Goal: Task Accomplishment & Management: Use online tool/utility

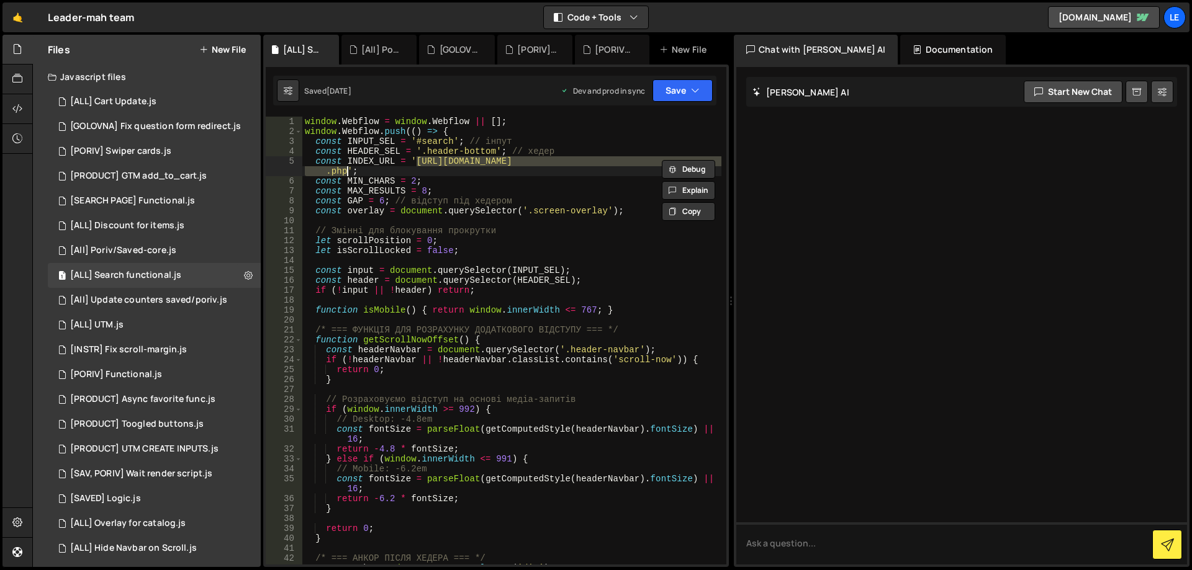
click at [232, 51] on button "New File" at bounding box center [222, 50] width 47 height 10
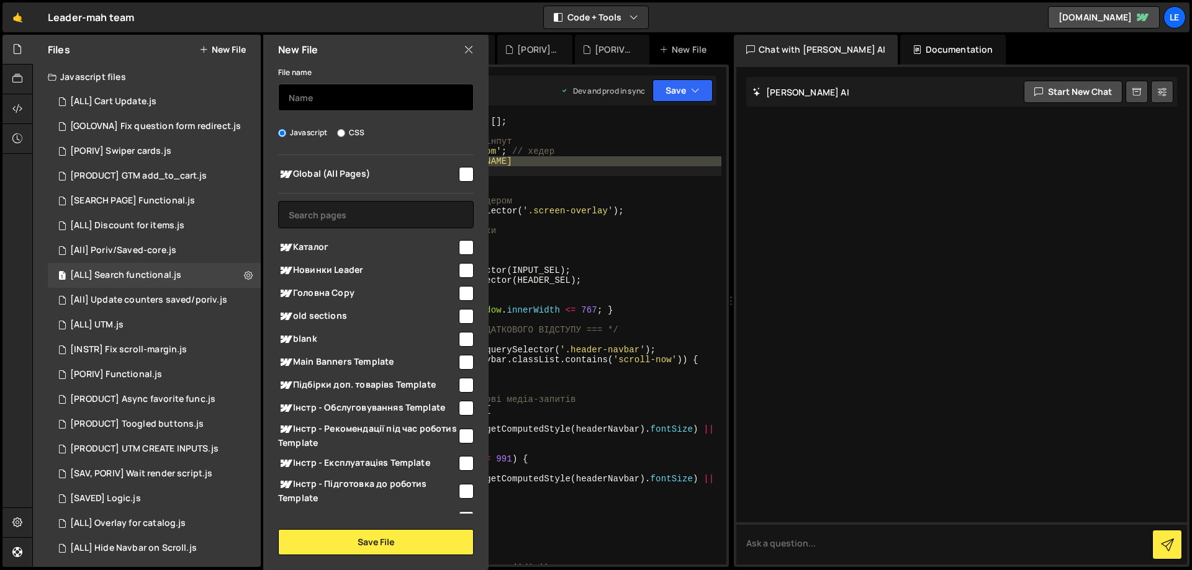
click at [352, 101] on input "text" at bounding box center [376, 97] width 196 height 27
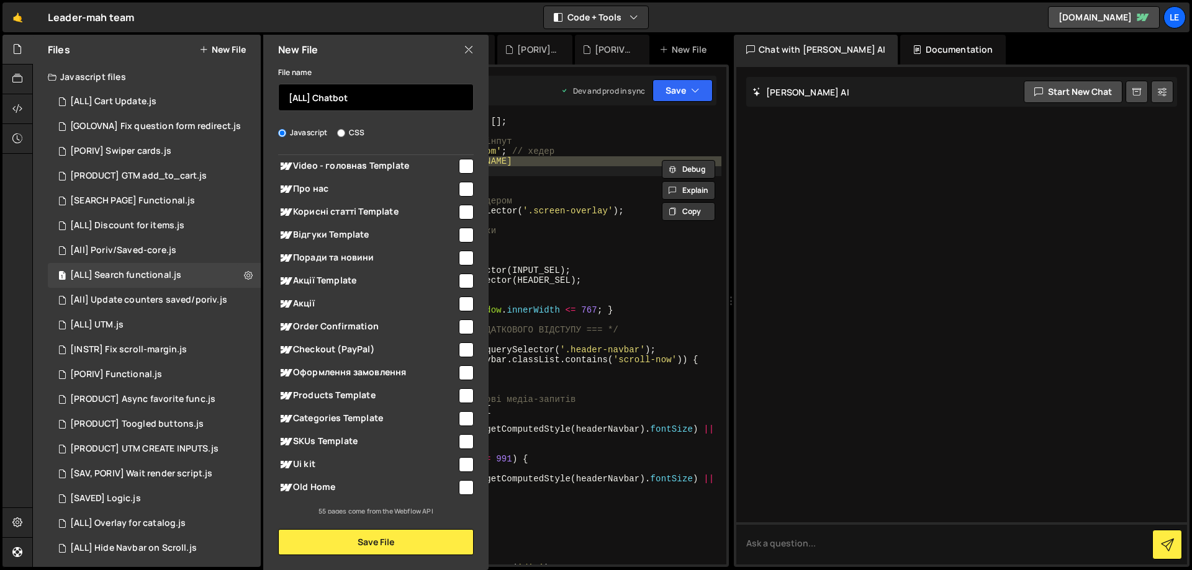
scroll to position [1027, 0]
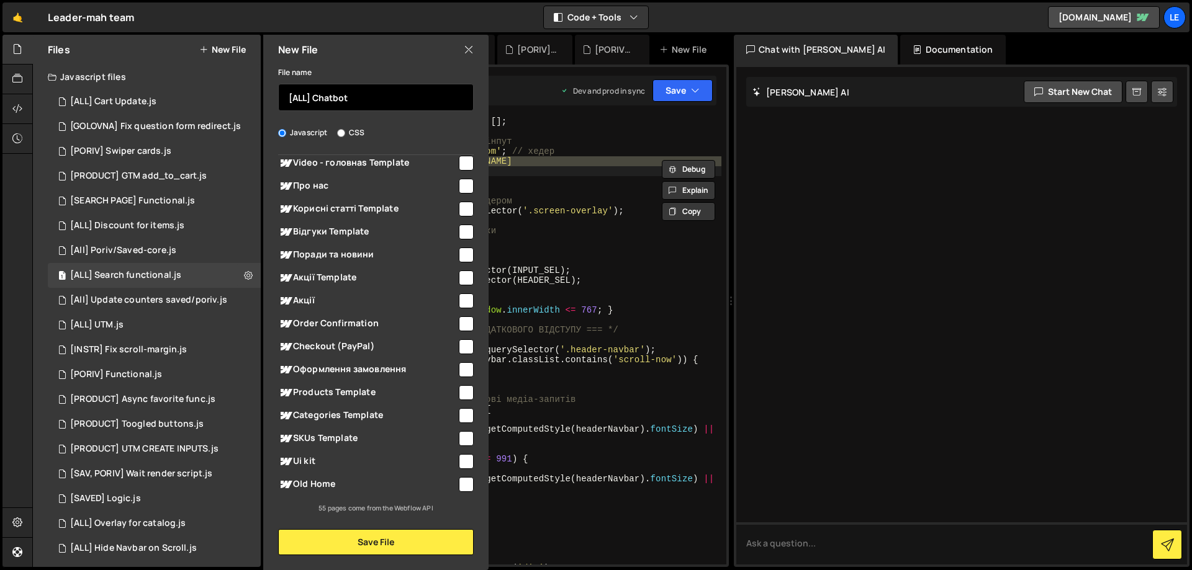
type input "[ALL] Chatbot"
click at [460, 231] on input "checkbox" at bounding box center [466, 232] width 15 height 15
checkbox input "true"
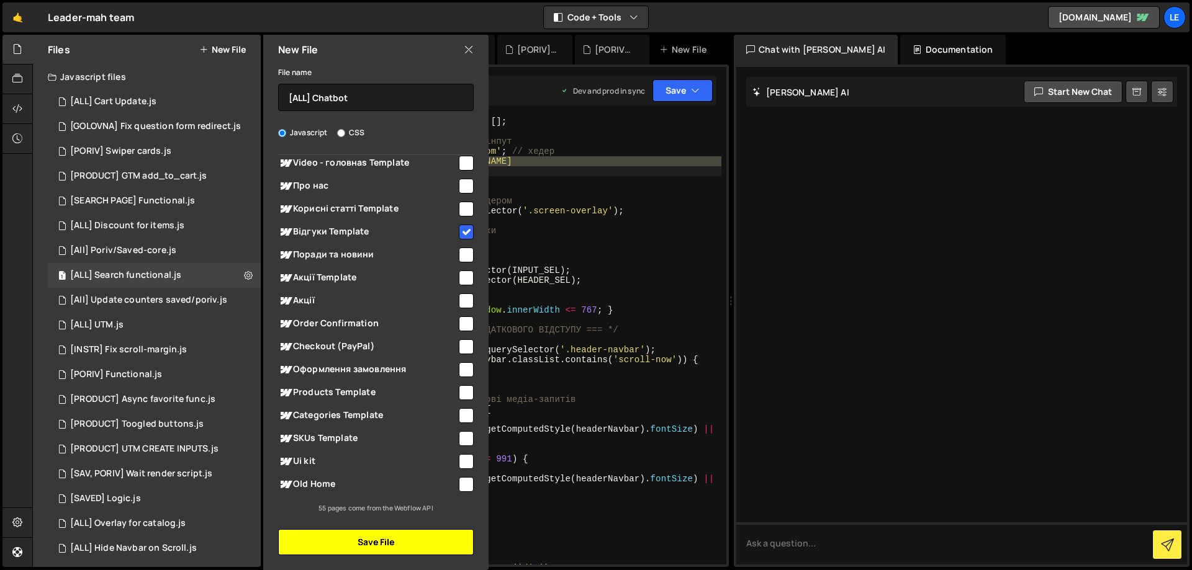
click at [379, 536] on button "Save File" at bounding box center [376, 543] width 196 height 26
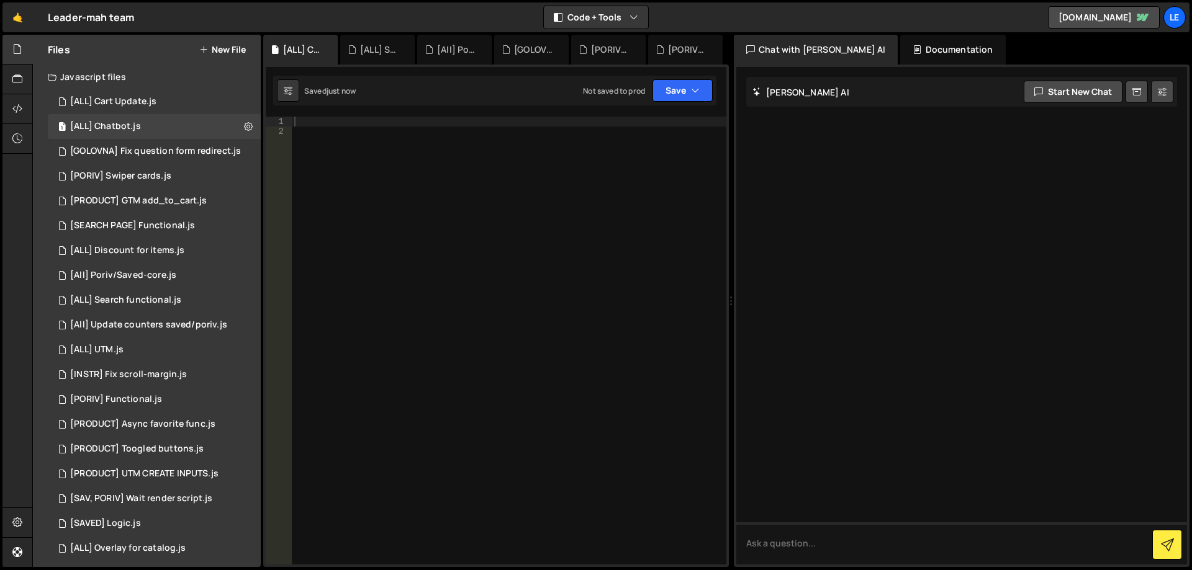
click at [469, 293] on div at bounding box center [509, 351] width 435 height 468
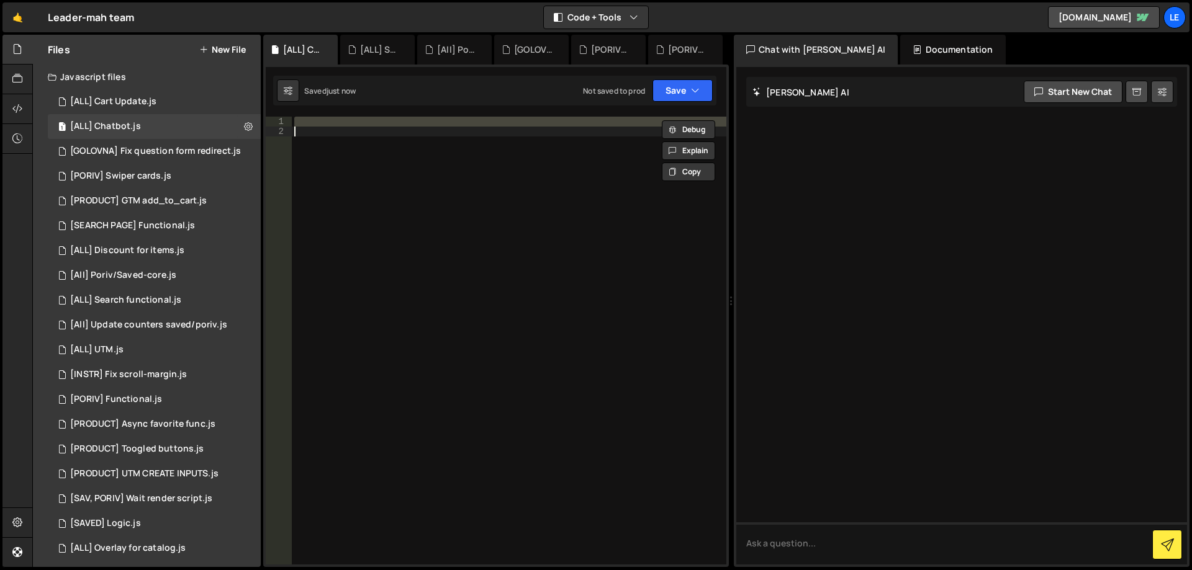
paste textarea
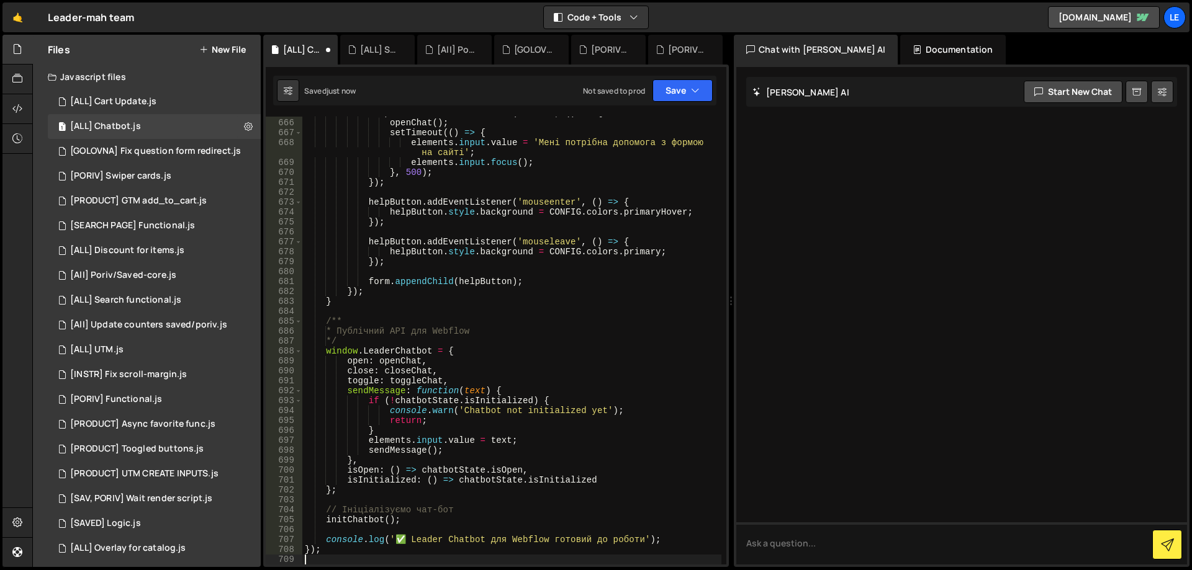
type textarea "console.log('✅ Leader Chatbot для Webflow готовий до роботи');"
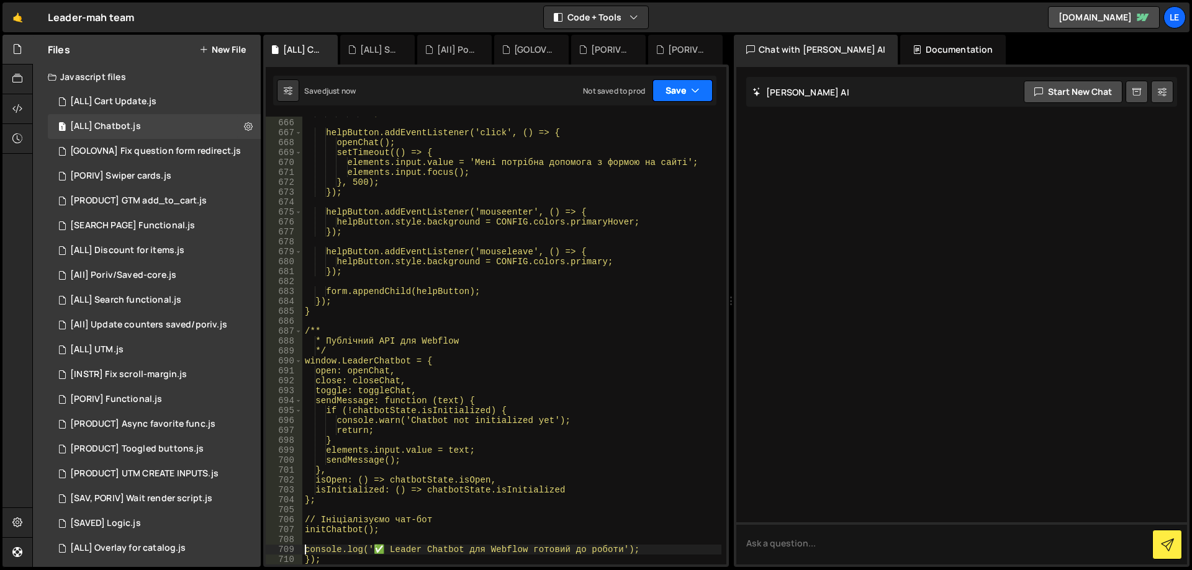
click at [677, 84] on button "Save" at bounding box center [682, 90] width 60 height 22
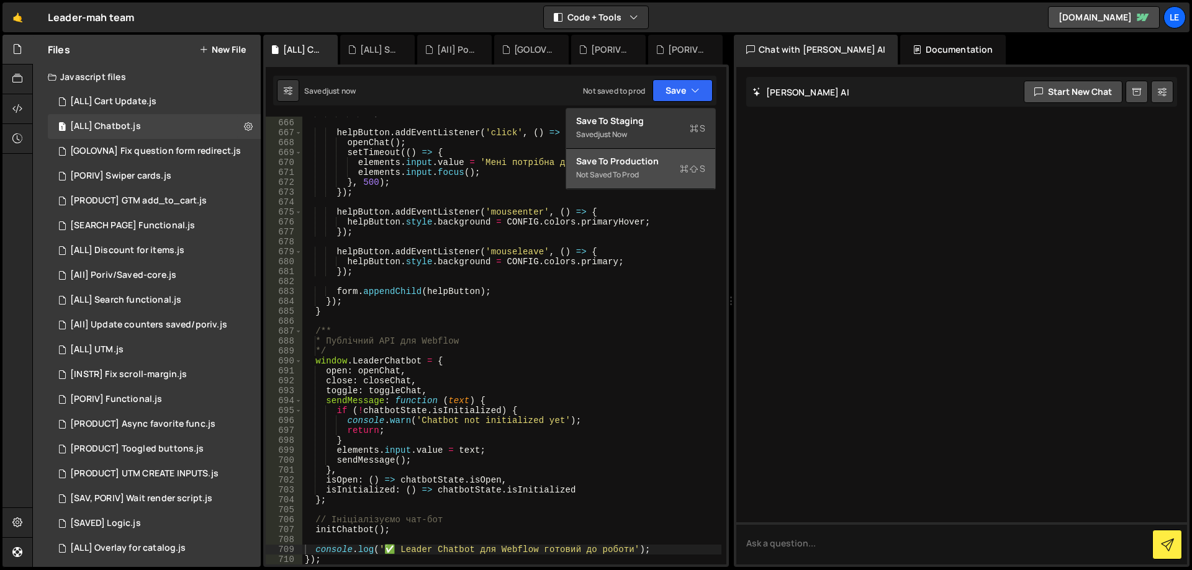
click at [665, 154] on button "Save to Production S Not saved to prod" at bounding box center [640, 169] width 149 height 40
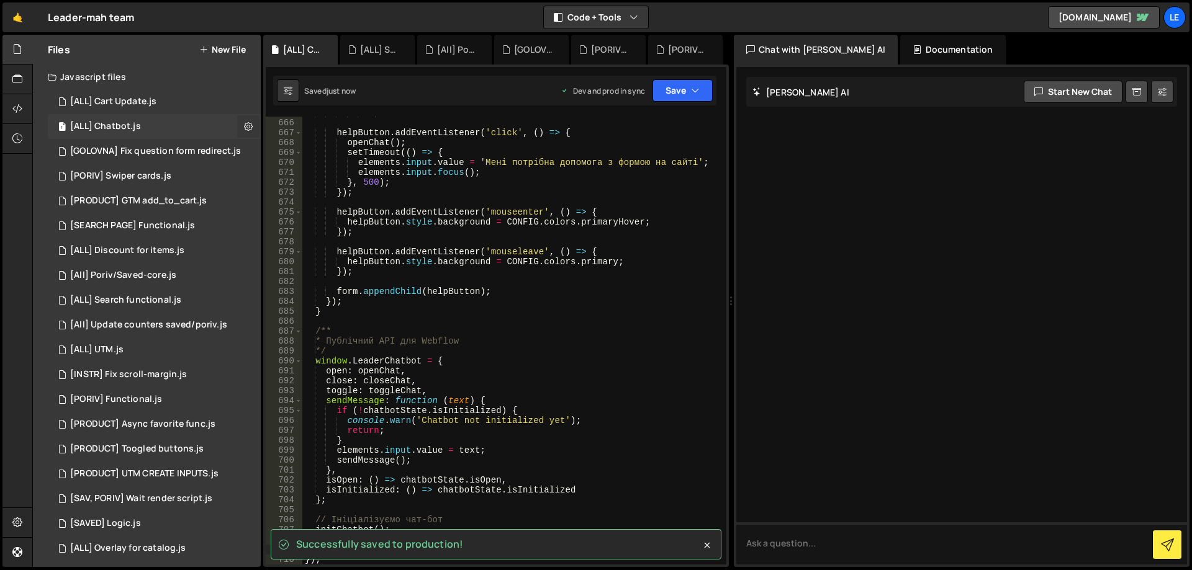
click at [245, 126] on icon at bounding box center [248, 126] width 9 height 12
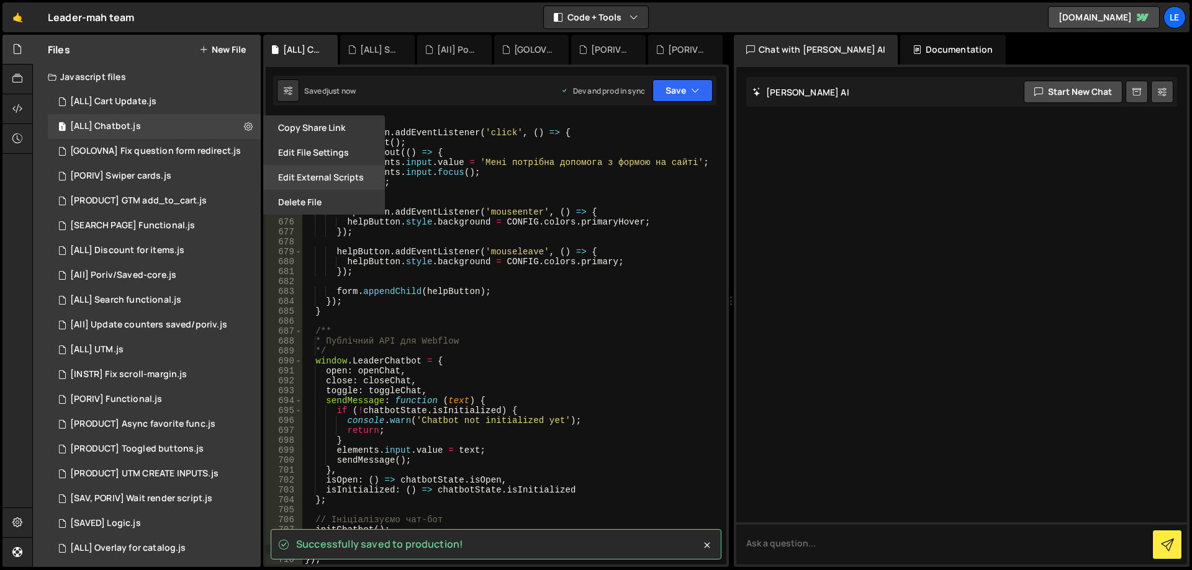
click at [315, 183] on button "Edit External Scripts" at bounding box center [324, 177] width 122 height 25
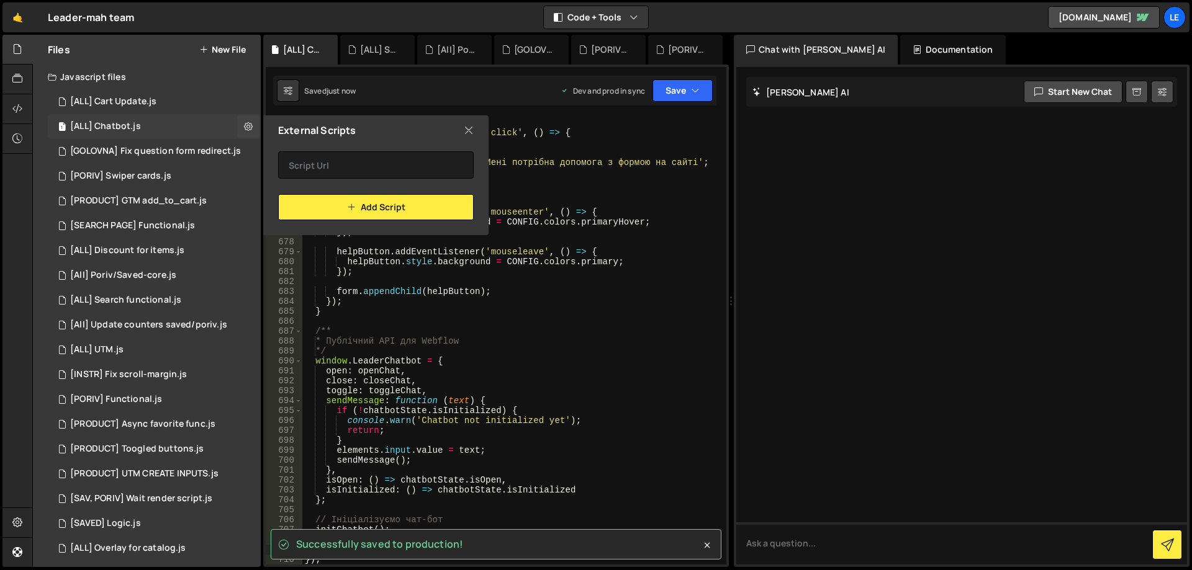
click at [216, 130] on div "1 [ALL] Chatbot.js 0" at bounding box center [154, 126] width 213 height 25
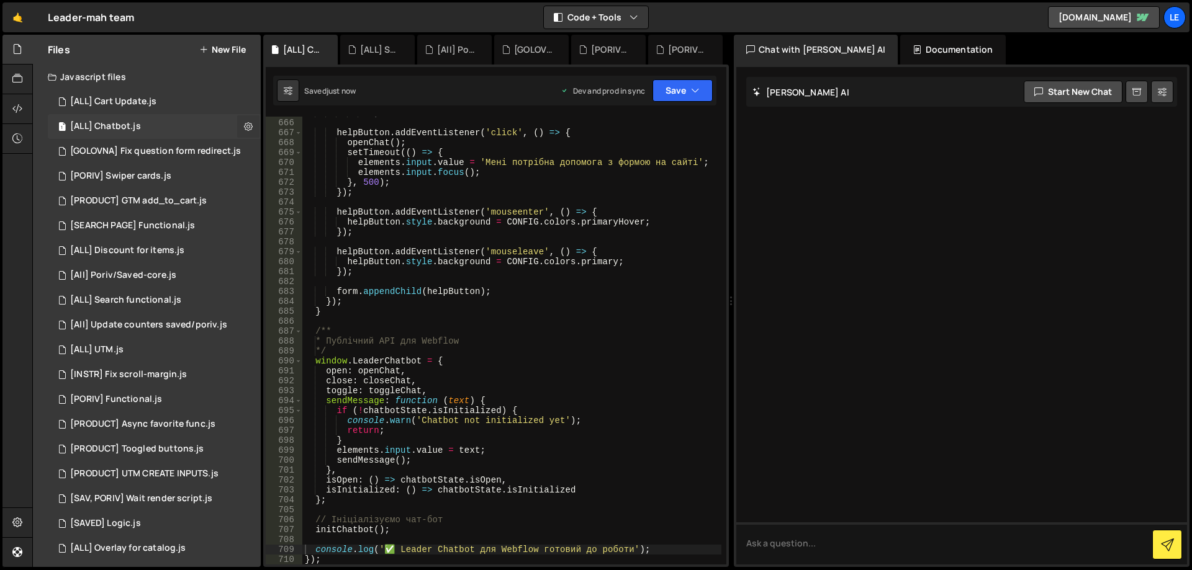
click at [245, 129] on icon at bounding box center [248, 126] width 9 height 12
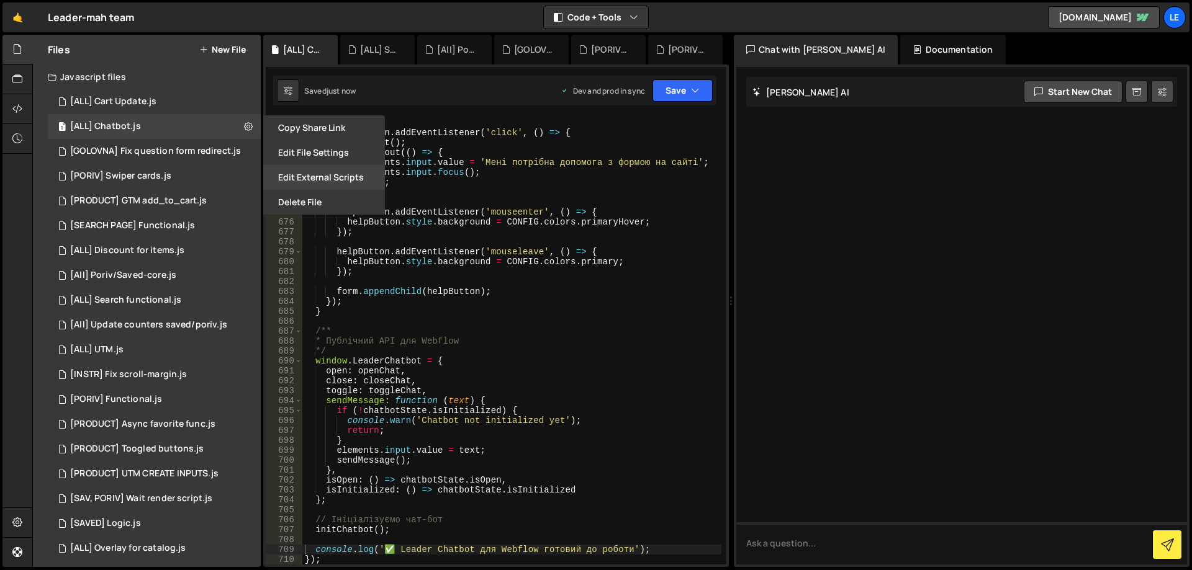
click at [322, 172] on button "Edit External Scripts" at bounding box center [324, 177] width 122 height 25
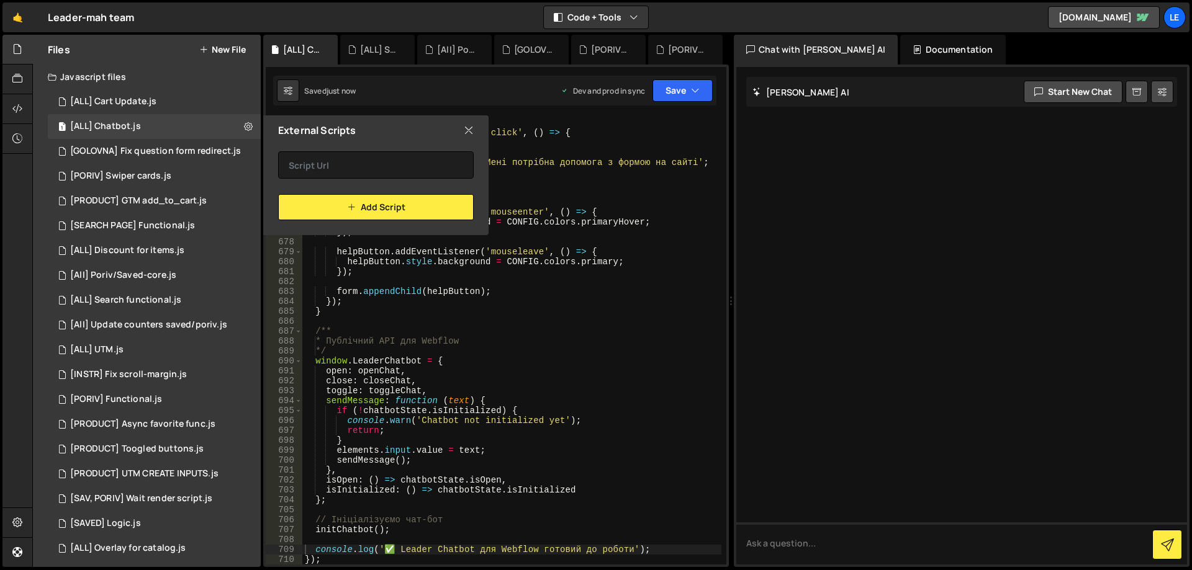
click at [469, 128] on icon at bounding box center [469, 131] width 10 height 14
checkbox input "false"
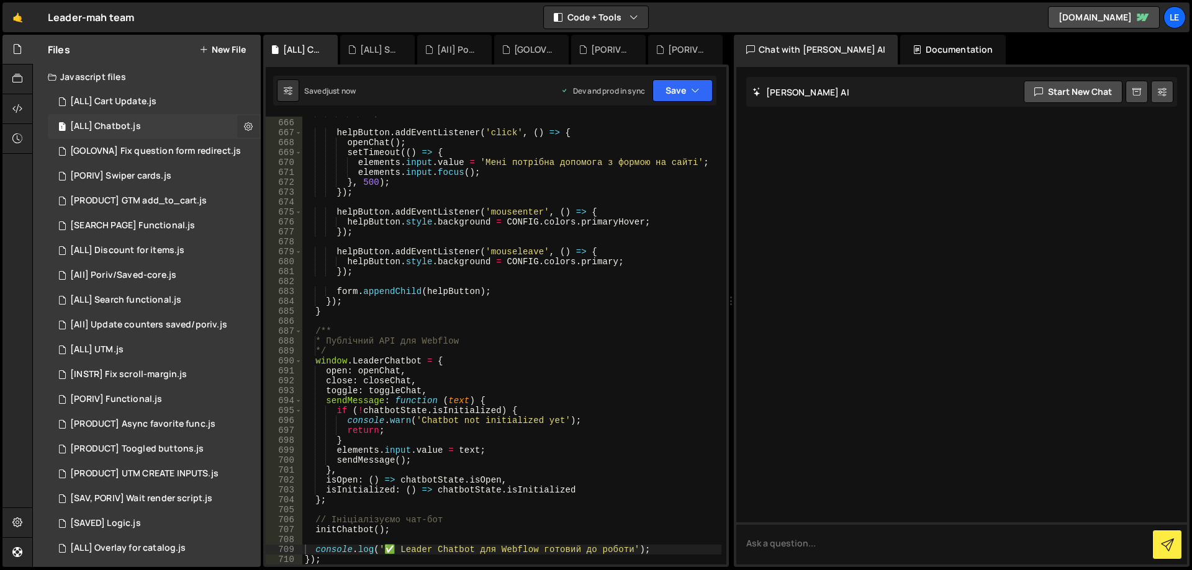
click at [246, 128] on icon at bounding box center [248, 126] width 9 height 12
type input "[ALL] Chatbot"
radio input "true"
checkbox input "true"
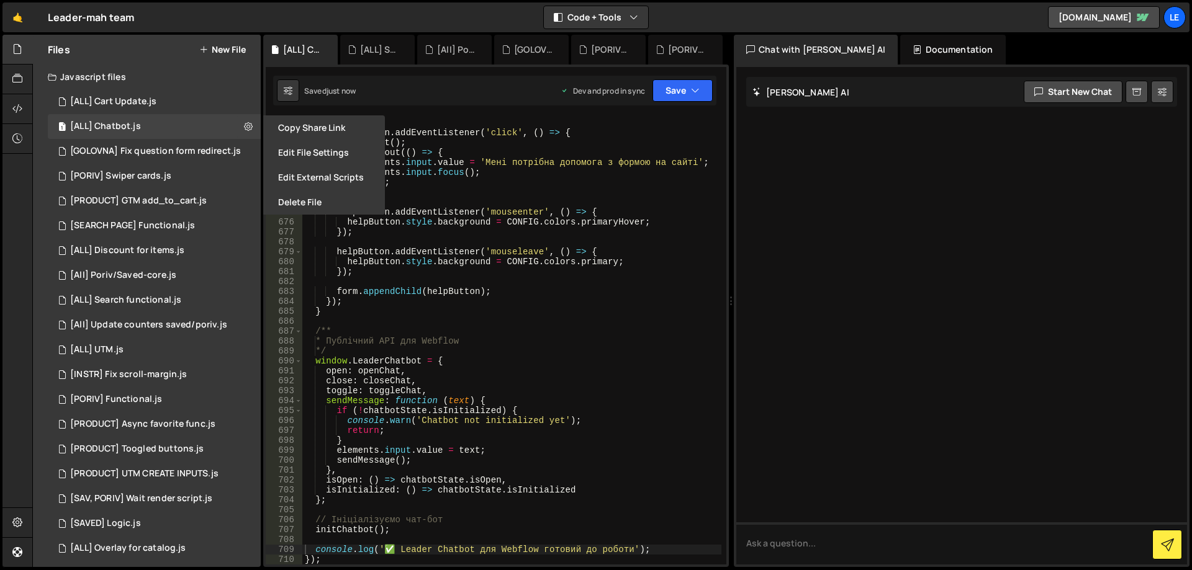
click at [313, 150] on button "Edit File Settings" at bounding box center [324, 152] width 122 height 25
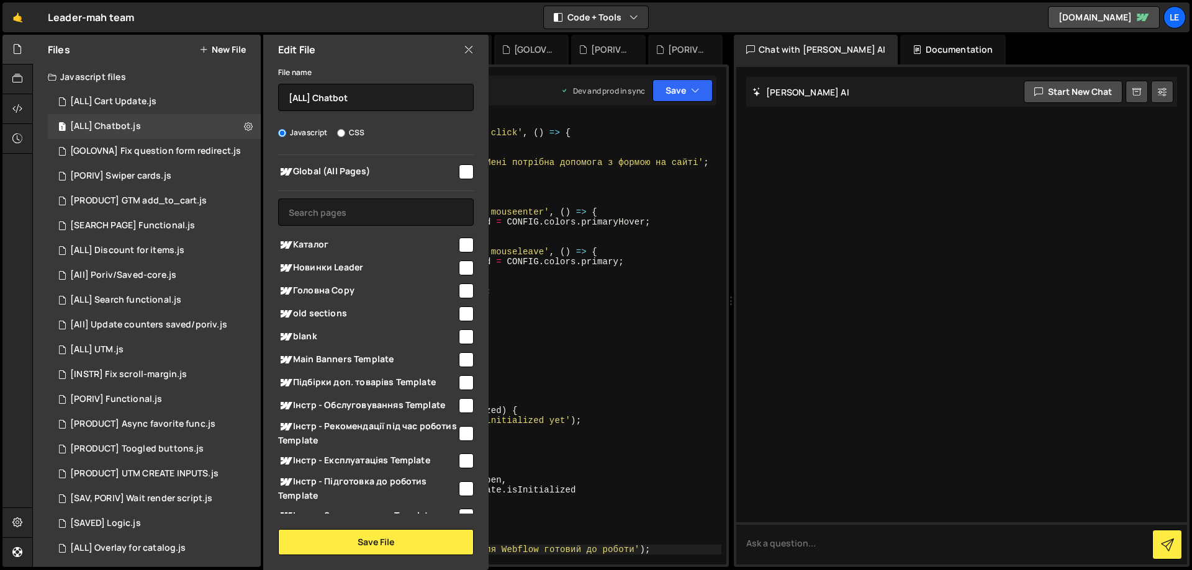
scroll to position [0, 0]
click at [345, 197] on div "Global (All Pages) Каталог" at bounding box center [375, 334] width 225 height 359
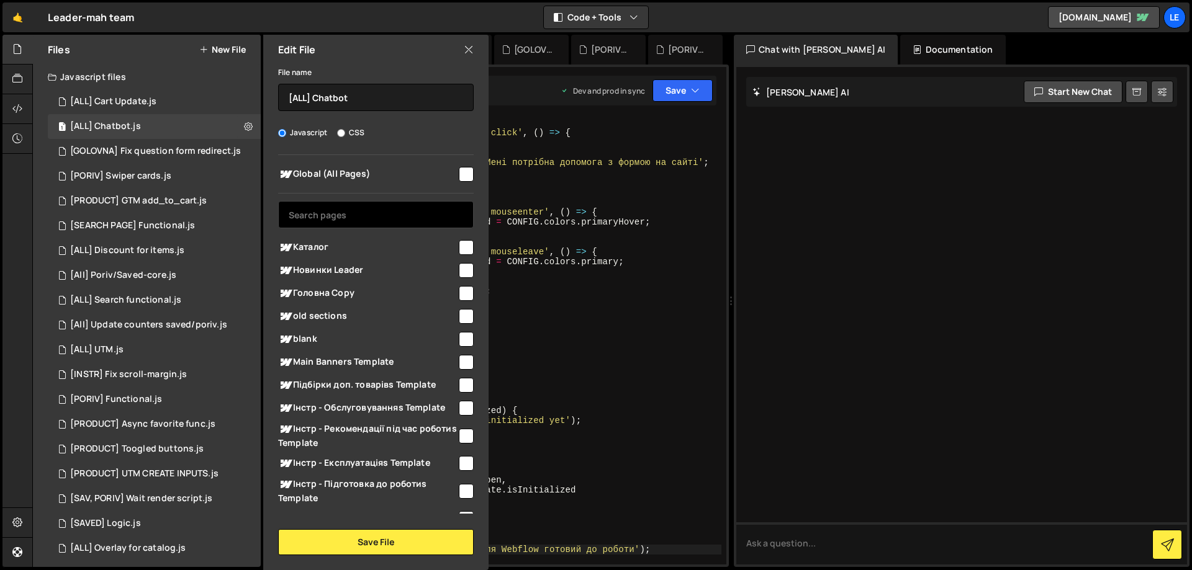
click at [344, 205] on input "text" at bounding box center [376, 214] width 196 height 27
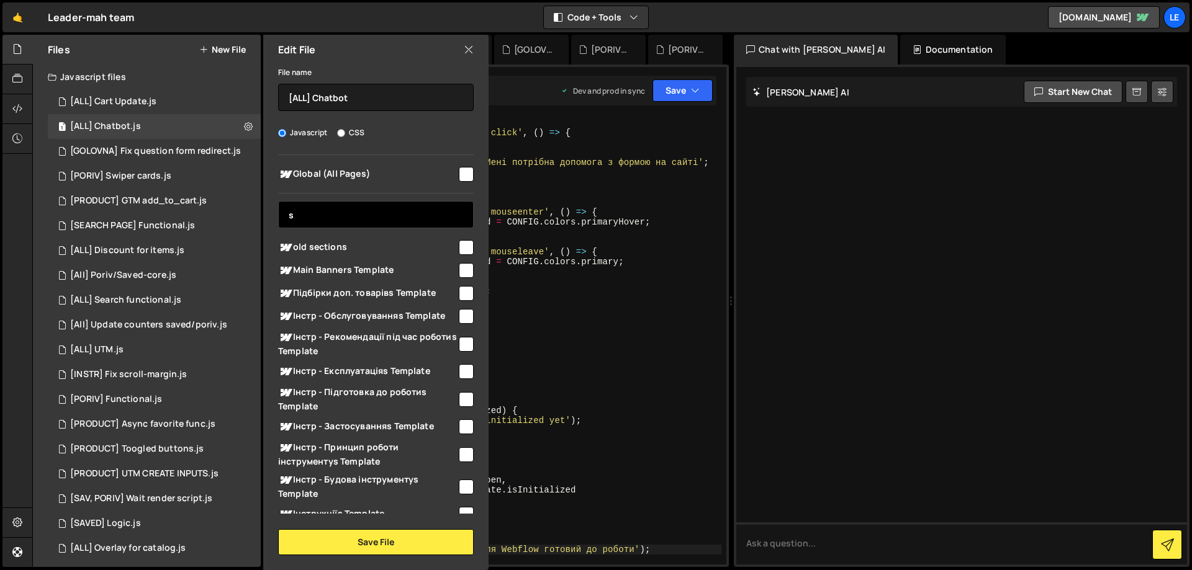
click at [330, 212] on input "s" at bounding box center [376, 214] width 196 height 27
drag, startPoint x: 317, startPoint y: 212, endPoint x: 279, endPoint y: 209, distance: 38.6
click at [286, 211] on input "s" at bounding box center [376, 214] width 196 height 27
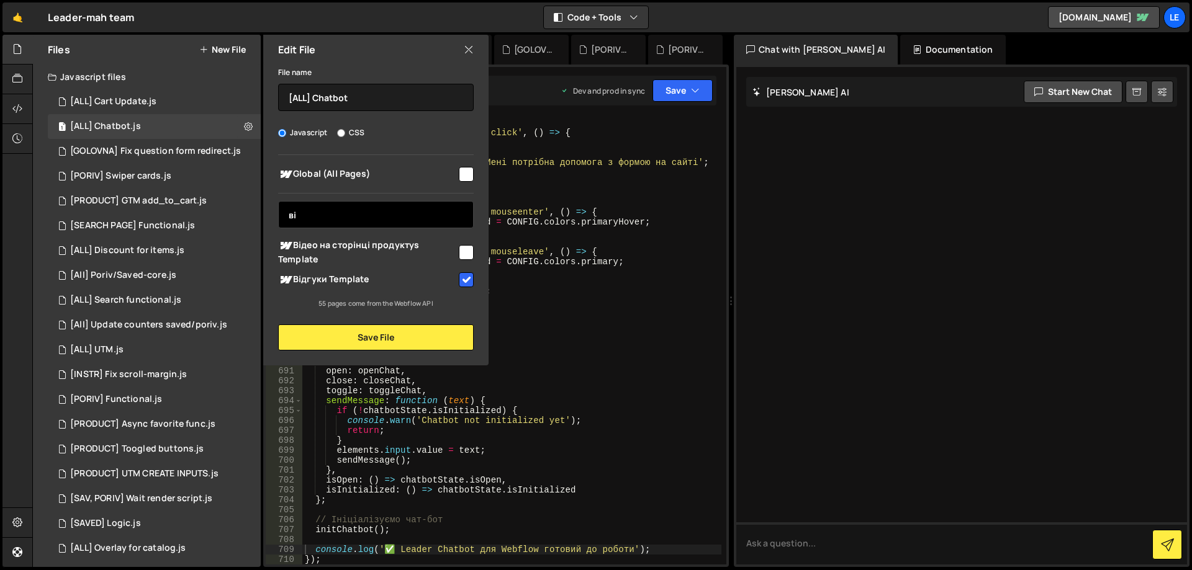
type input "ві"
drag, startPoint x: 462, startPoint y: 274, endPoint x: 444, endPoint y: 263, distance: 21.7
click at [463, 274] on input "checkbox" at bounding box center [466, 280] width 15 height 15
checkbox input "false"
click at [356, 209] on input "ві" at bounding box center [376, 214] width 196 height 27
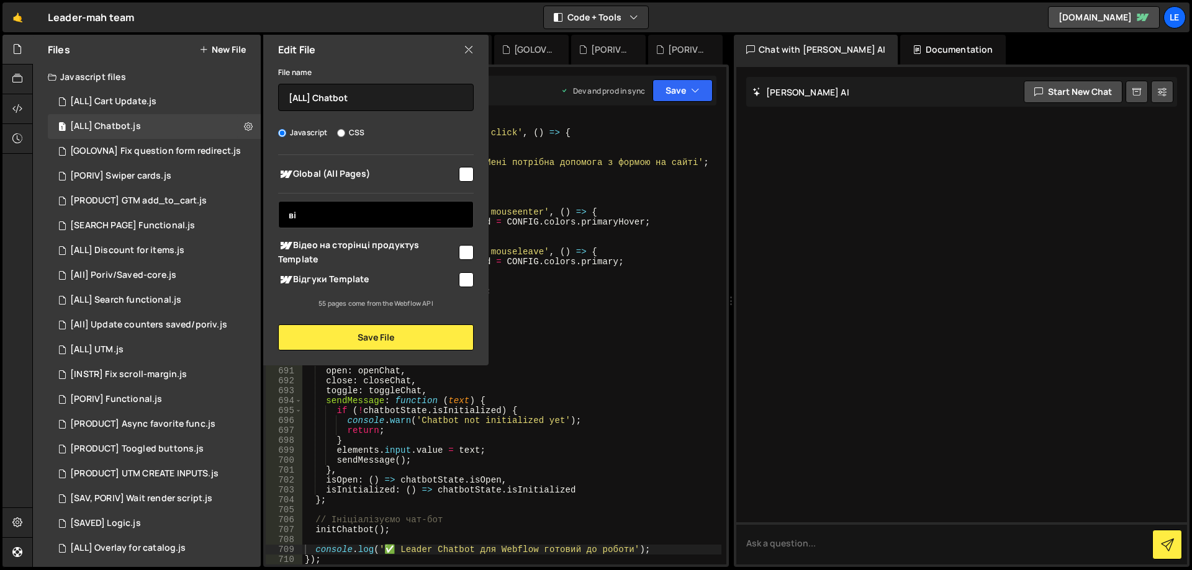
drag, startPoint x: 330, startPoint y: 211, endPoint x: 261, endPoint y: 212, distance: 68.3
click at [269, 214] on div "Global (All Pages) ві Каталог" at bounding box center [375, 232] width 225 height 154
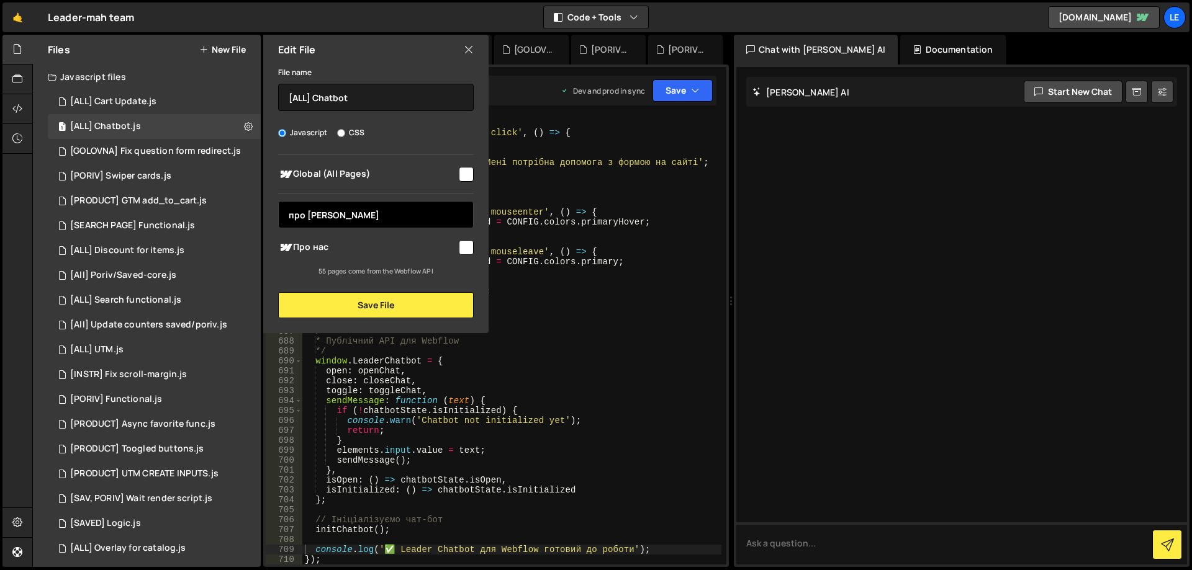
type input "про [PERSON_NAME]"
click at [449, 248] on span "Про нас" at bounding box center [367, 247] width 179 height 15
checkbox input "true"
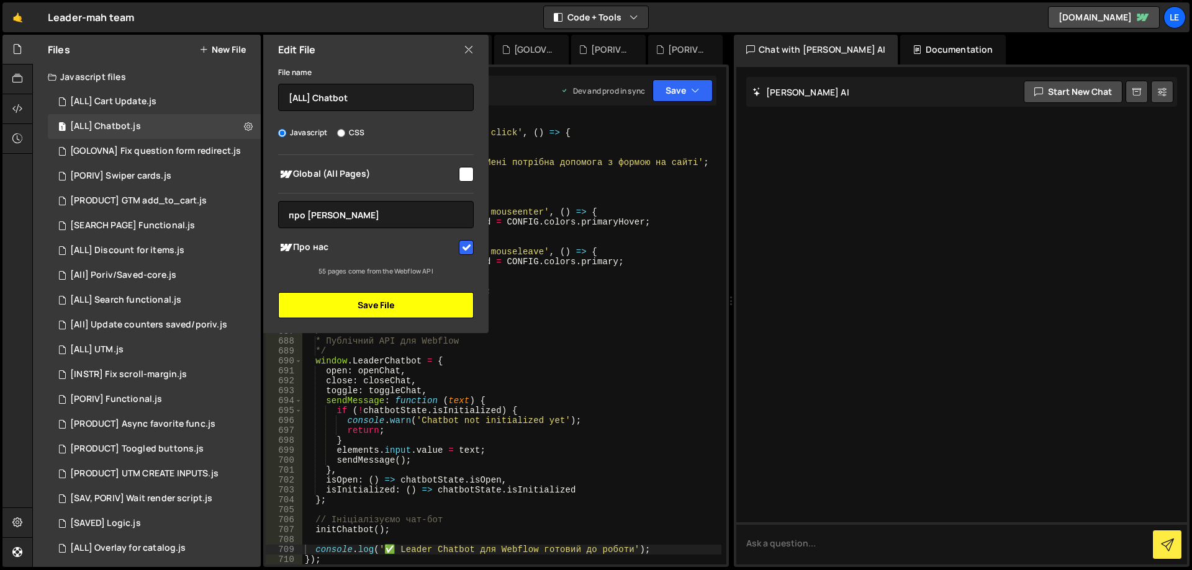
click at [384, 303] on button "Save File" at bounding box center [376, 305] width 196 height 26
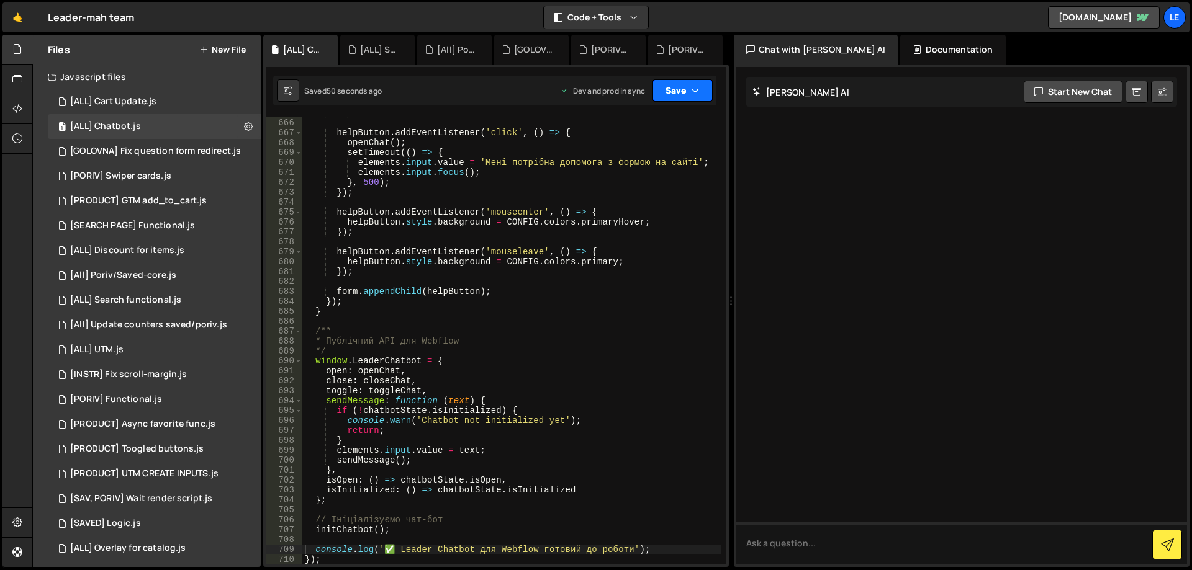
click at [672, 88] on button "Save" at bounding box center [682, 90] width 60 height 22
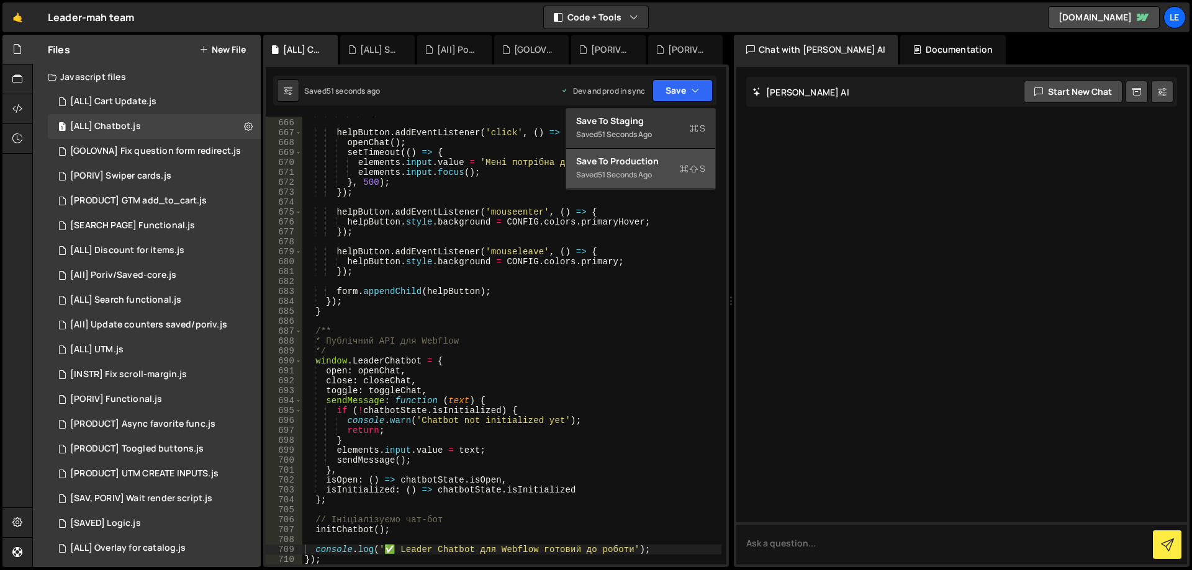
click at [647, 168] on div "Saved 51 seconds ago" at bounding box center [640, 175] width 129 height 15
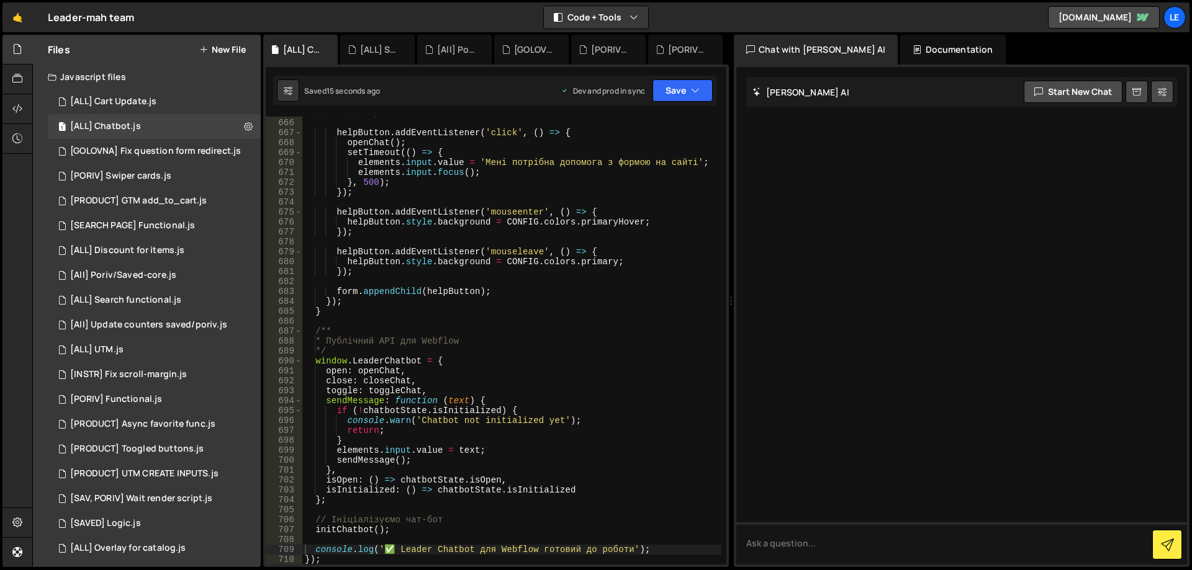
click at [239, 49] on button "New File" at bounding box center [222, 50] width 47 height 10
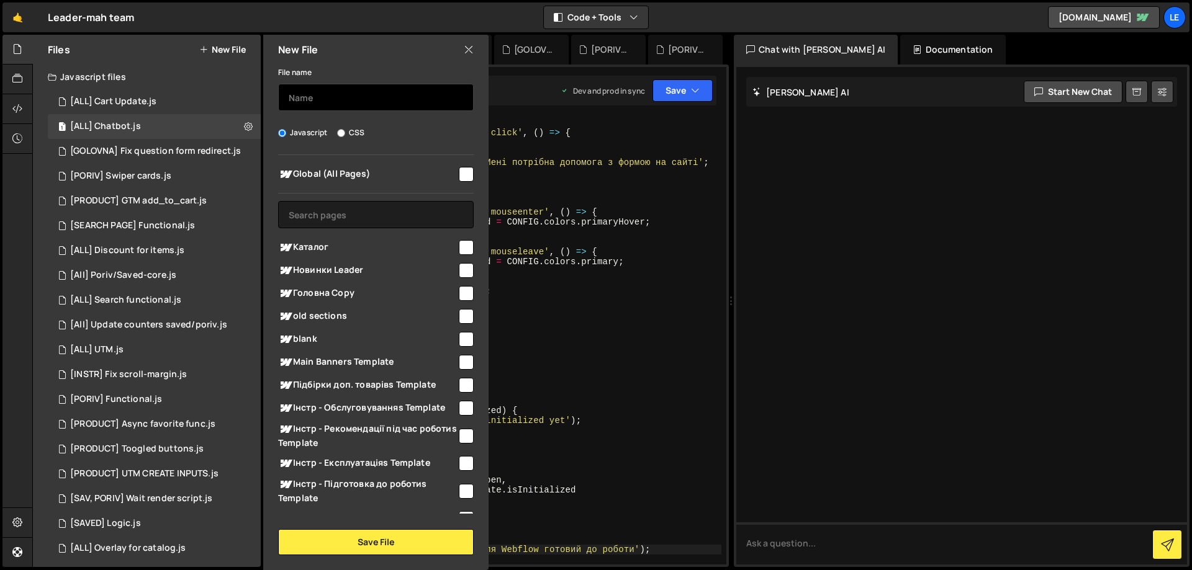
click at [346, 102] on input "text" at bounding box center [376, 97] width 196 height 27
type input "[ALL] Chatbot"
click at [338, 130] on input "CSS" at bounding box center [341, 133] width 8 height 8
radio input "true"
click at [461, 178] on input "checkbox" at bounding box center [466, 174] width 15 height 15
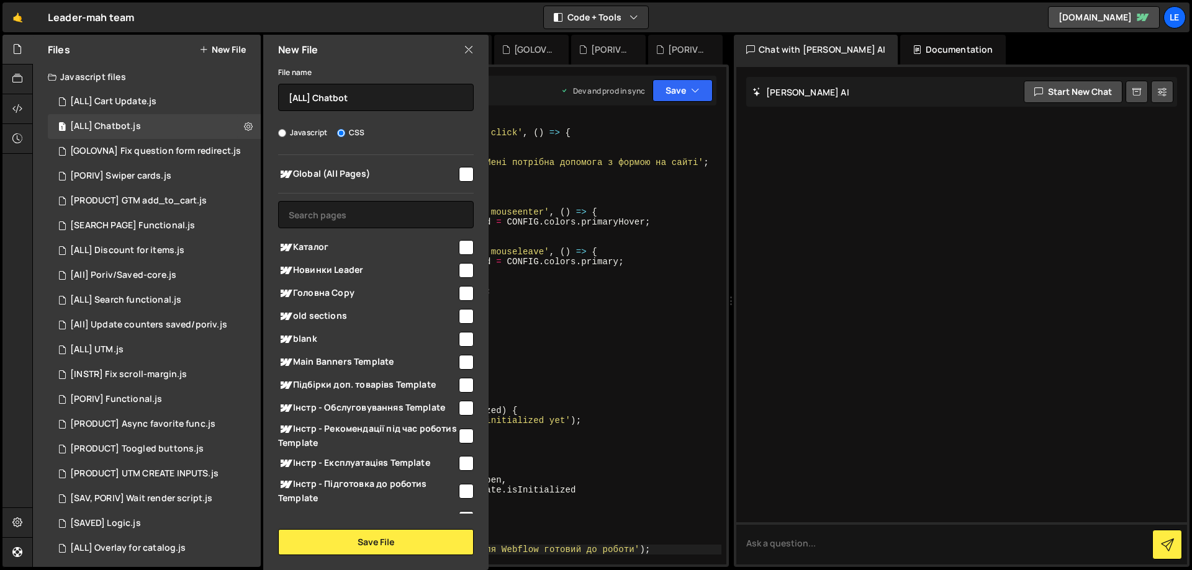
checkbox input "true"
click at [436, 210] on input "text" at bounding box center [376, 214] width 196 height 27
click at [400, 548] on button "Save File" at bounding box center [376, 543] width 196 height 26
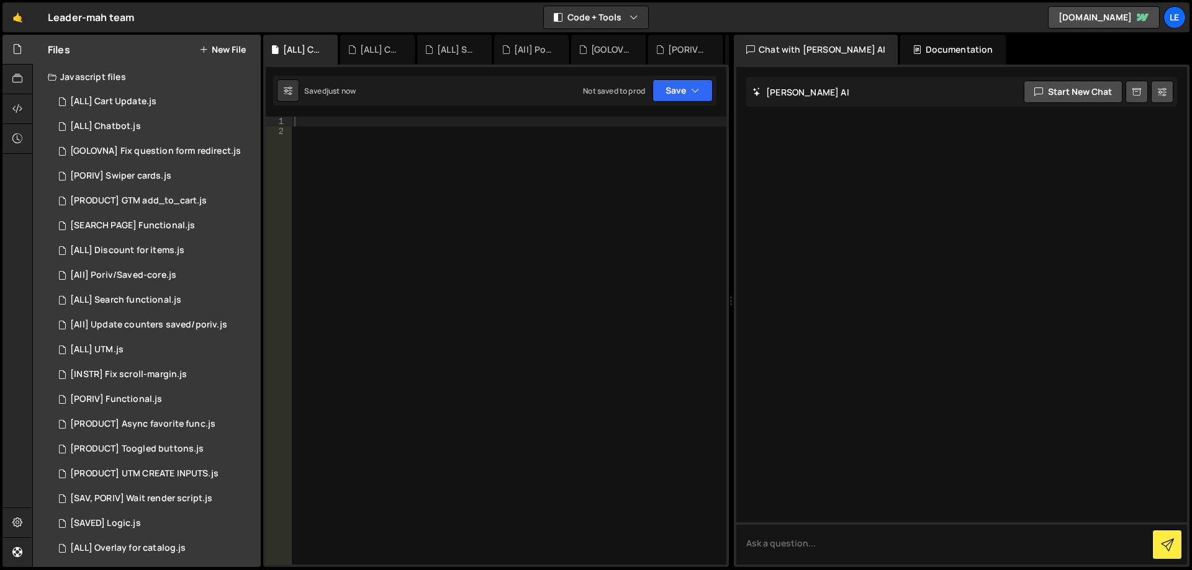
click at [501, 231] on div at bounding box center [509, 351] width 435 height 468
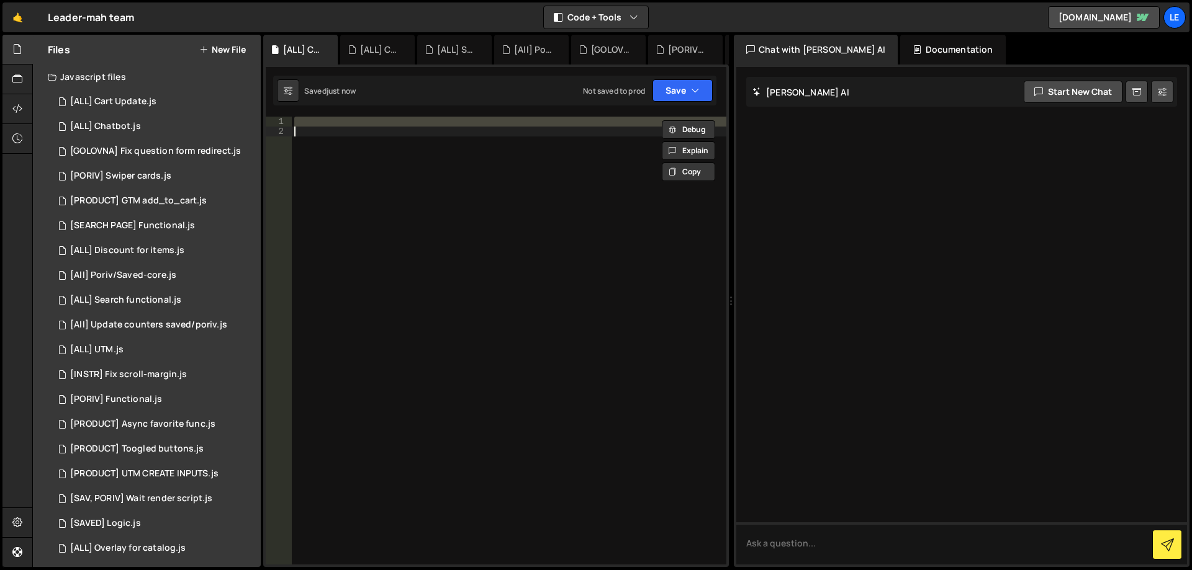
paste textarea
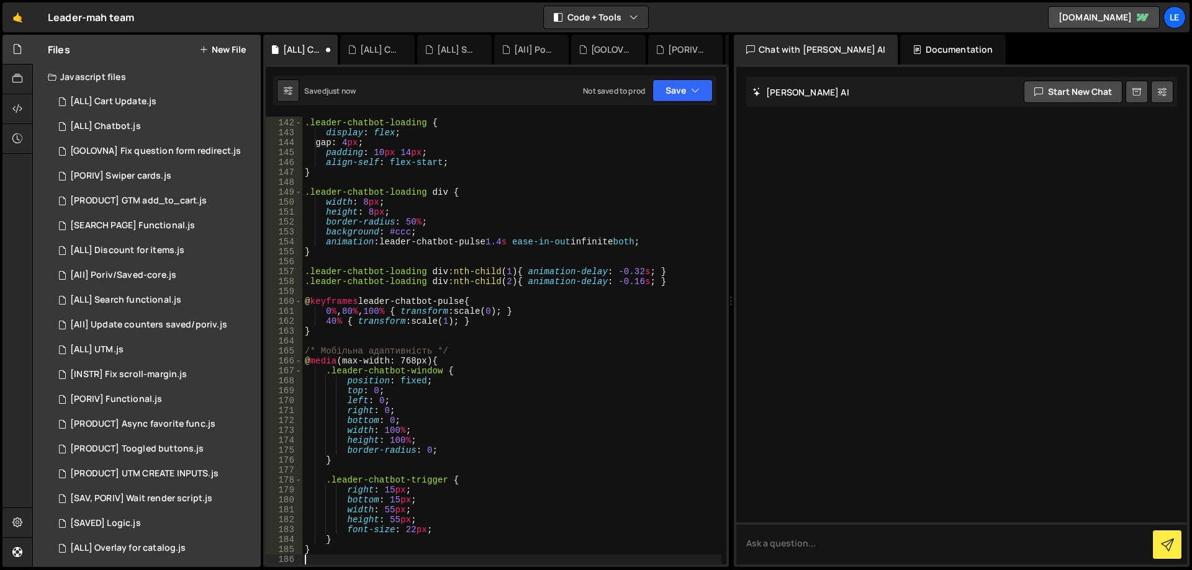
scroll to position [1409, 0]
type textarea "width: 100%;"
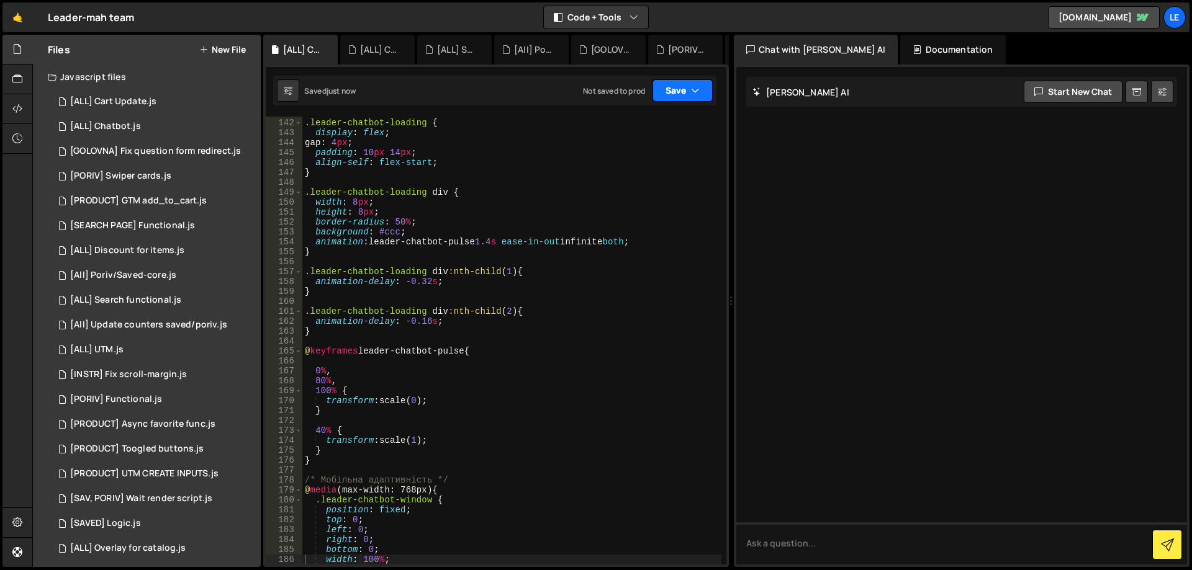
click at [657, 88] on button "Save" at bounding box center [682, 90] width 60 height 22
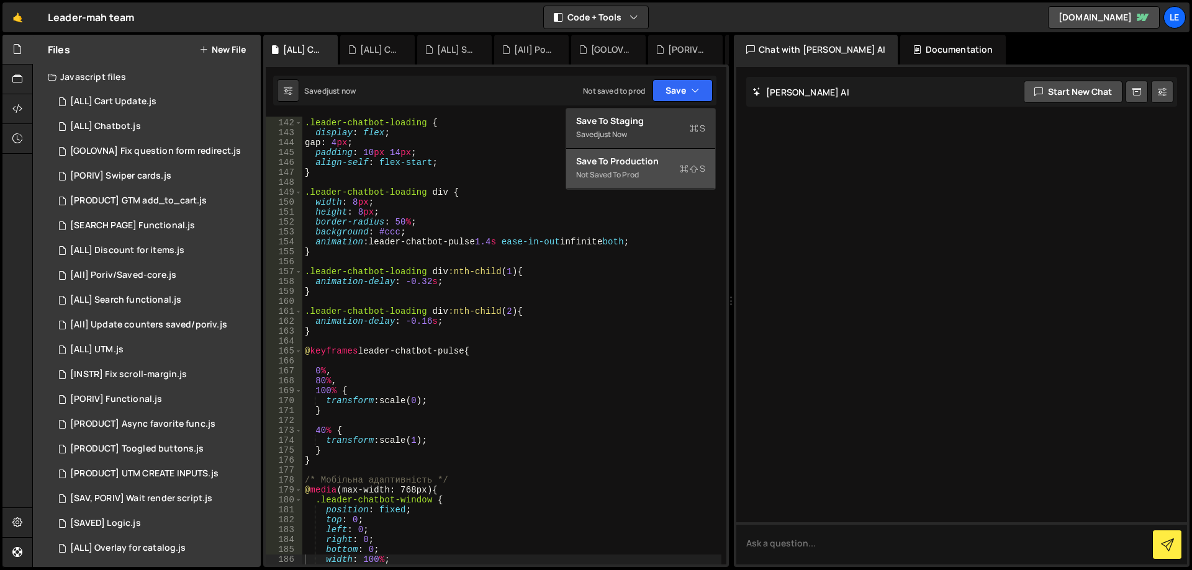
click at [649, 164] on div "Save to Production S" at bounding box center [640, 161] width 129 height 12
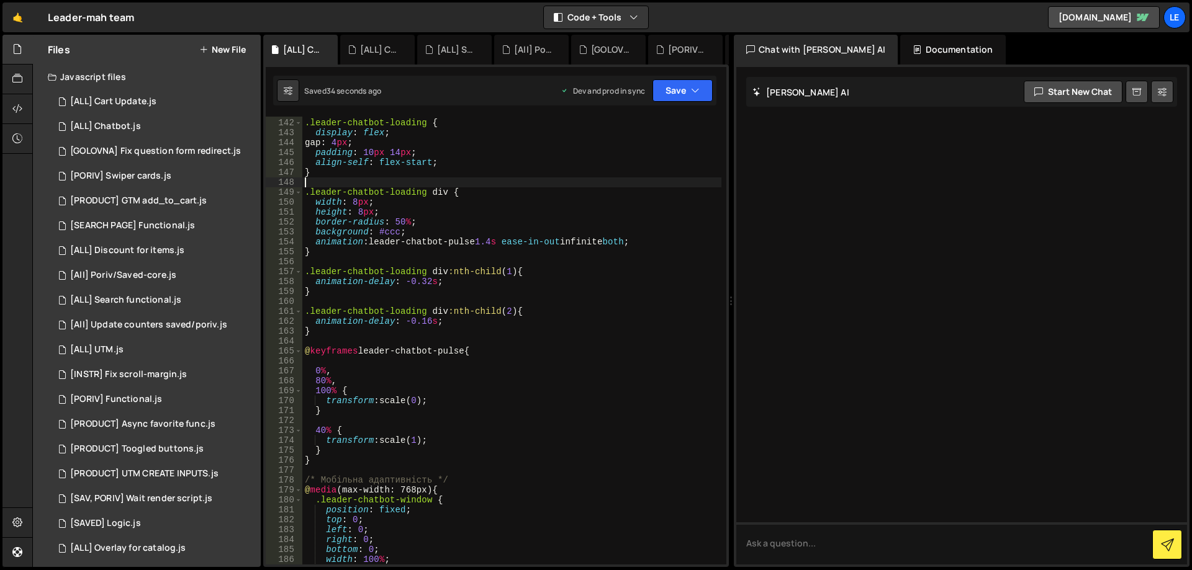
click at [549, 184] on div ".leader-chatbot-loading { display : flex ; gap : 4 px ; padding : 10 px 14 px ;…" at bounding box center [511, 342] width 419 height 468
click at [171, 131] on div "1 [ALL] Chatbot.js 0" at bounding box center [154, 126] width 213 height 25
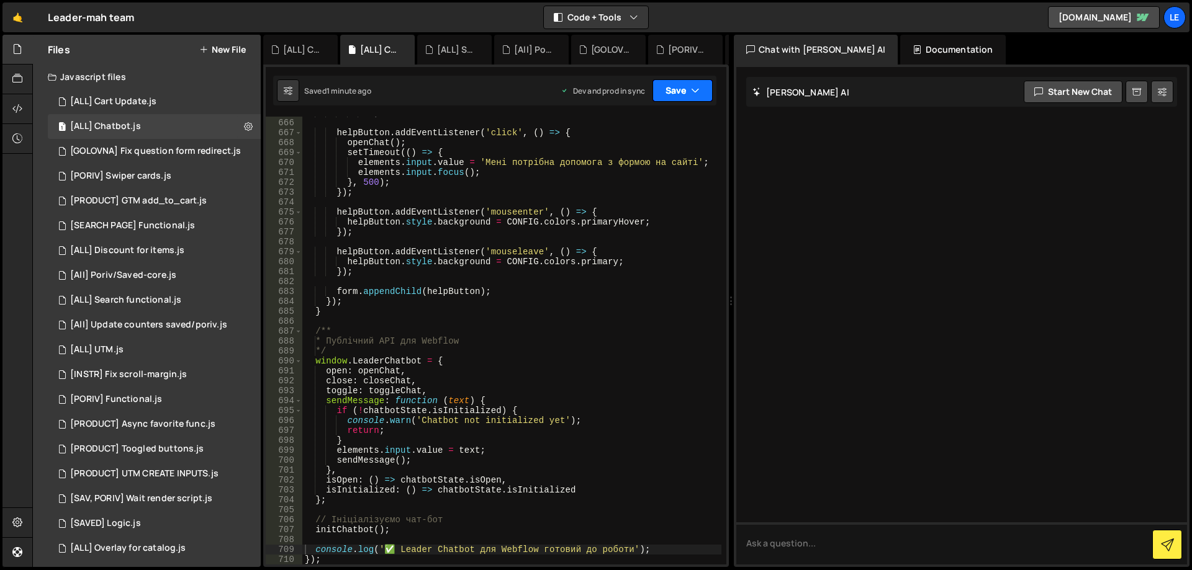
click at [669, 87] on button "Save" at bounding box center [682, 90] width 60 height 22
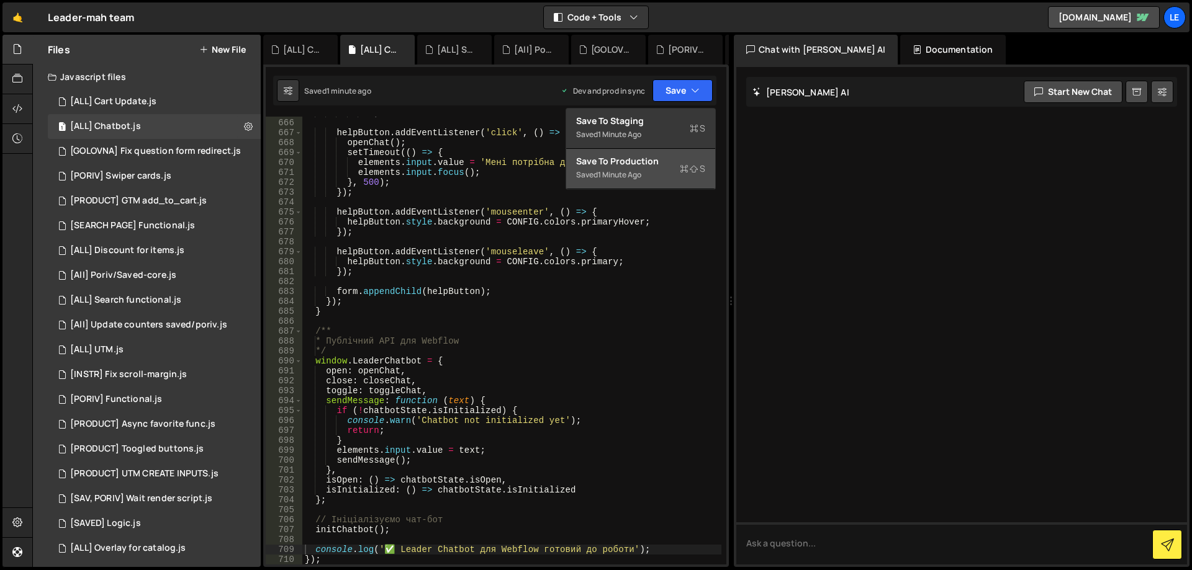
click at [657, 160] on div "Save to Production S" at bounding box center [640, 161] width 129 height 12
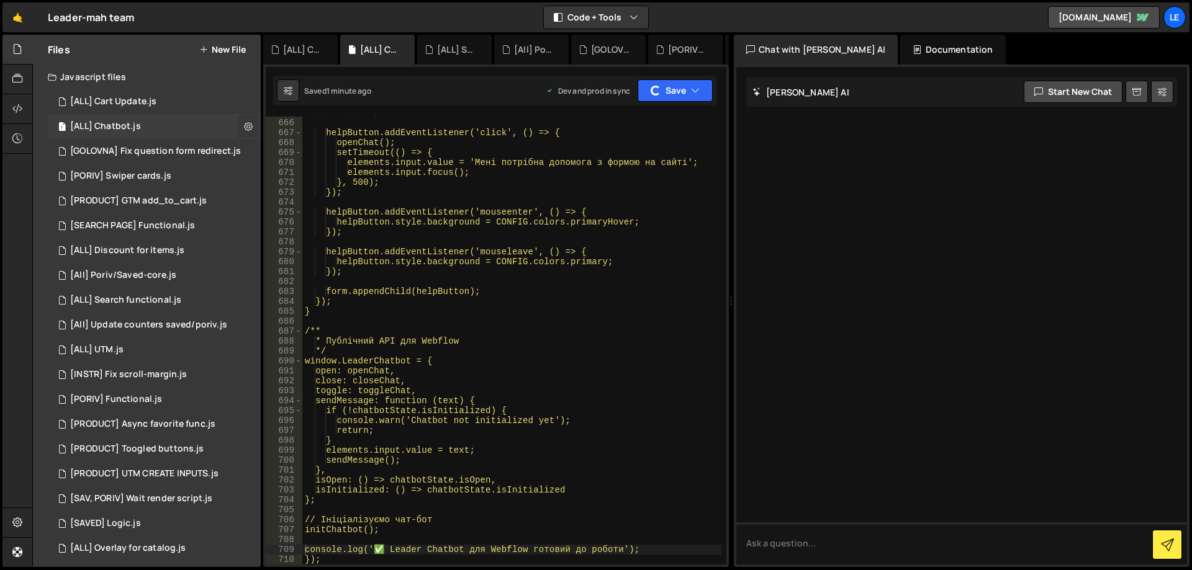
click at [244, 126] on icon at bounding box center [248, 126] width 9 height 12
type input "[ALL] Chatbot"
radio input "true"
checkbox input "true"
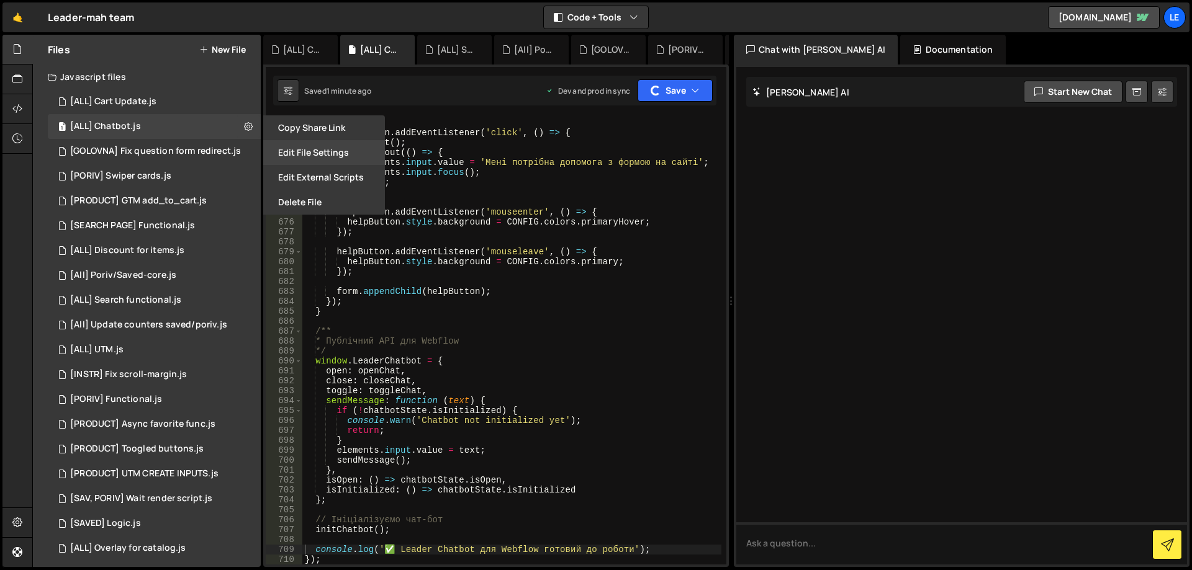
click at [311, 154] on button "Edit File Settings" at bounding box center [324, 152] width 122 height 25
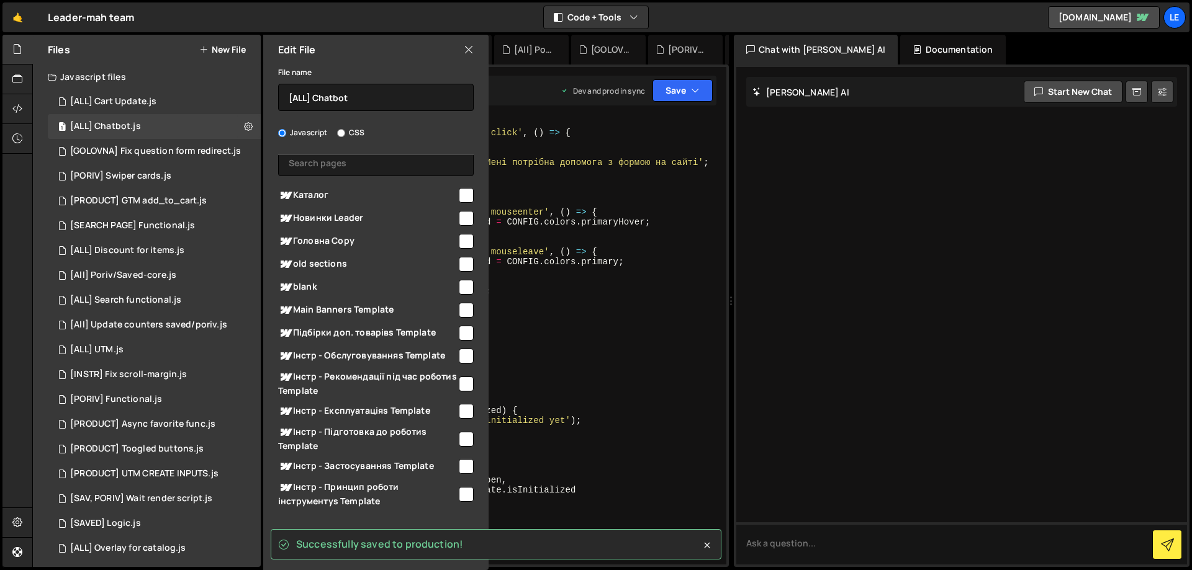
scroll to position [0, 0]
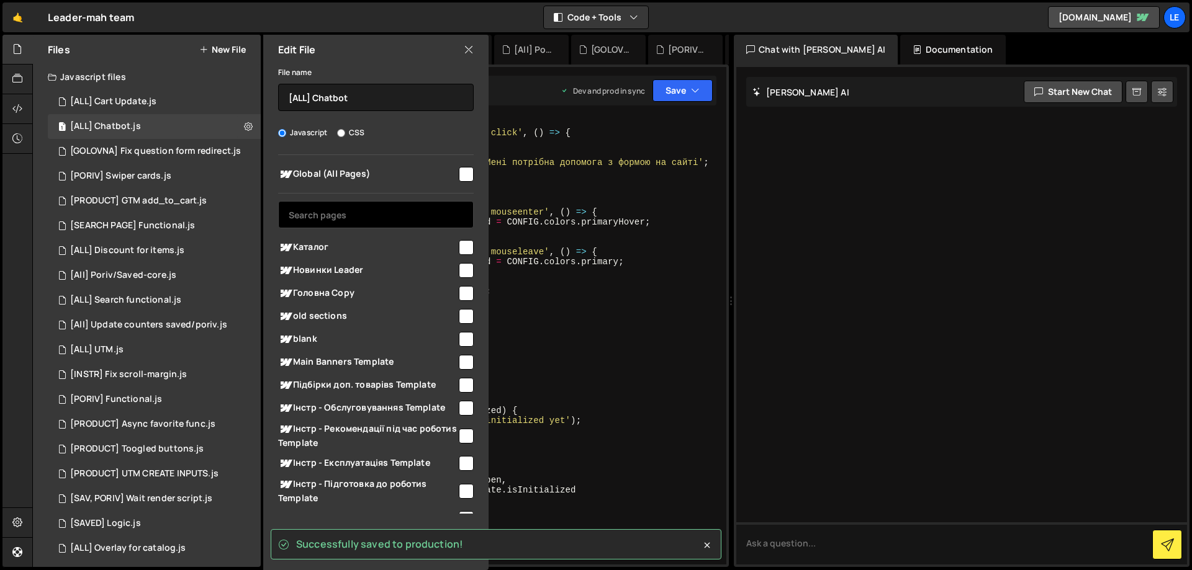
click at [358, 210] on input "text" at bounding box center [376, 214] width 196 height 27
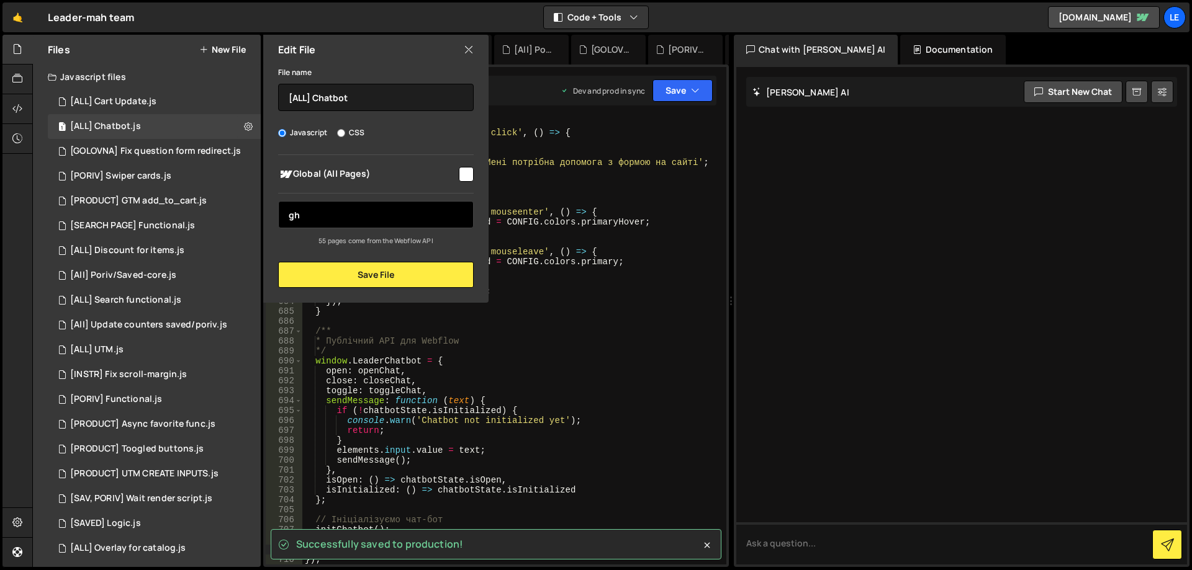
click at [273, 215] on div "Global (All Pages) gh Каталог" at bounding box center [375, 200] width 225 height 91
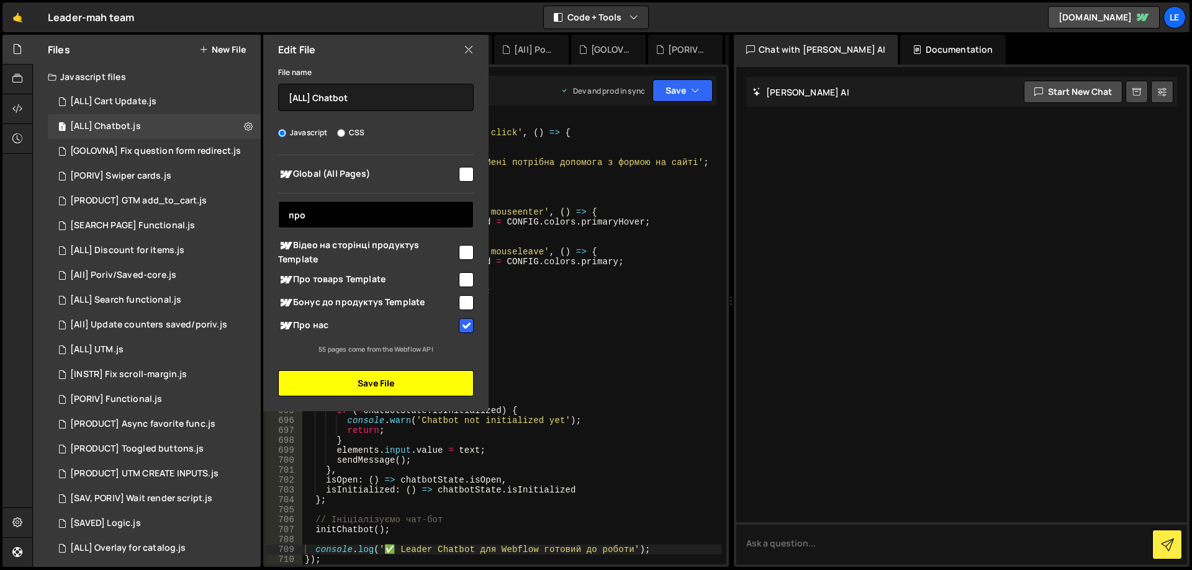
type input "про"
click at [396, 378] on button "Save File" at bounding box center [376, 384] width 196 height 26
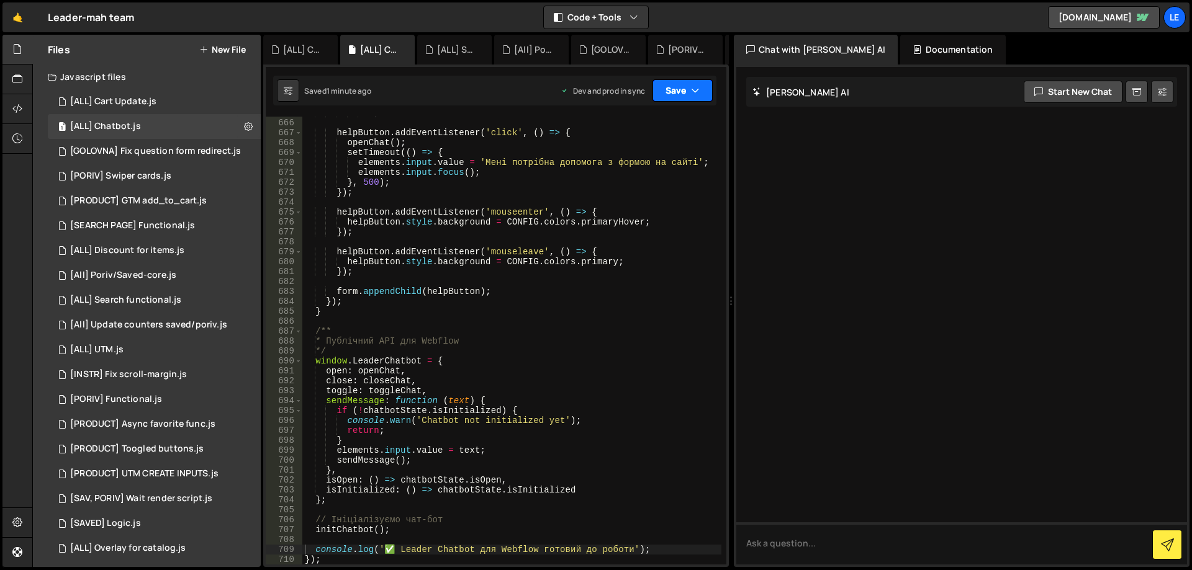
click at [663, 96] on button "Save" at bounding box center [682, 90] width 60 height 22
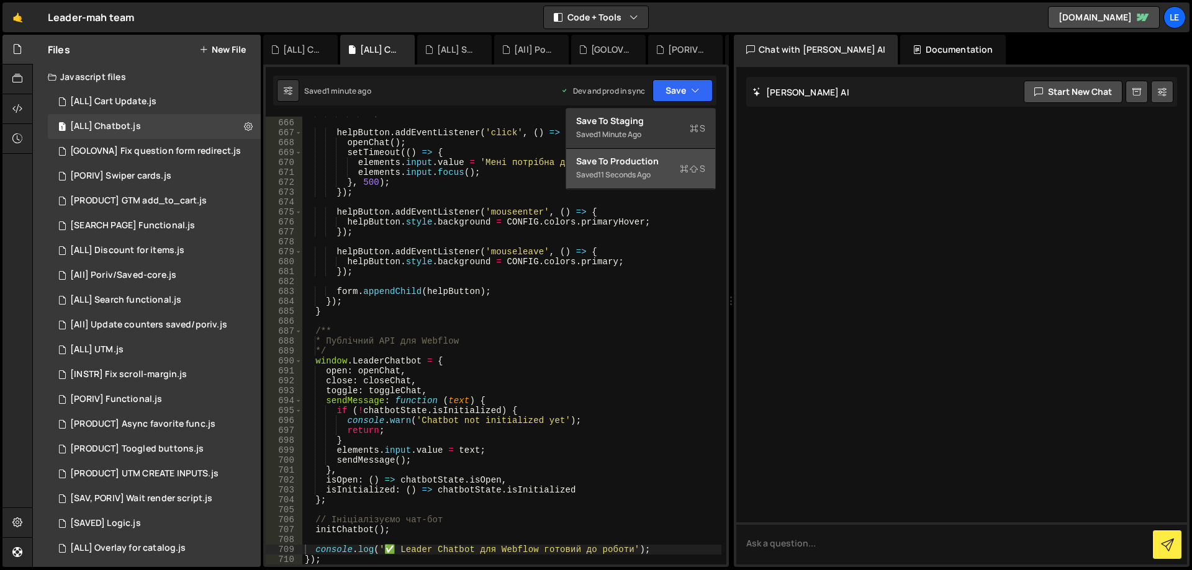
click at [651, 161] on div "Save to Production S" at bounding box center [640, 161] width 129 height 12
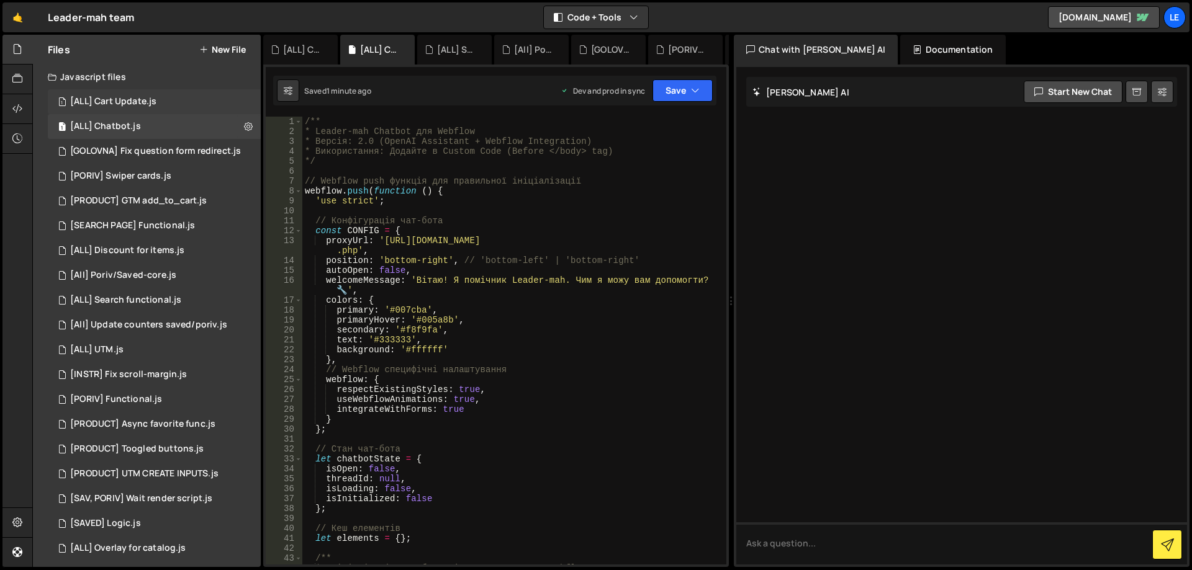
click at [152, 106] on div "[ALL] Cart Update.js" at bounding box center [113, 101] width 86 height 11
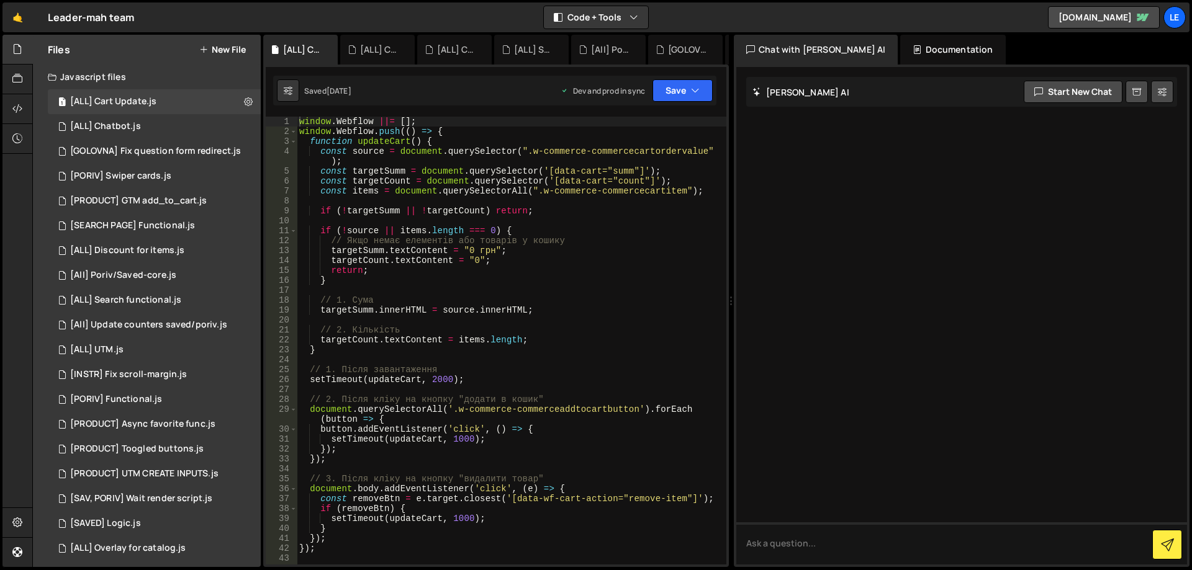
type textarea "window.Webflow ||= [];"
drag, startPoint x: 312, startPoint y: 122, endPoint x: 269, endPoint y: 119, distance: 42.9
click at [269, 119] on div "window.Webflow ||= []; 1 2 3 4 5 6 7 8 9 10 11 12 13 14 15 16 17 18 19 20 21 22…" at bounding box center [496, 341] width 461 height 448
click at [144, 120] on div "1 [ALL] Chatbot.js 0" at bounding box center [154, 126] width 213 height 25
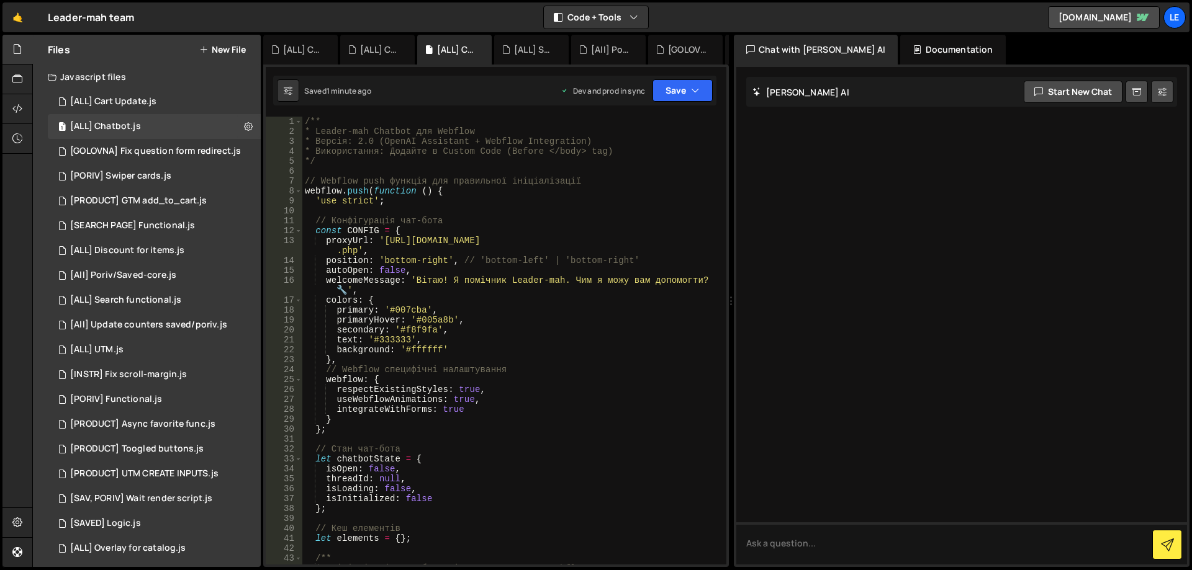
type textarea "// Webflow push функція для правильної ініціалізації"
click at [603, 184] on div "/** * Leader-mah Chatbot для Webflow * Версія: 2.0 (OpenAI Assistant + Webflow …" at bounding box center [511, 351] width 419 height 468
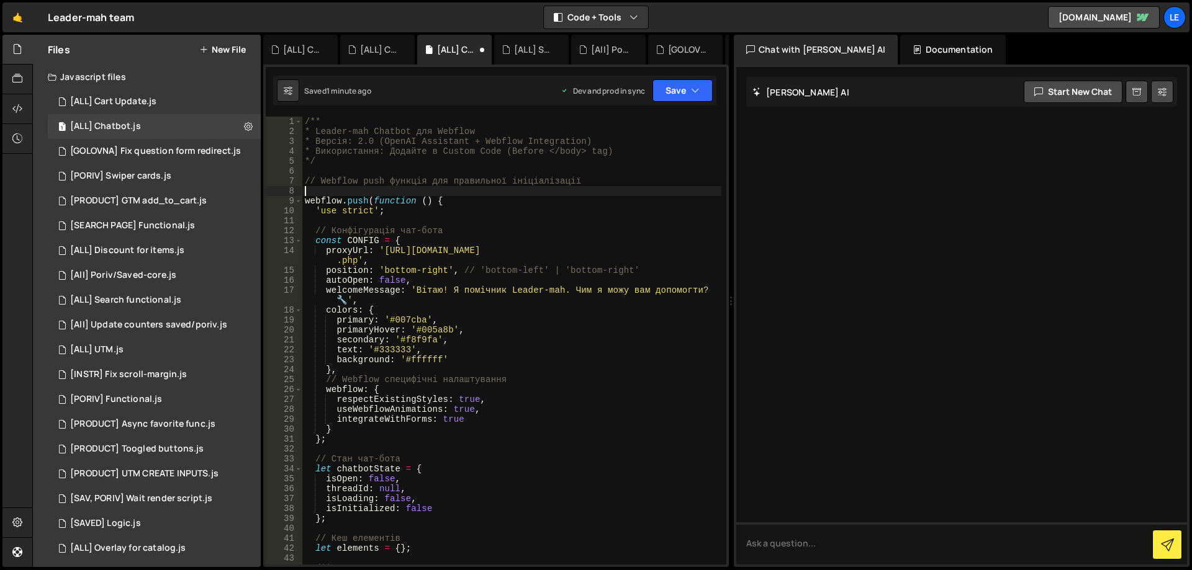
paste textarea "window.Webflow ||= [];"
type textarea "window.Webflow ||= [];"
click at [688, 91] on button "Save" at bounding box center [682, 90] width 60 height 22
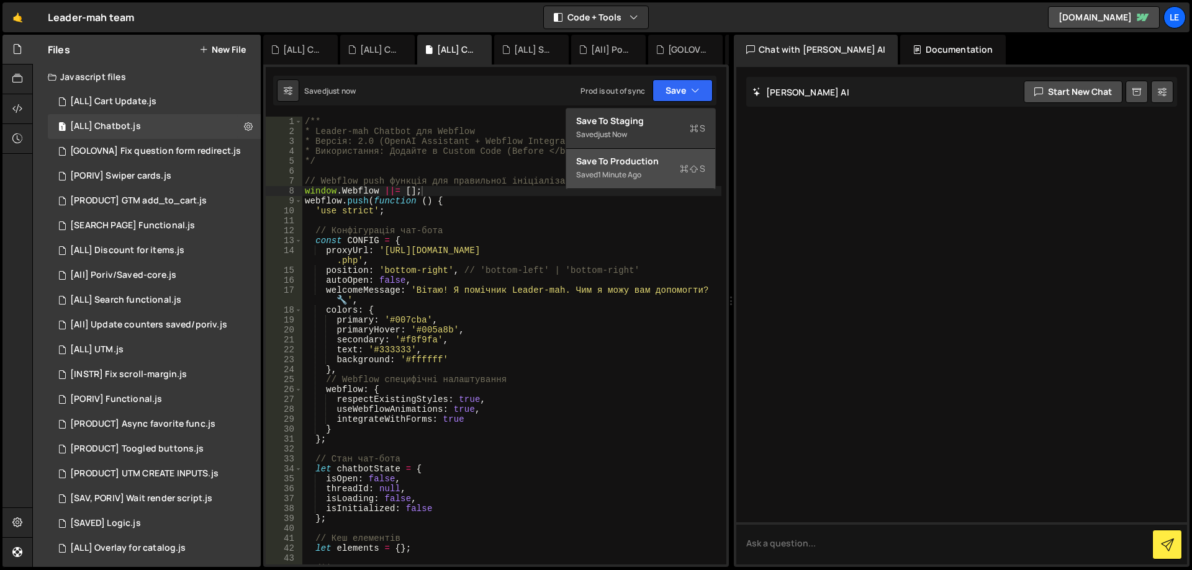
click at [658, 162] on div "Save to Production S" at bounding box center [640, 161] width 129 height 12
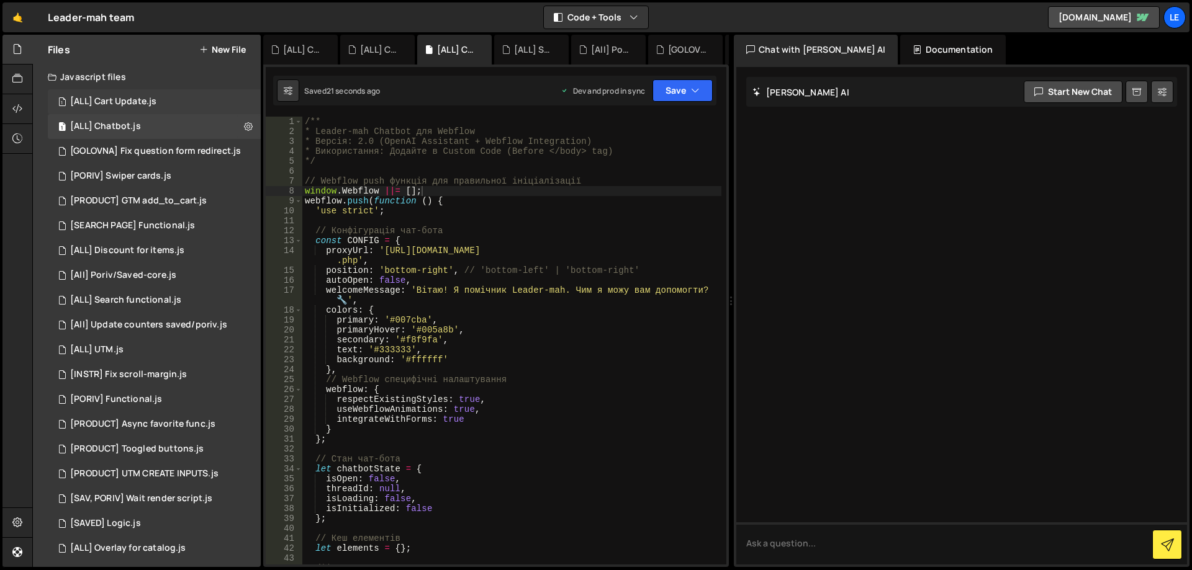
click at [150, 97] on div "[ALL] Cart Update.js" at bounding box center [113, 101] width 86 height 11
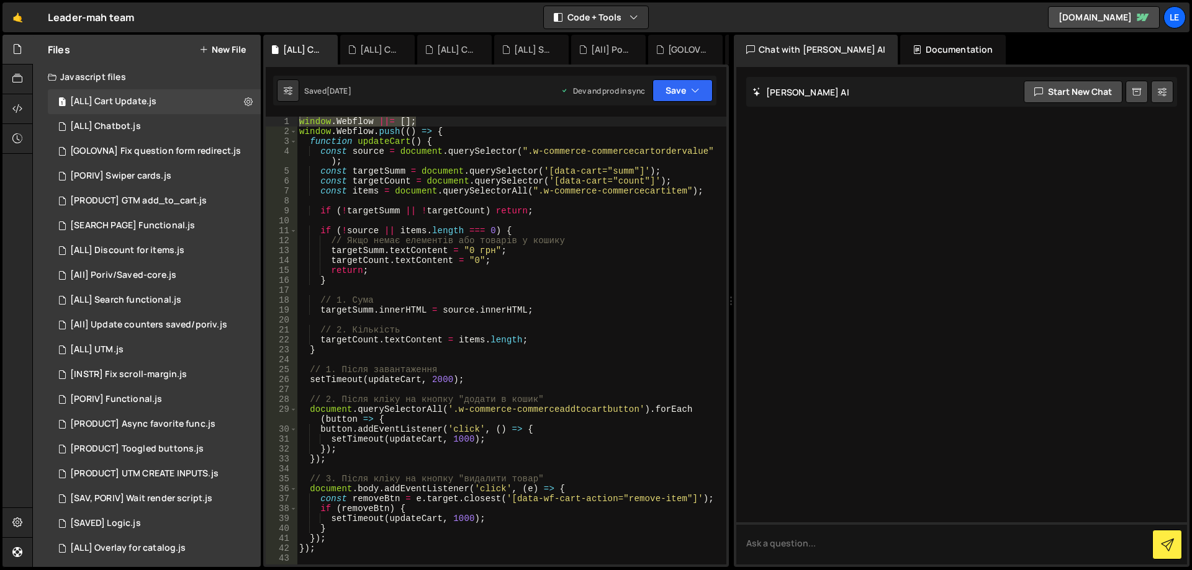
click at [310, 122] on div "window . Webflow ||= [ ] ; window . Webflow . push (( ) => { function updateCar…" at bounding box center [512, 341] width 430 height 448
drag, startPoint x: 310, startPoint y: 122, endPoint x: 452, endPoint y: 130, distance: 142.4
click at [452, 130] on div "window . Webflow ||= [ ] ; window . Webflow . push (( ) => { function updateCar…" at bounding box center [512, 351] width 430 height 468
type textarea "window.Webflow ||= []; window.Webflow.push(() => {"
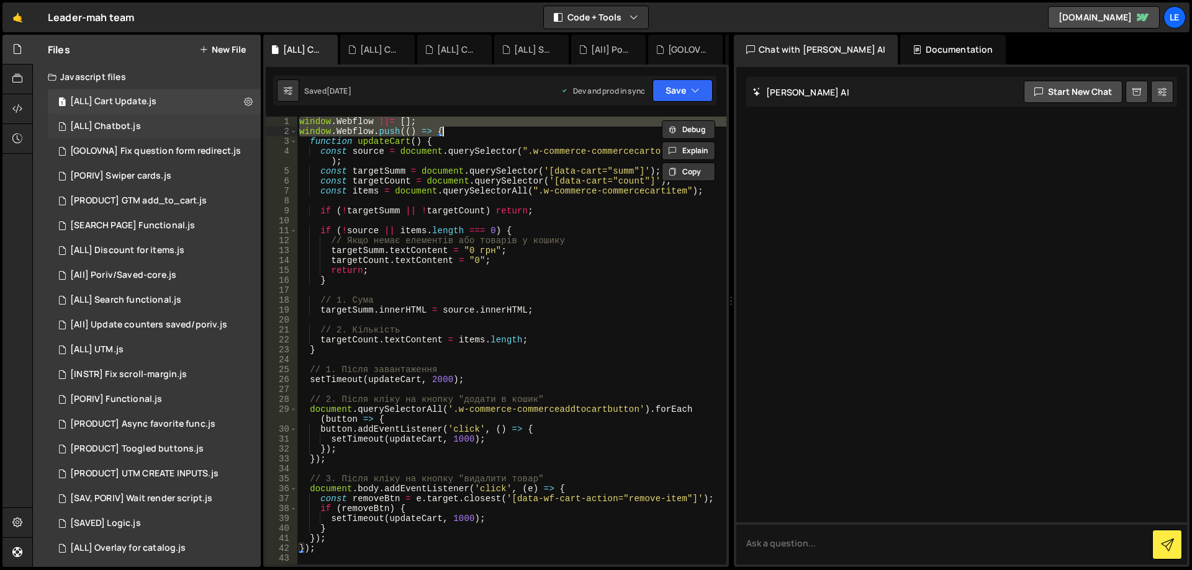
click at [137, 124] on div "[ALL] Chatbot.js" at bounding box center [105, 126] width 71 height 11
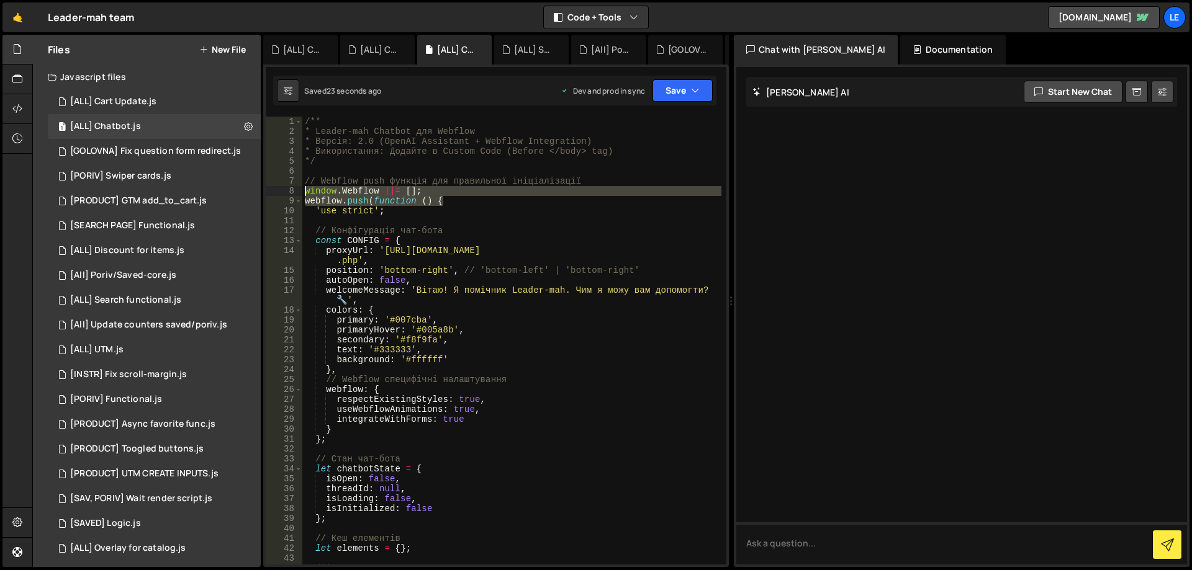
drag, startPoint x: 464, startPoint y: 199, endPoint x: 279, endPoint y: 186, distance: 185.5
click at [279, 186] on div "webflow.push(function () { 1 2 3 4 5 6 7 8 9 10 11 12 13 14 15 16 17 18 19 20 2…" at bounding box center [496, 341] width 461 height 448
click at [402, 190] on div "/** * Leader-mah Chatbot для Webflow * Версія: 2.0 (OpenAI Assistant + Webflow …" at bounding box center [511, 351] width 419 height 468
drag, startPoint x: 435, startPoint y: 202, endPoint x: 275, endPoint y: 192, distance: 159.8
click at [275, 192] on div "window.Webflow ||= []; 1 2 3 4 5 6 7 8 9 10 11 12 13 14 15 16 17 18 19 20 21 22…" at bounding box center [496, 341] width 461 height 448
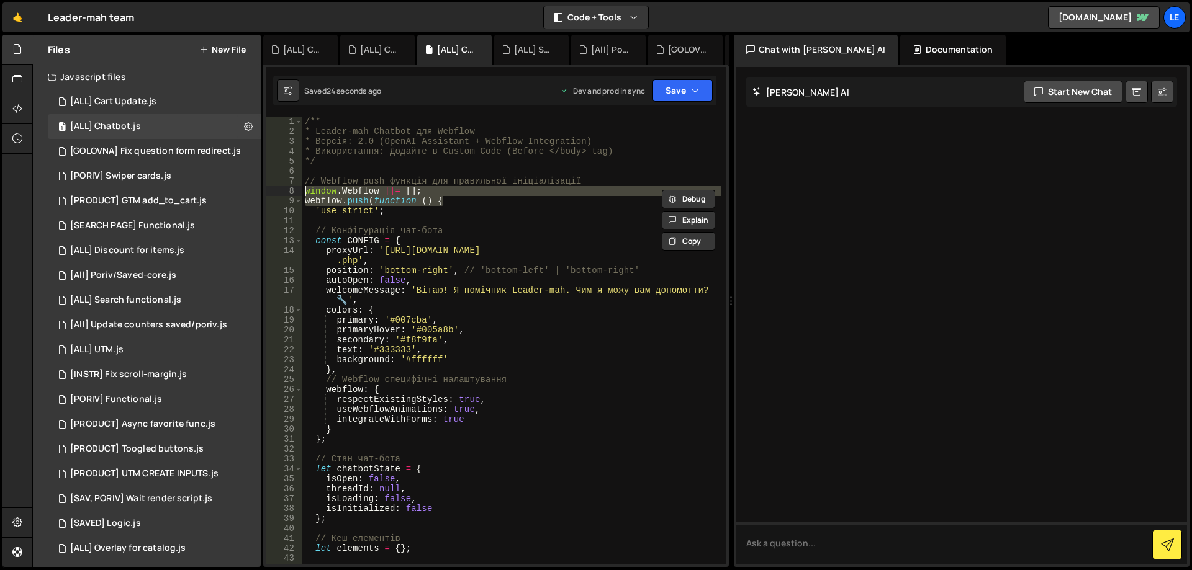
paste textarea ".push(() =>"
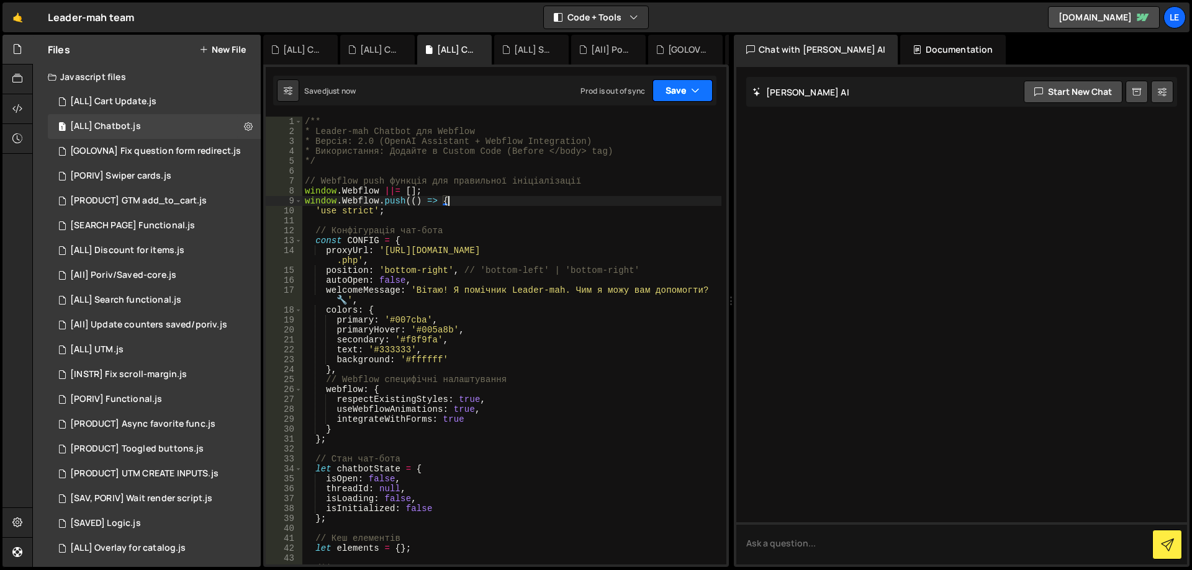
click at [681, 87] on button "Save" at bounding box center [682, 90] width 60 height 22
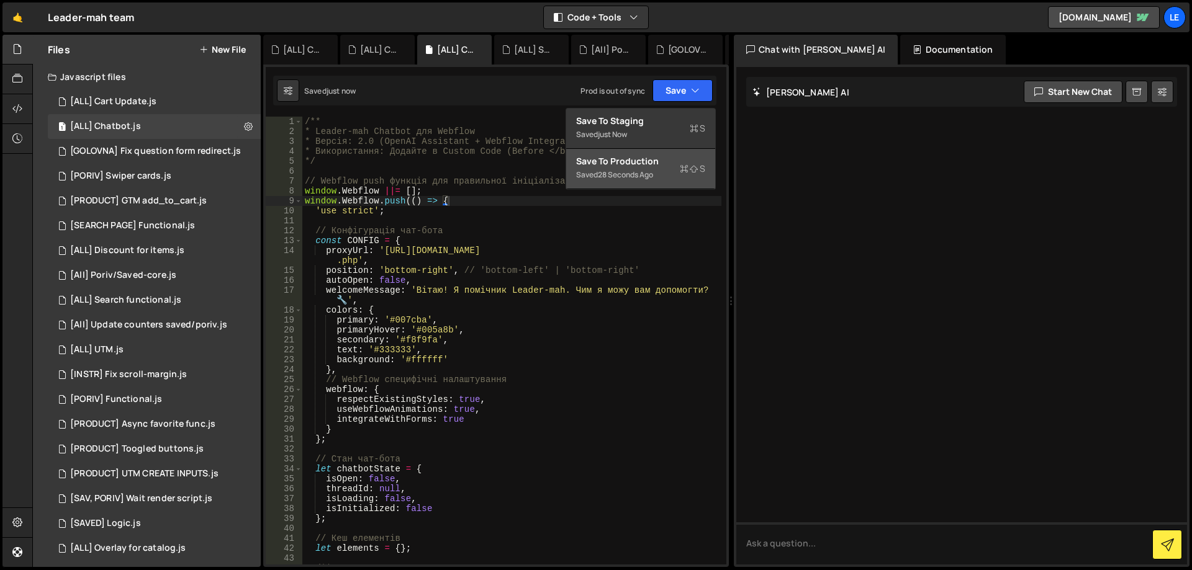
click at [638, 158] on div "Save to Production S" at bounding box center [640, 161] width 129 height 12
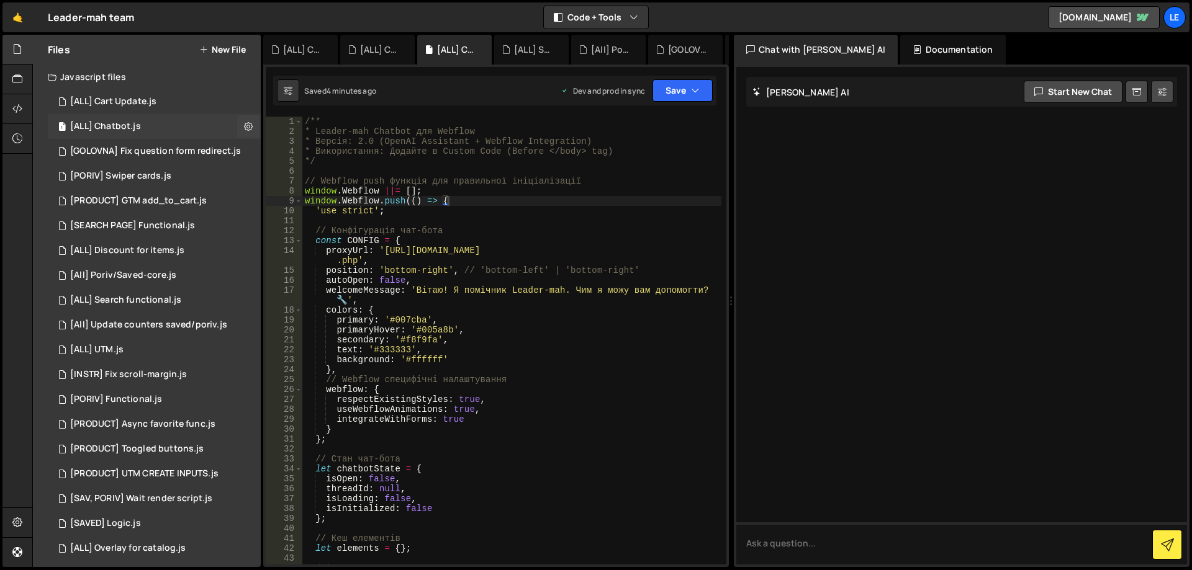
click at [166, 124] on div "1 [ALL] Chatbot.js 0" at bounding box center [154, 126] width 213 height 25
drag, startPoint x: 428, startPoint y: 249, endPoint x: 357, endPoint y: 261, distance: 72.4
click at [357, 261] on div "/** * Leader-mah Chatbot для Webflow * Версія: 2.0 (OpenAI Assistant + Webflow …" at bounding box center [511, 351] width 419 height 468
paste textarea "public_html/"
click at [539, 250] on div "/** * Leader-mah Chatbot для Webflow * Версія: 2.0 (OpenAI Assistant + Webflow …" at bounding box center [511, 351] width 419 height 468
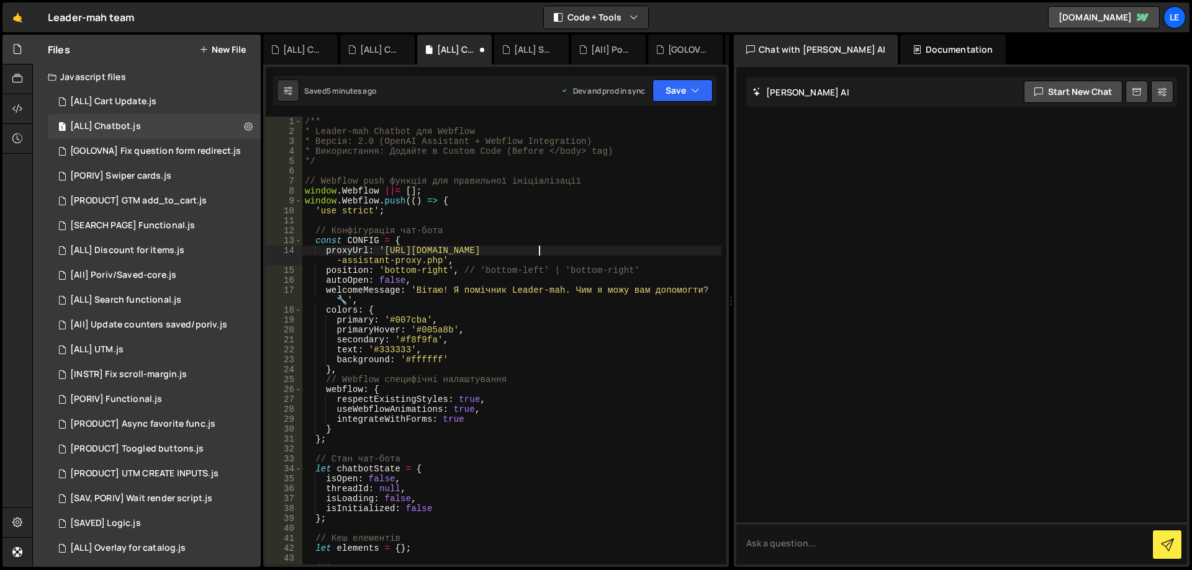
click at [539, 250] on div "/** * Leader-mah Chatbot для Webflow * Версія: 2.0 (OpenAI Assistant + Webflow …" at bounding box center [511, 351] width 419 height 468
click at [545, 242] on div "/** * Leader-mah Chatbot для Webflow * Версія: 2.0 (OpenAI Assistant + Webflow …" at bounding box center [511, 351] width 419 height 468
click at [674, 92] on button "Save" at bounding box center [682, 90] width 60 height 22
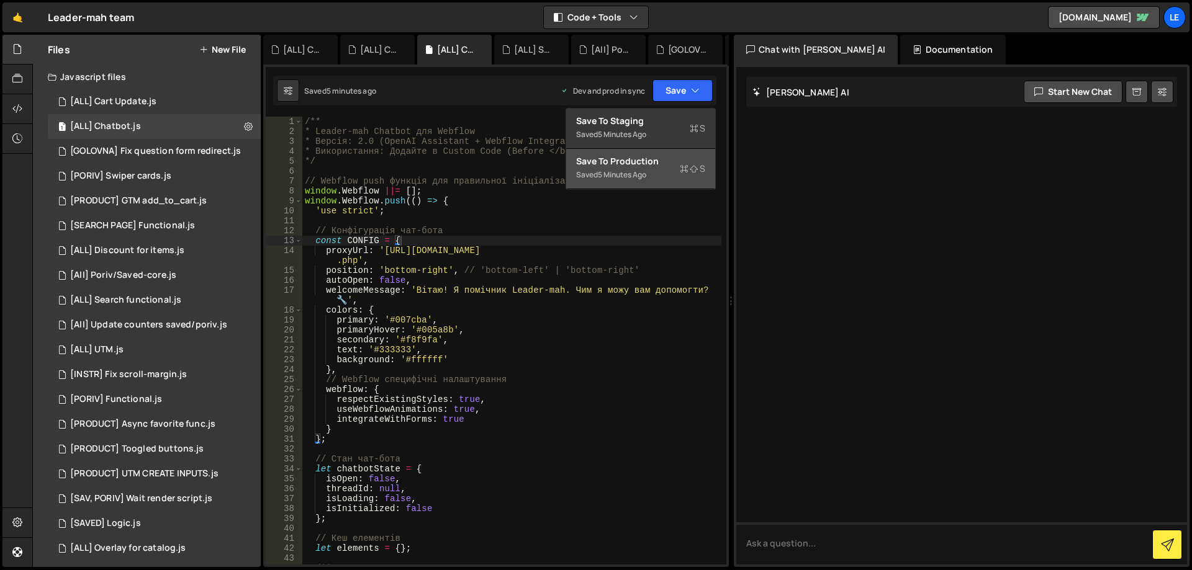
click at [673, 153] on button "Save to Production S Saved 5 minutes ago" at bounding box center [640, 169] width 149 height 40
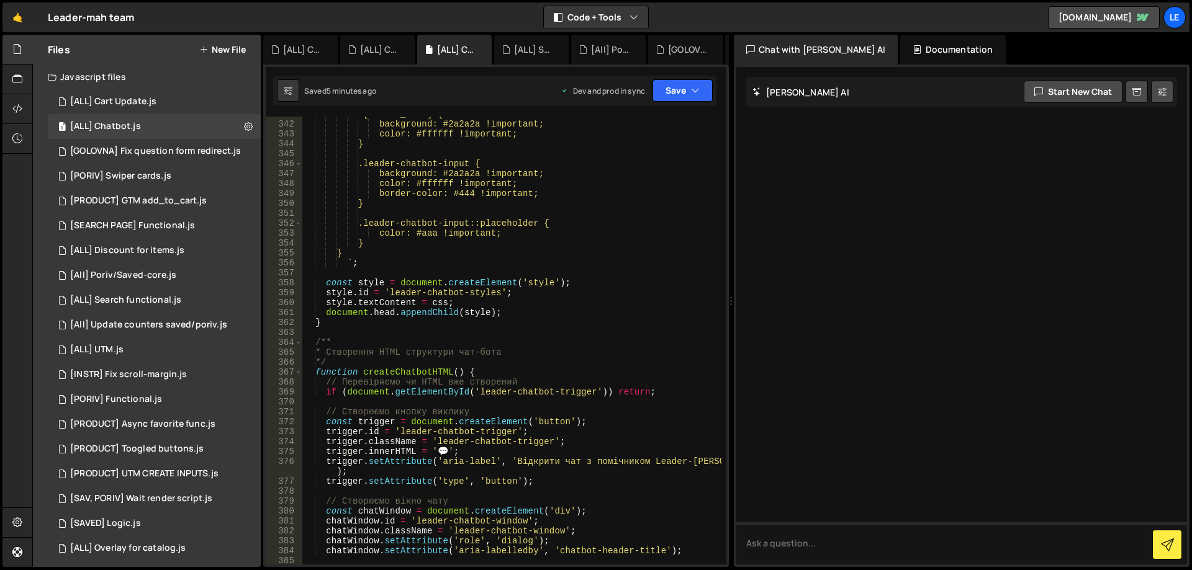
scroll to position [3576, 0]
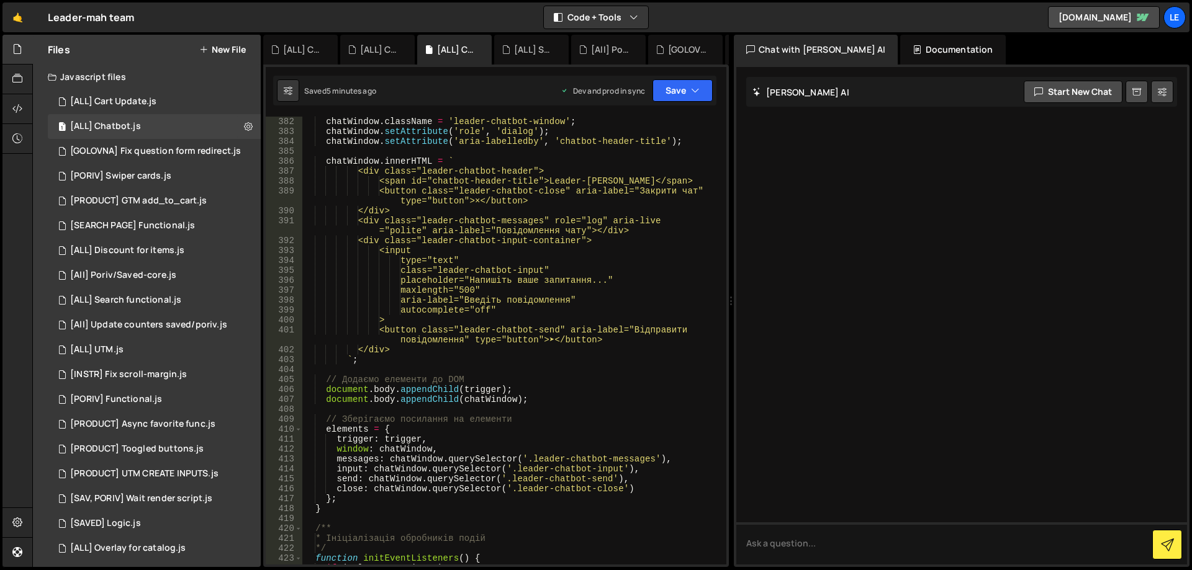
click at [556, 196] on div "chatWindow . className = 'leader-chatbot-window' ; chatWindow . setAttribute ( …" at bounding box center [511, 351] width 419 height 468
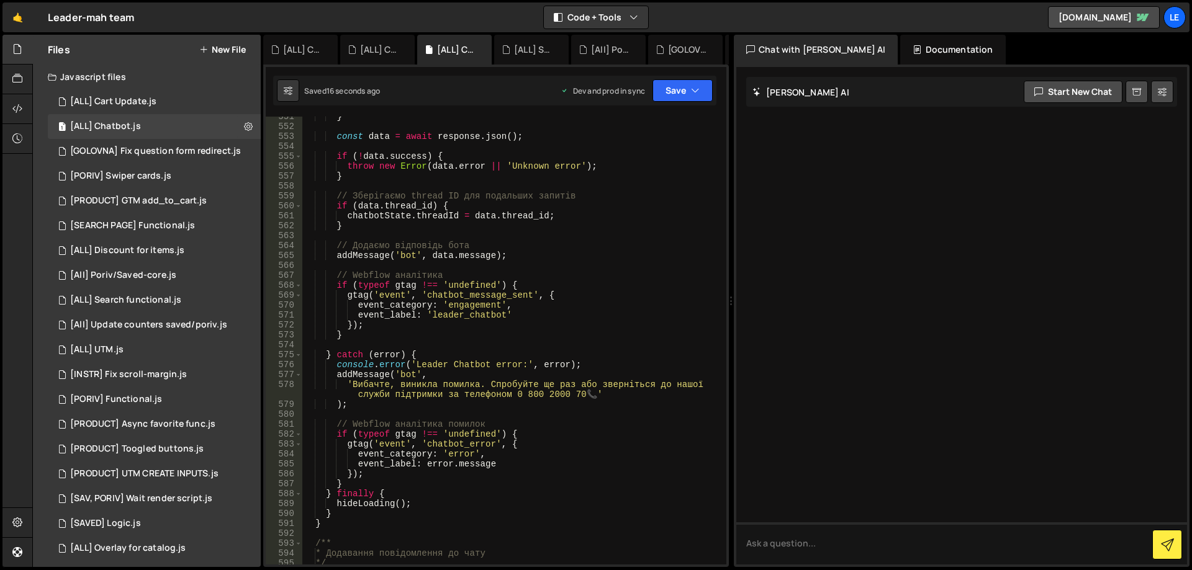
scroll to position [5624, 0]
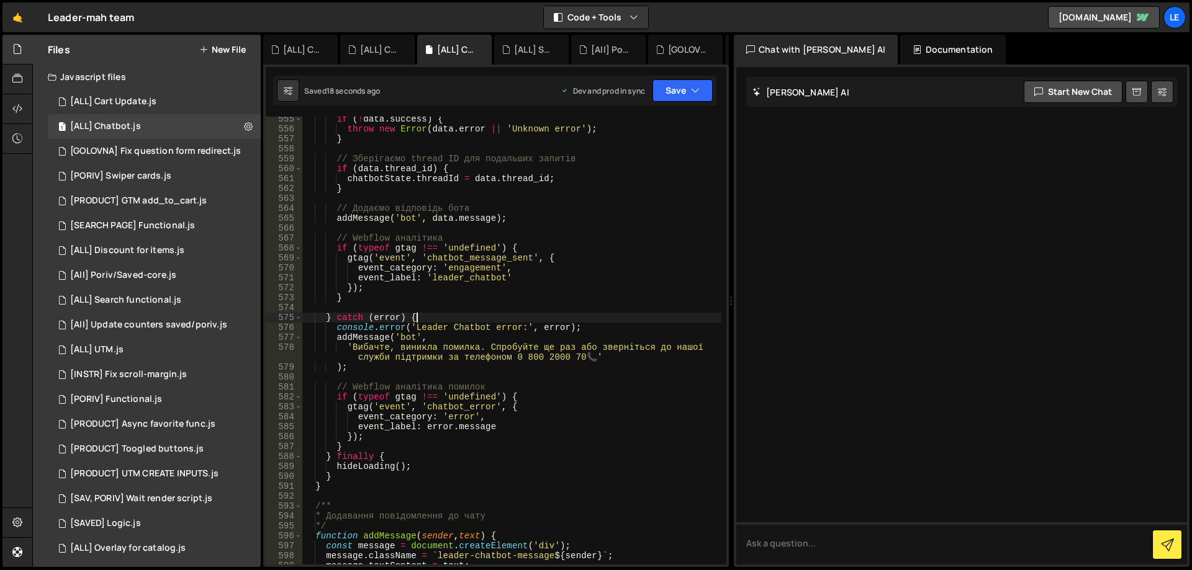
click at [588, 315] on div "if ( ! data . success ) { throw new Error ( data . error || 'Unknown error' ) ;…" at bounding box center [511, 348] width 419 height 468
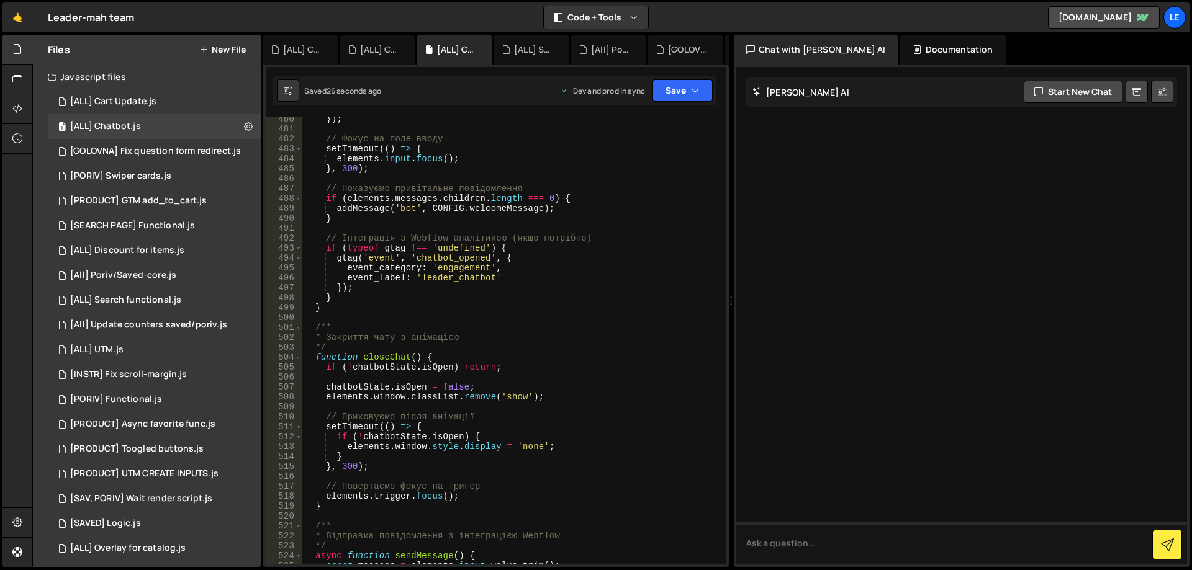
scroll to position [4805, 0]
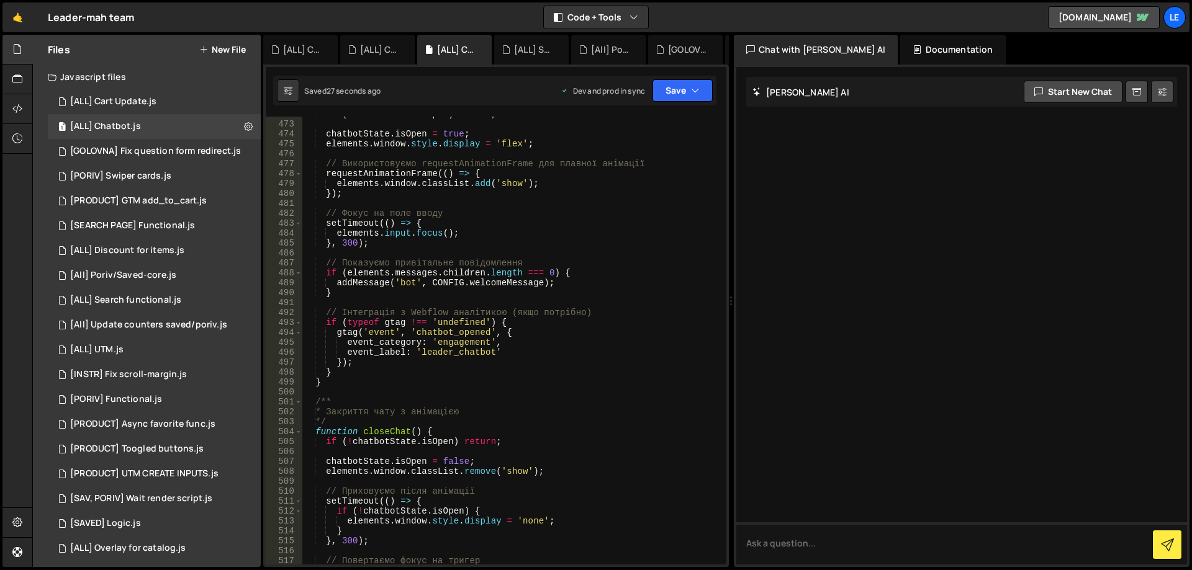
click at [598, 330] on div "if ( chatbotState . isOpen ) return ; chatbotState . isOpen = true ; elements .…" at bounding box center [511, 343] width 419 height 468
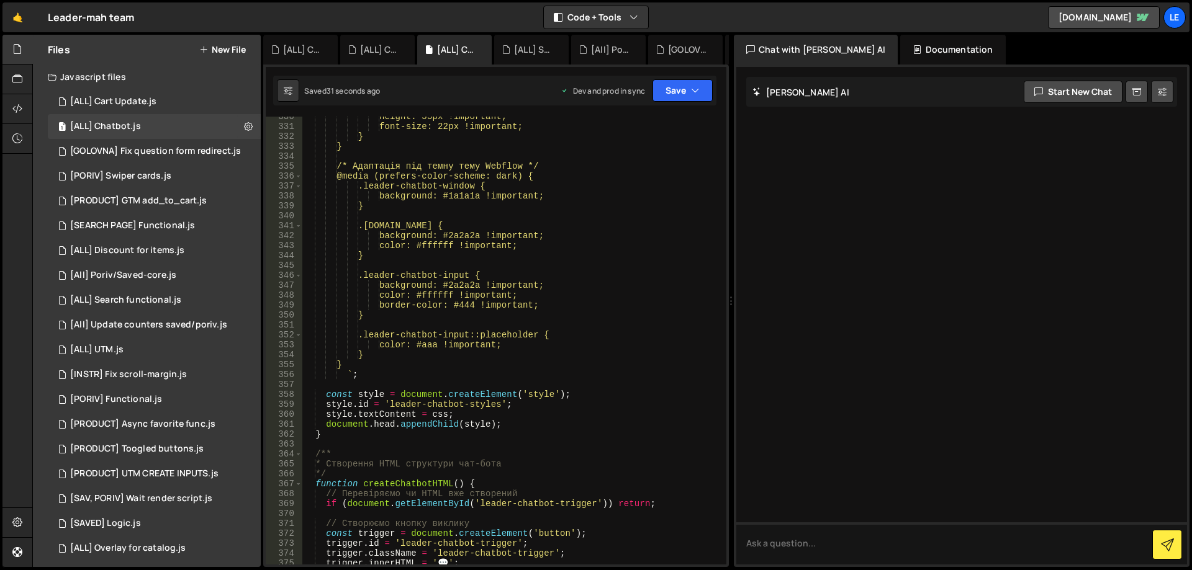
scroll to position [3166, 0]
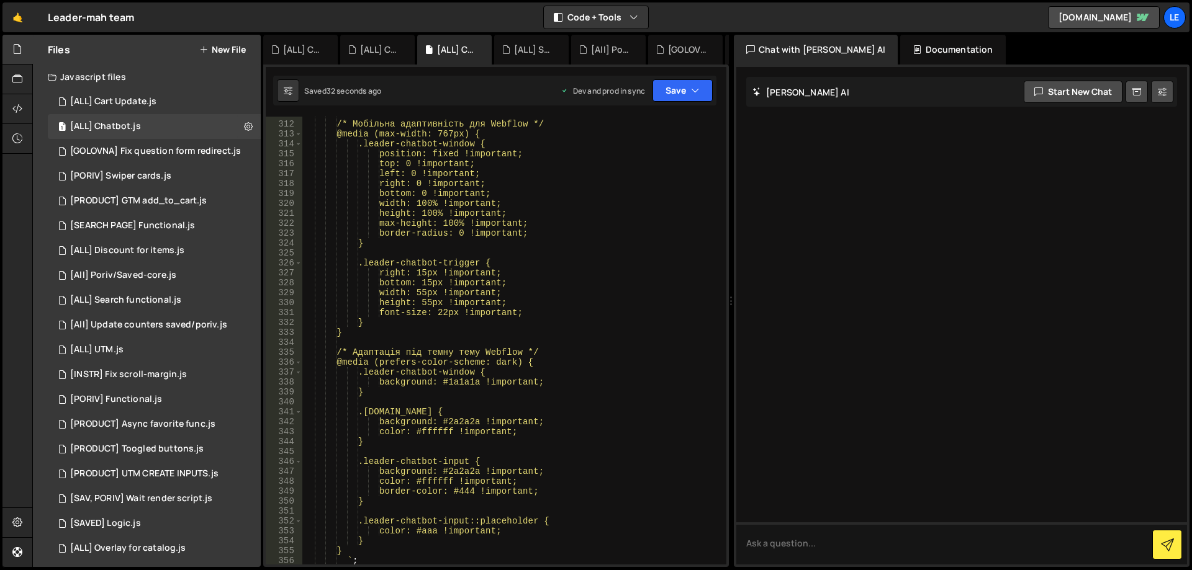
drag, startPoint x: 726, startPoint y: 329, endPoint x: 727, endPoint y: 381, distance: 52.1
click at [719, 414] on div "1 2 3 4 5 6 7 8 9 10 11 12 13 14 15 16 17 18 19 20 21 22 23 24 25 26 27 28 29 3…" at bounding box center [496, 316] width 466 height 503
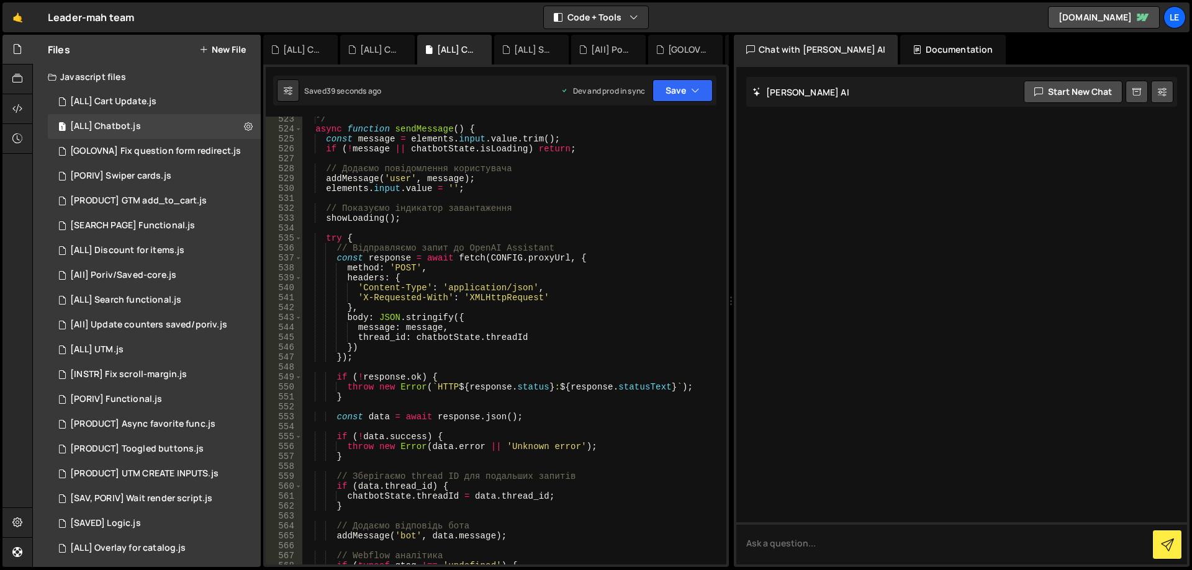
scroll to position [5306, 0]
type textarea "thread_id: chatbotState.threadId"
click at [561, 338] on div "*/ async function sendMessage ( ) { const message = elements . input . value . …" at bounding box center [511, 348] width 419 height 468
click at [669, 102] on div "Saved 42 seconds ago Dev and prod in sync Upgrade to Edit Save Save to Staging …" at bounding box center [494, 91] width 443 height 30
click at [682, 97] on button "Save" at bounding box center [682, 90] width 60 height 22
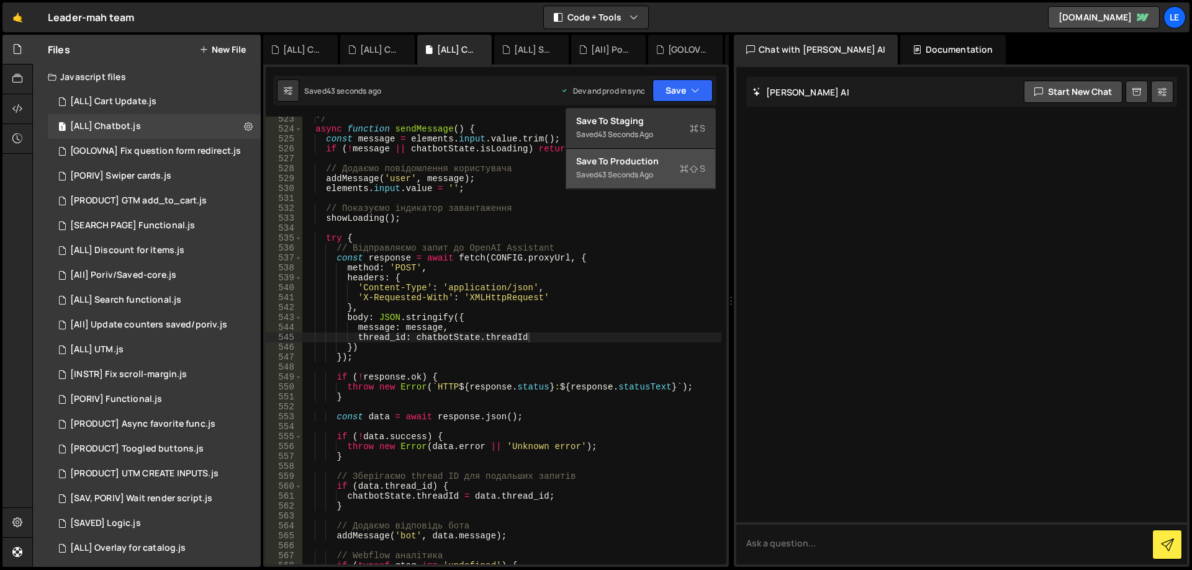
click at [657, 156] on div "Save to Production S" at bounding box center [640, 161] width 129 height 12
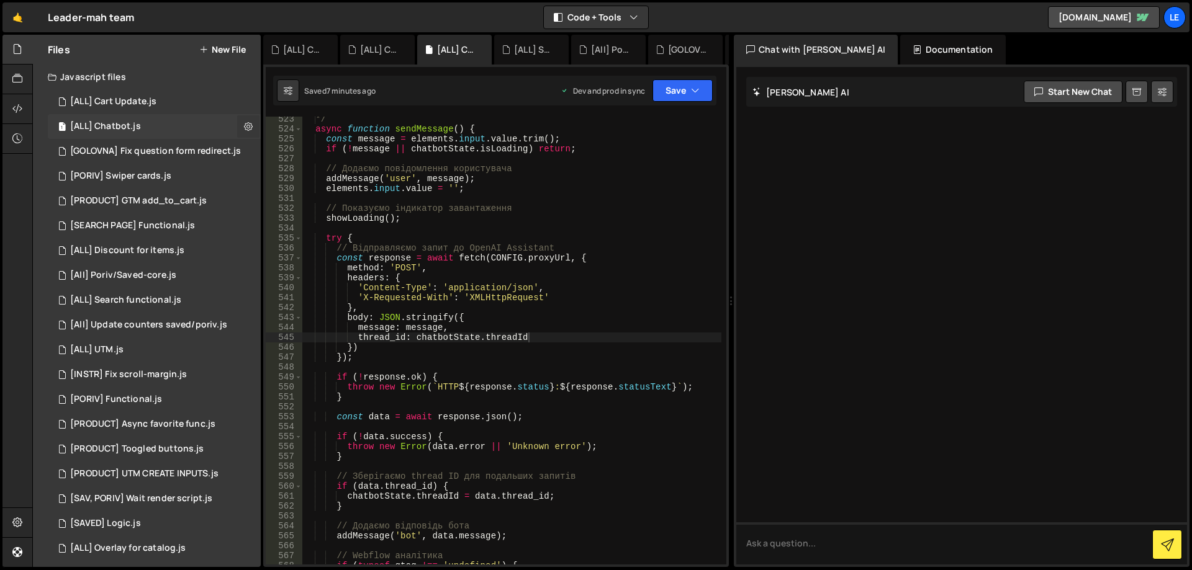
click at [244, 124] on icon at bounding box center [248, 126] width 9 height 12
type input "[ALL] Chatbot"
radio input "true"
checkbox input "true"
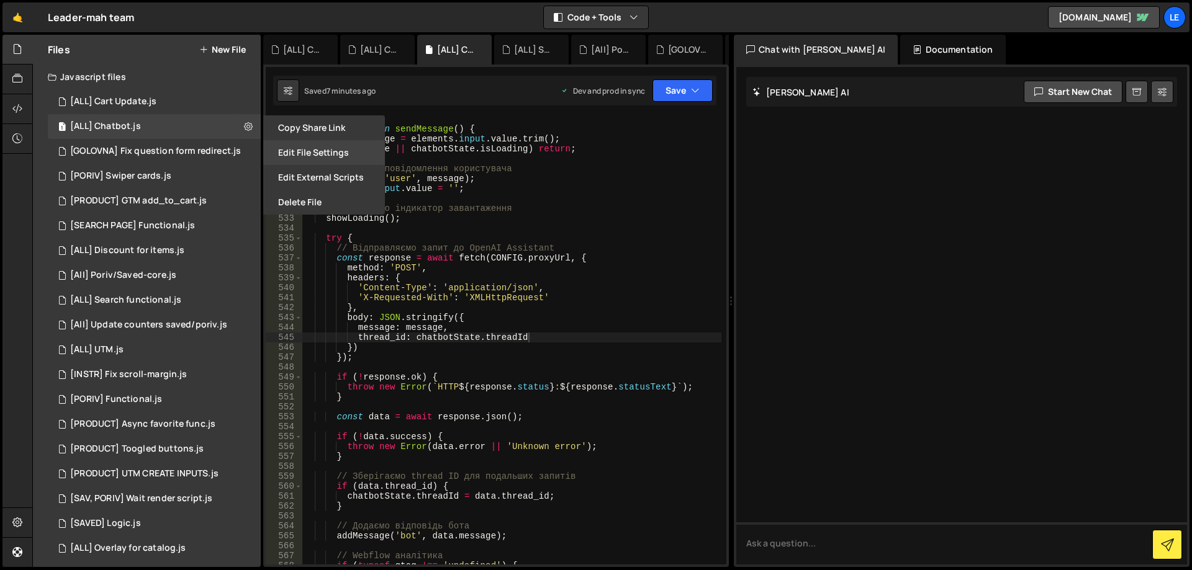
click at [318, 155] on button "Edit File Settings" at bounding box center [324, 152] width 122 height 25
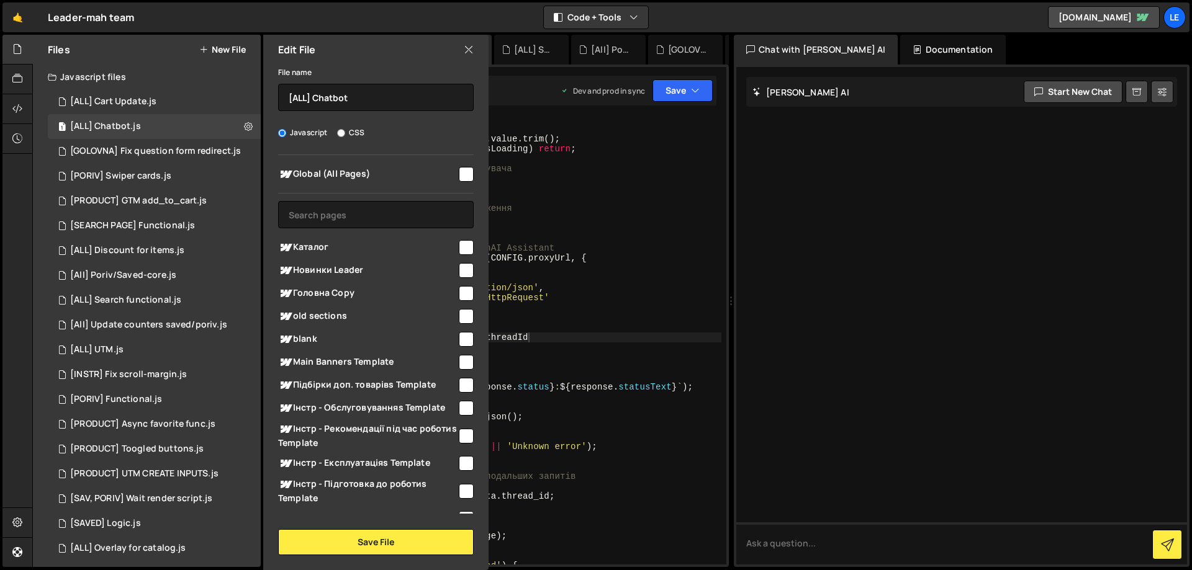
click at [459, 176] on input "checkbox" at bounding box center [466, 174] width 15 height 15
click at [459, 175] on input "checkbox" at bounding box center [466, 174] width 15 height 15
checkbox input "false"
click at [368, 208] on input "text" at bounding box center [376, 214] width 196 height 27
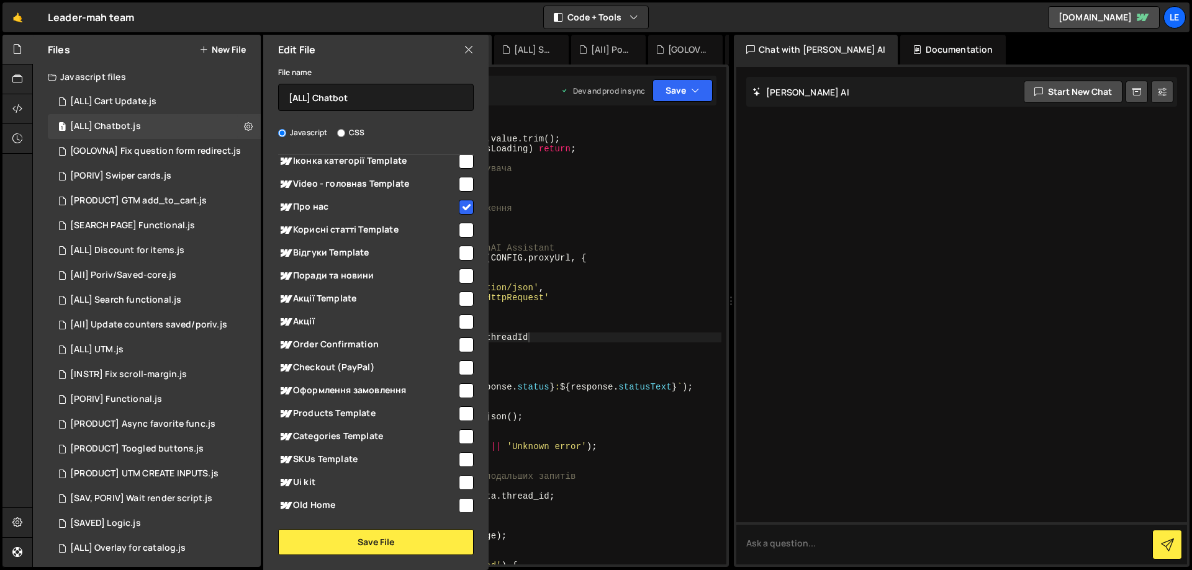
scroll to position [1027, 0]
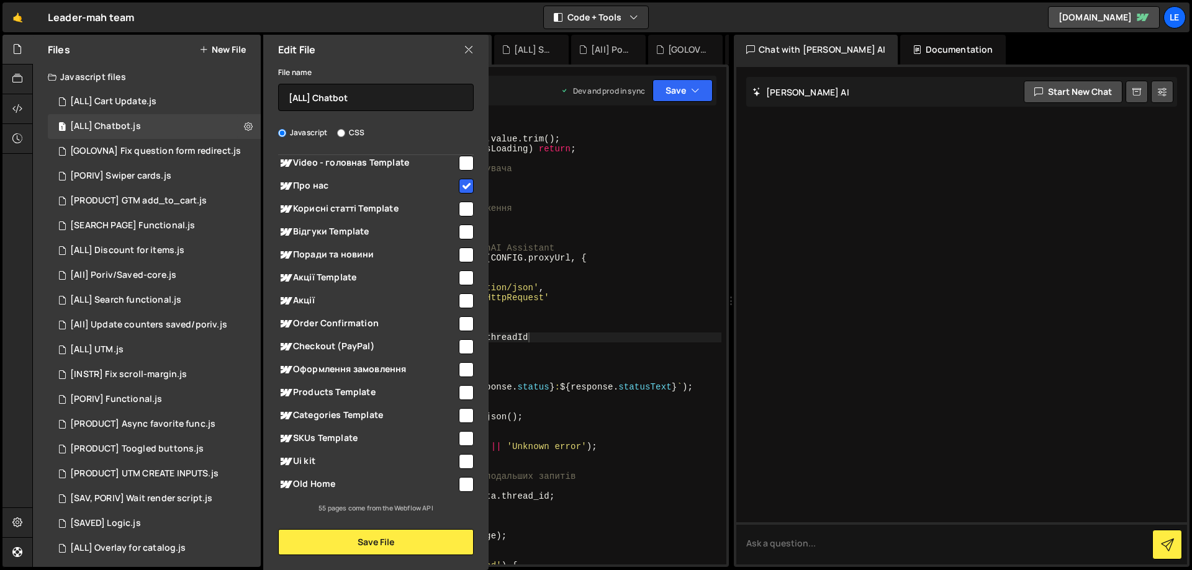
click at [459, 184] on input "checkbox" at bounding box center [466, 186] width 15 height 15
checkbox input "false"
click at [390, 546] on button "Save File" at bounding box center [376, 543] width 196 height 26
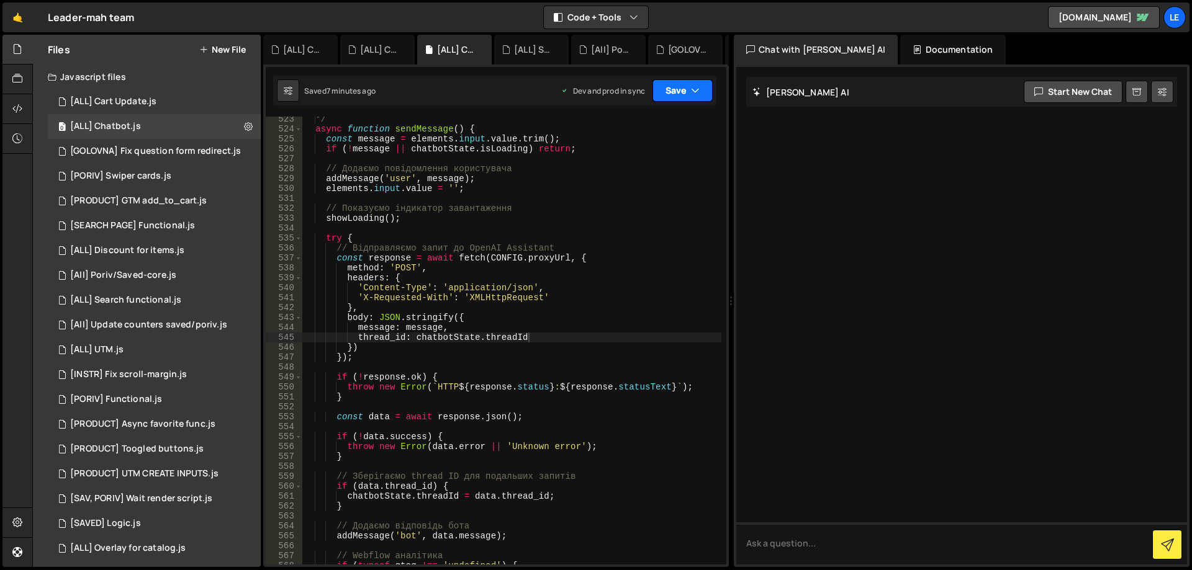
click at [692, 101] on button "Save" at bounding box center [682, 90] width 60 height 22
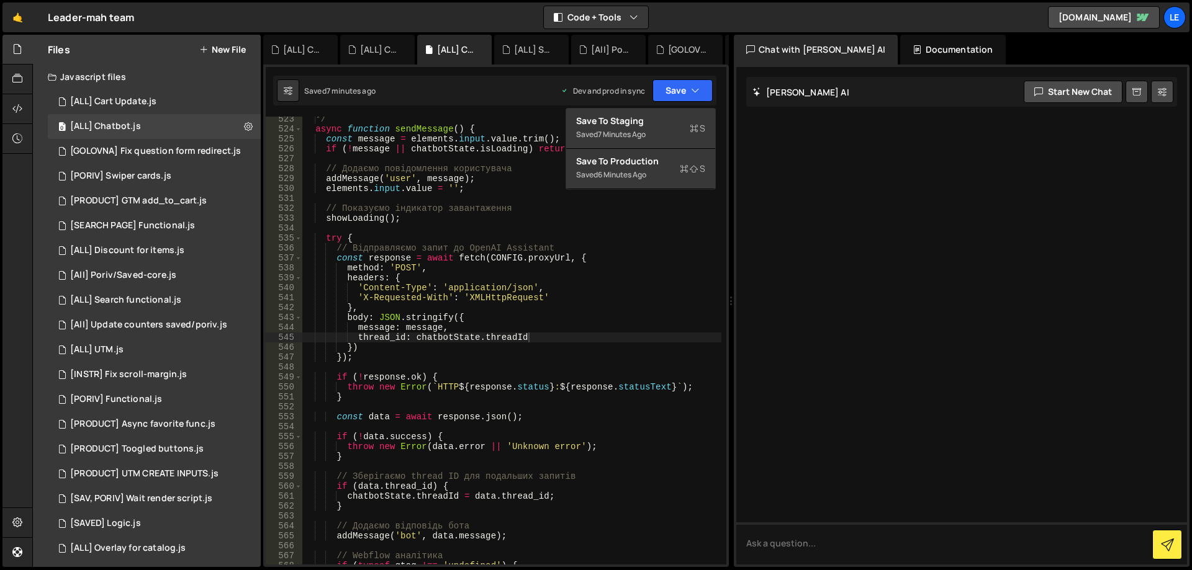
type textarea "try {"
click at [448, 237] on div "*/ async function sendMessage ( ) { const message = elements . input . value . …" at bounding box center [511, 348] width 419 height 468
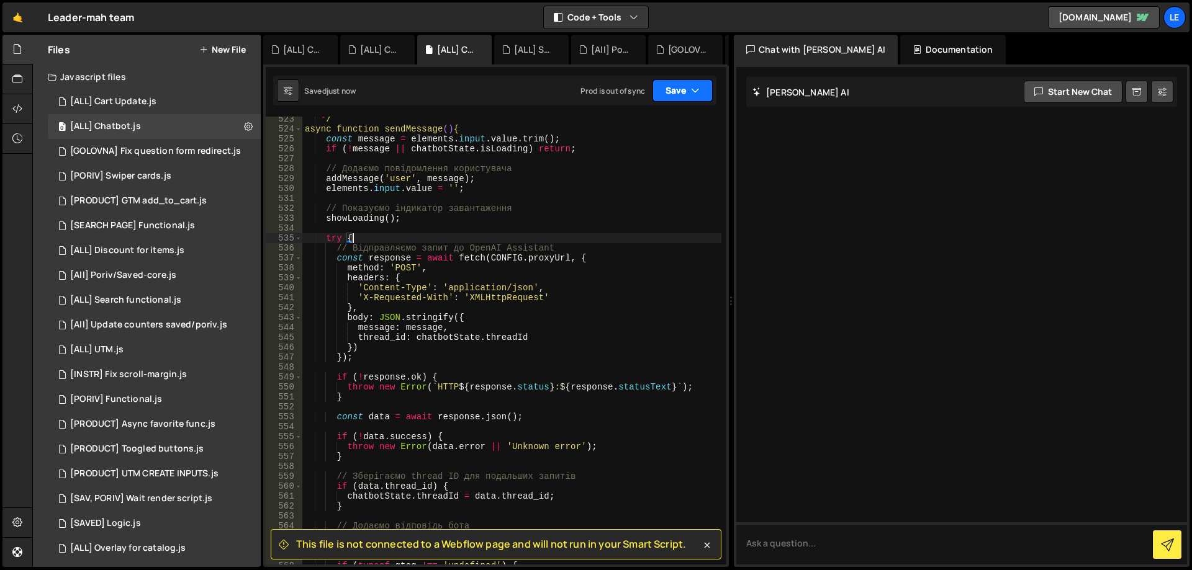
click at [678, 96] on button "Save" at bounding box center [682, 90] width 60 height 22
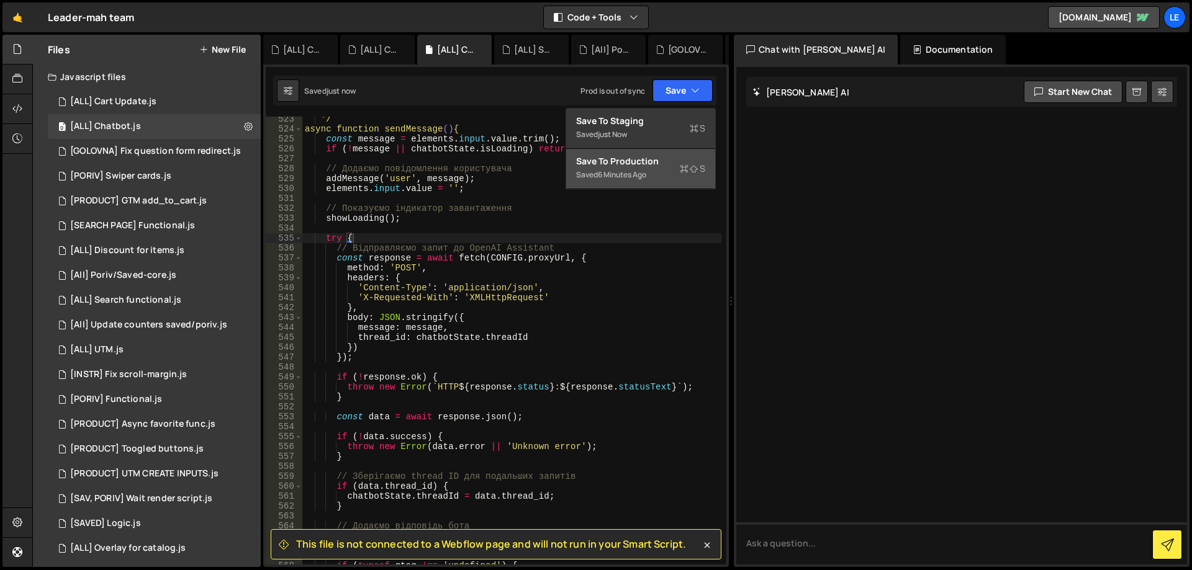
click at [647, 156] on div "Save to Production S" at bounding box center [640, 161] width 129 height 12
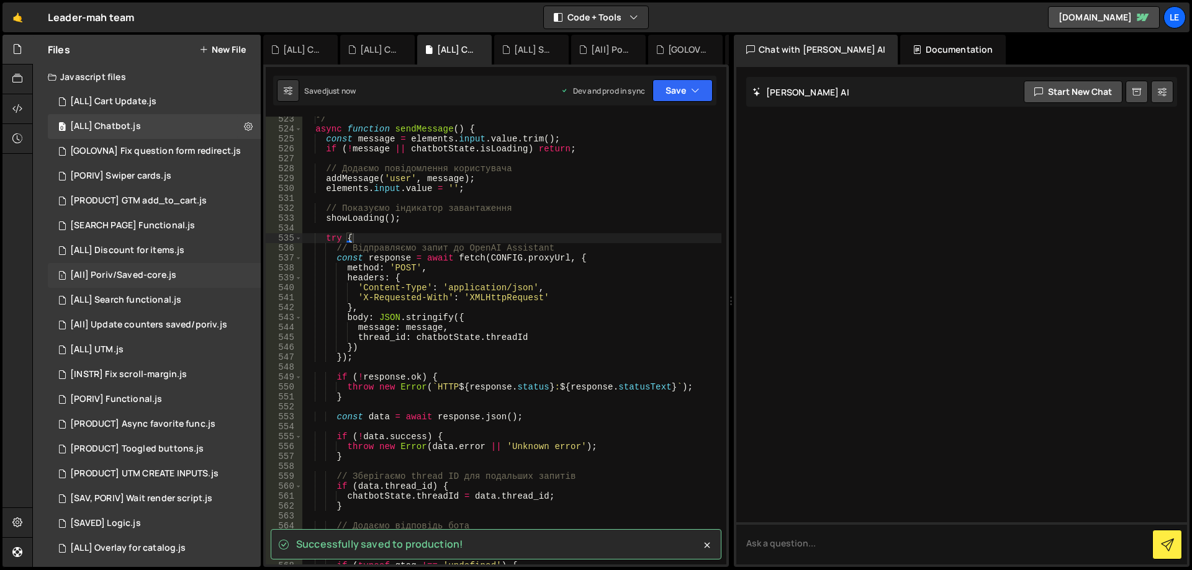
click at [160, 275] on div "[All] Poriv/Saved-core.js" at bounding box center [123, 275] width 106 height 11
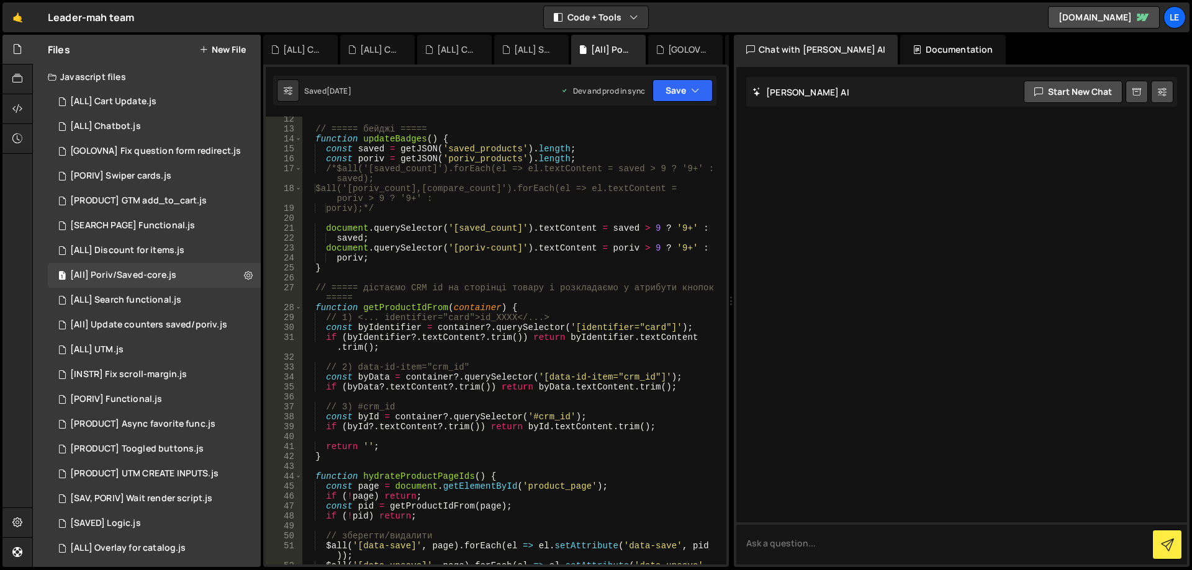
scroll to position [149, 0]
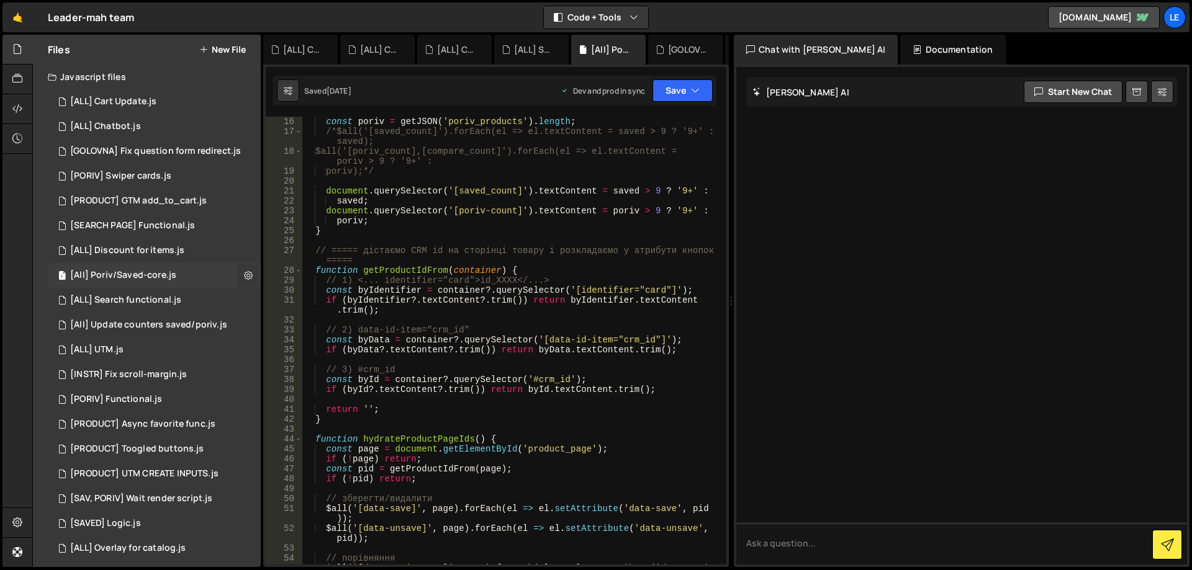
click at [248, 278] on button at bounding box center [248, 275] width 22 height 22
type input "[All] Poriv/Saved-core"
radio input "true"
checkbox input "true"
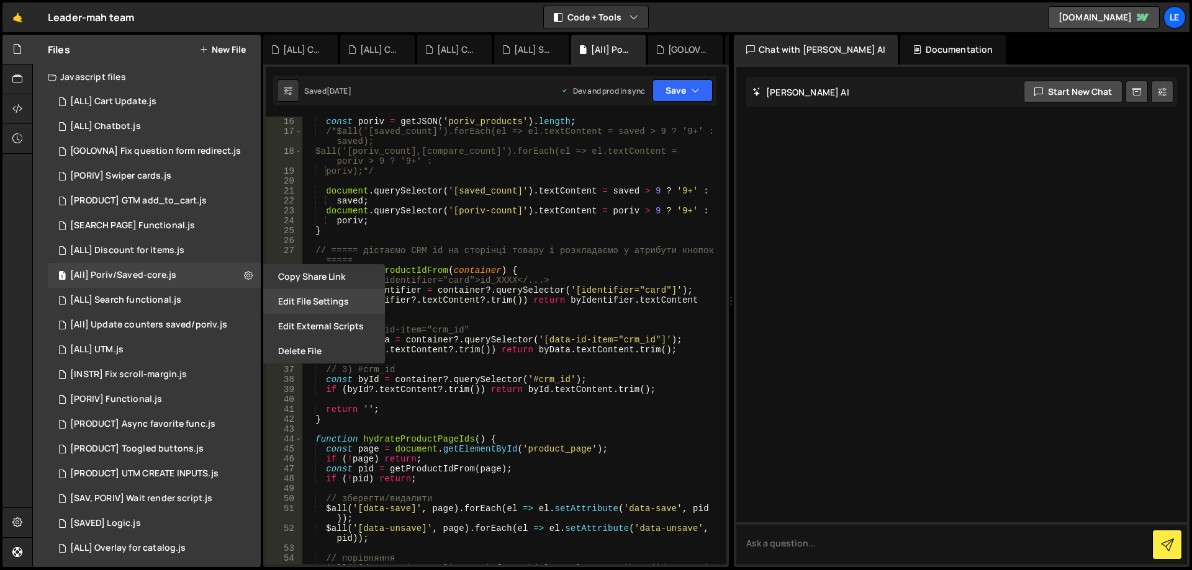
click at [287, 299] on button "Edit File Settings" at bounding box center [324, 301] width 122 height 25
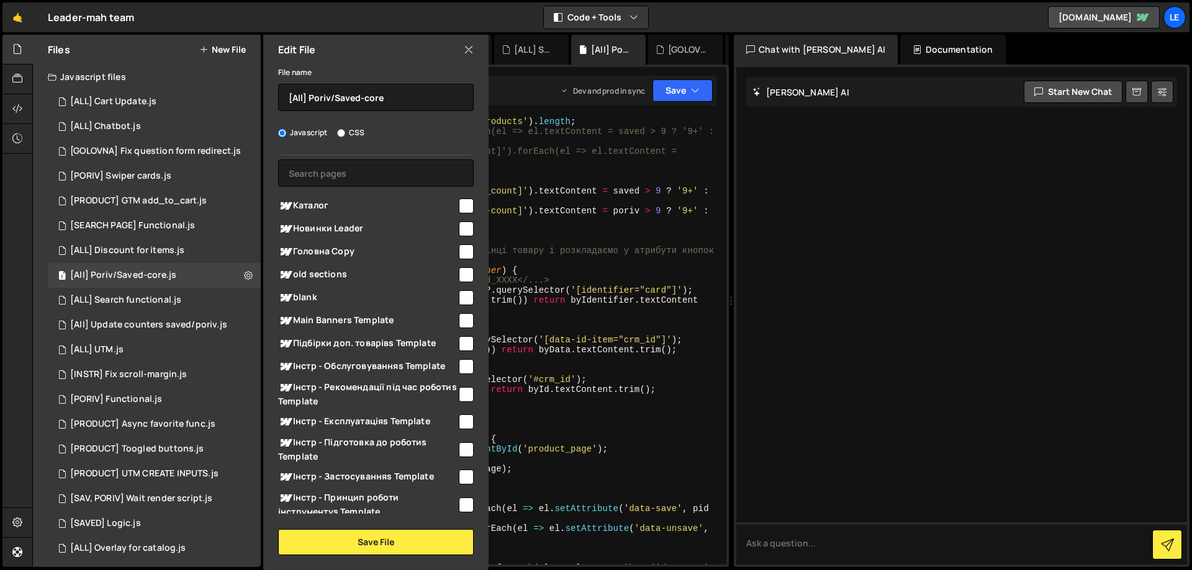
scroll to position [0, 0]
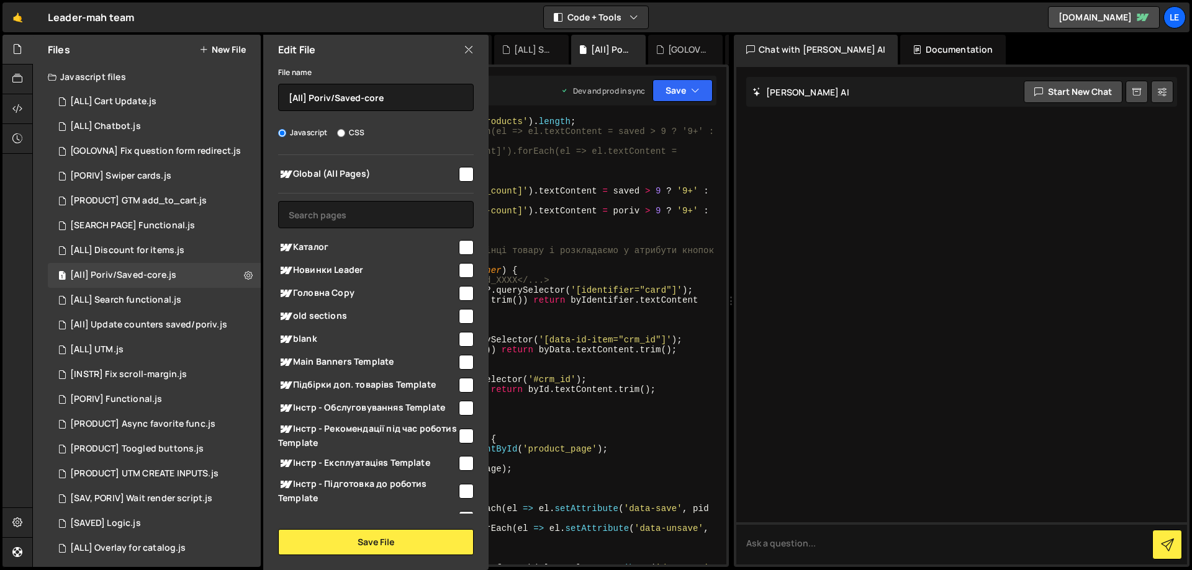
type textarea "const byIdentifier = container?.querySelector('[identifier="card"]');"
click at [565, 294] on div "const poriv = getJSON ( 'poriv_products' ) . length ; /*$all('[saved_count]').f…" at bounding box center [511, 356] width 419 height 478
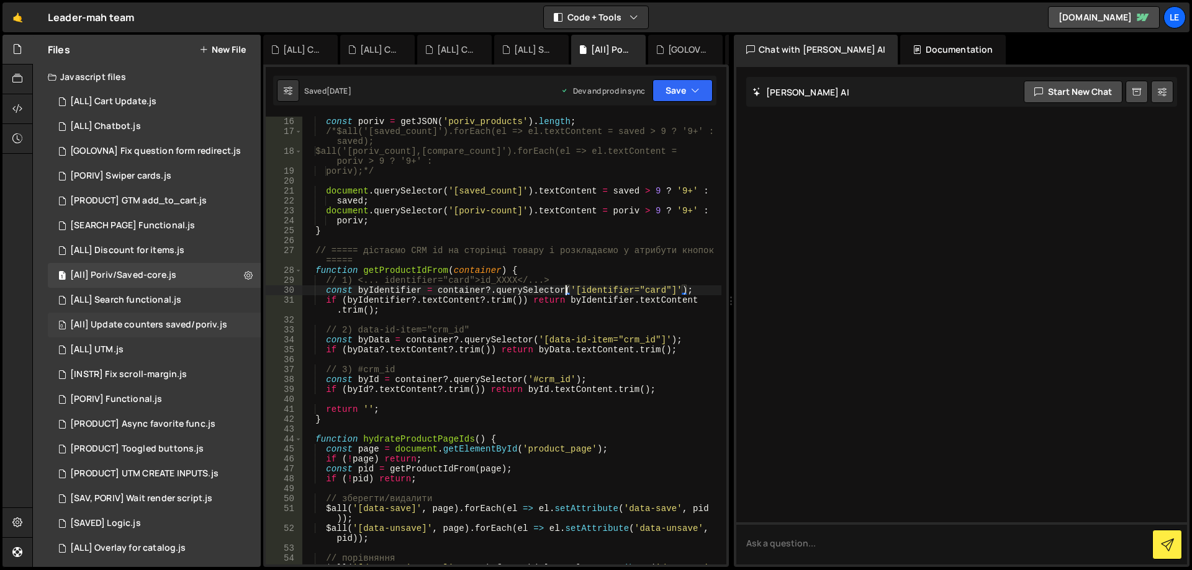
click at [168, 326] on div "[All] Update counters saved/poriv.js" at bounding box center [148, 325] width 157 height 11
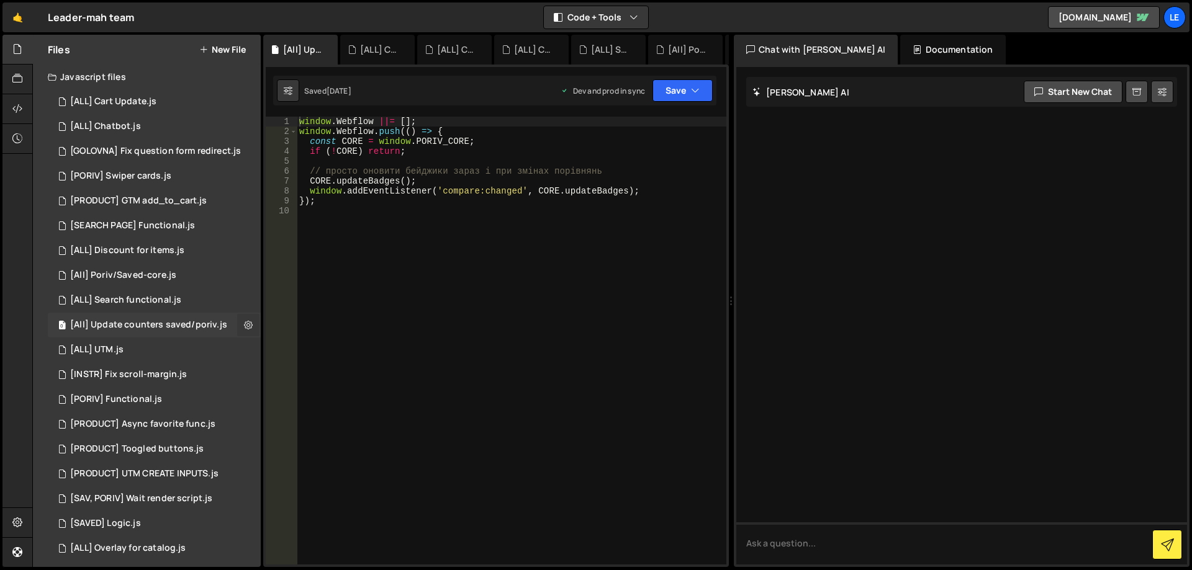
click at [237, 323] on button at bounding box center [248, 325] width 22 height 22
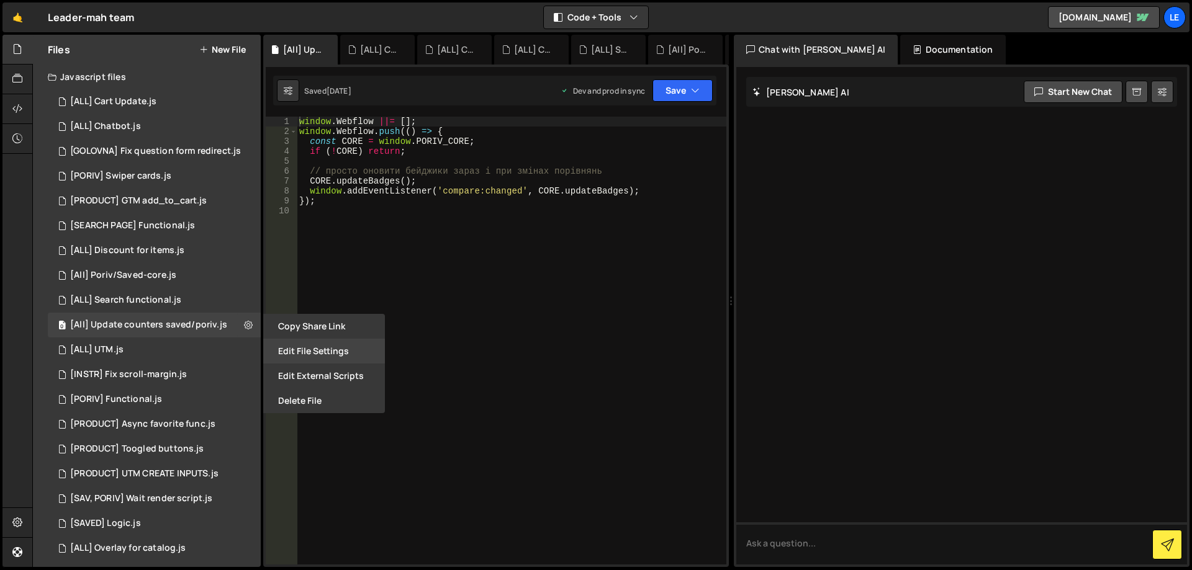
click at [289, 350] on button "Edit File Settings" at bounding box center [324, 351] width 122 height 25
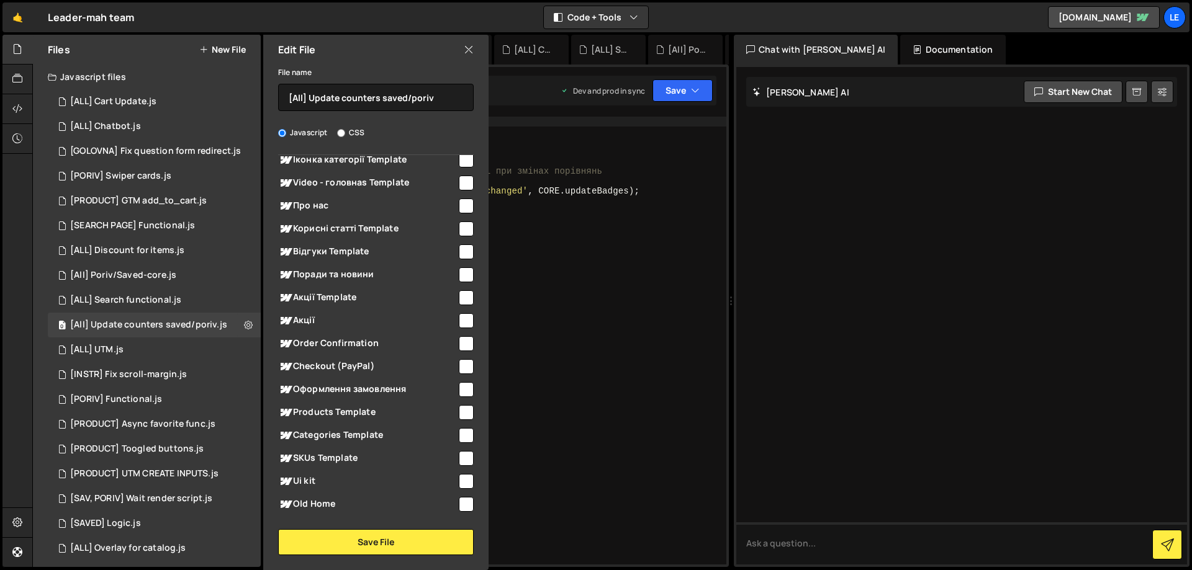
scroll to position [1027, 0]
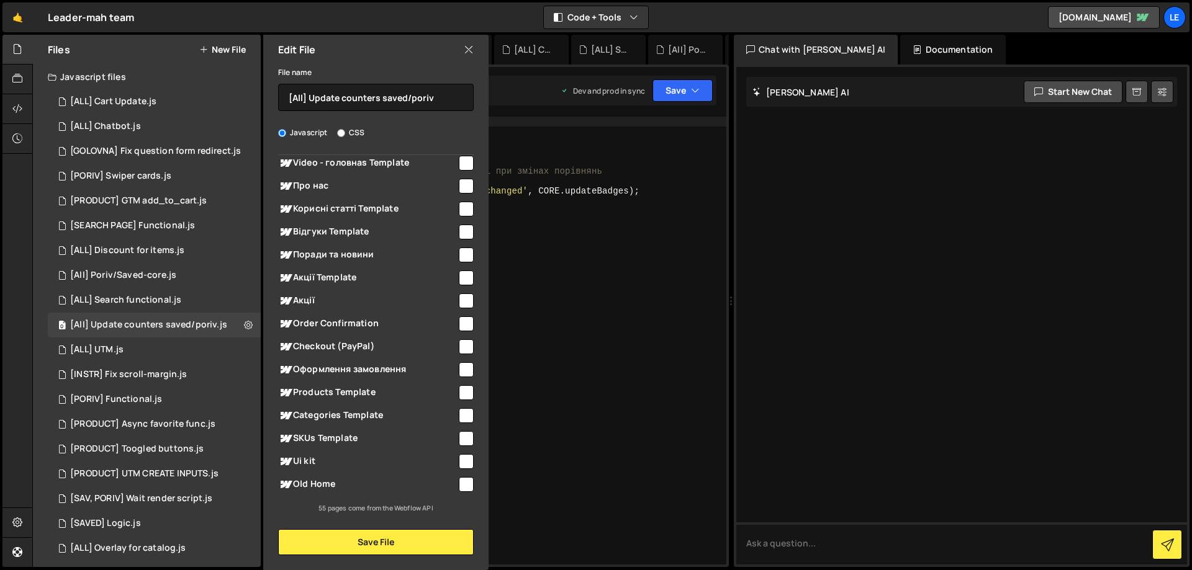
click at [566, 321] on div "window . Webflow ||= [ ] ; window . Webflow . push (( ) => { const CORE = windo…" at bounding box center [512, 351] width 430 height 468
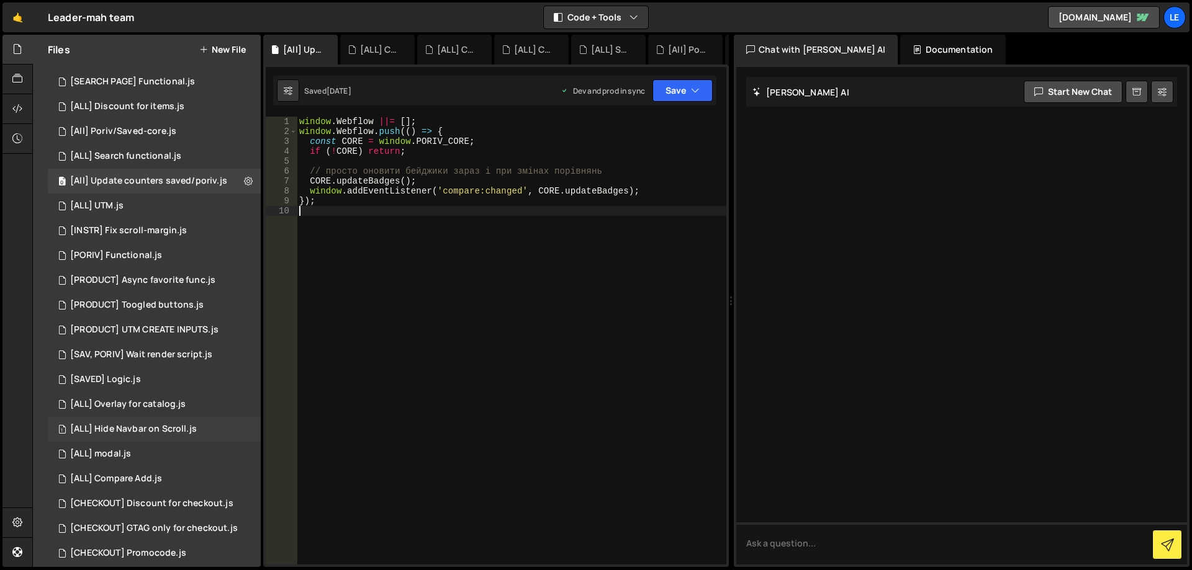
scroll to position [186, 0]
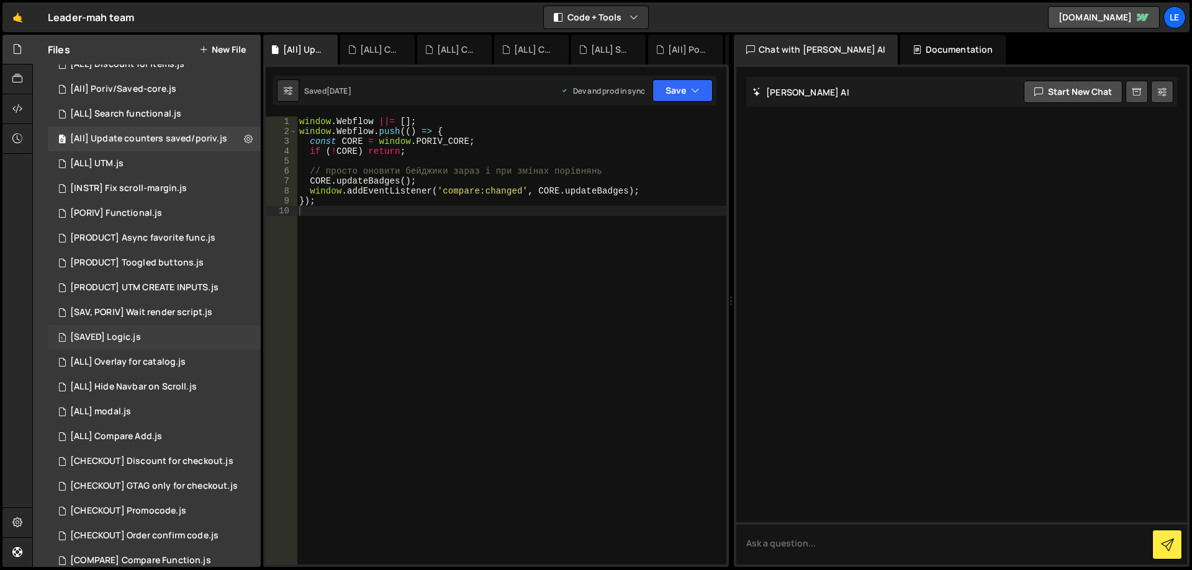
click at [179, 333] on div "1 [SAVED] Logic.js 0" at bounding box center [154, 337] width 213 height 25
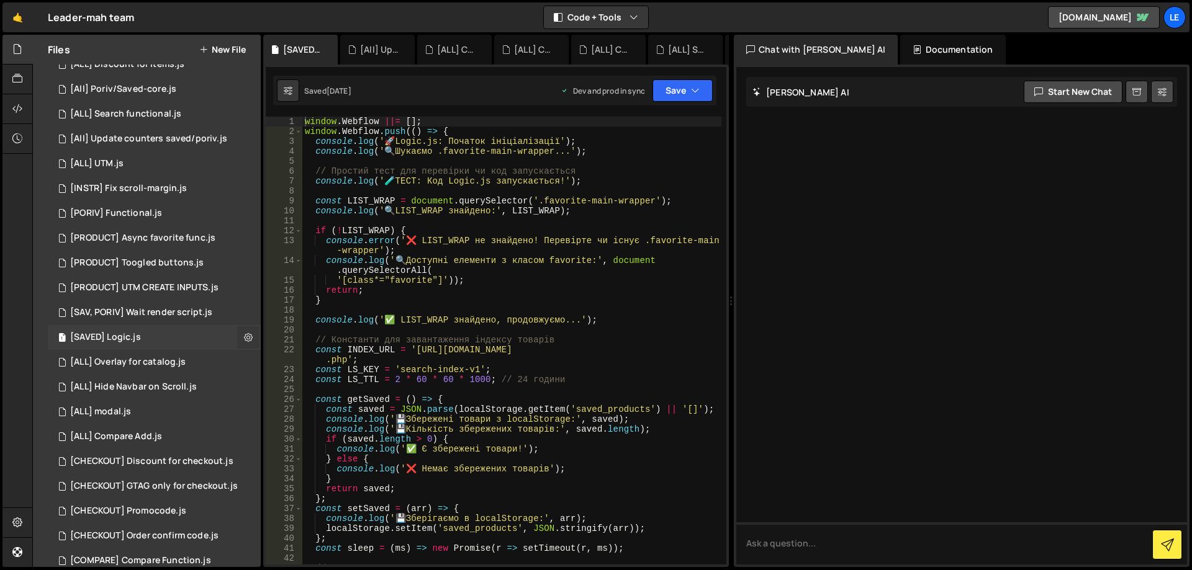
click at [244, 338] on icon at bounding box center [248, 337] width 9 height 12
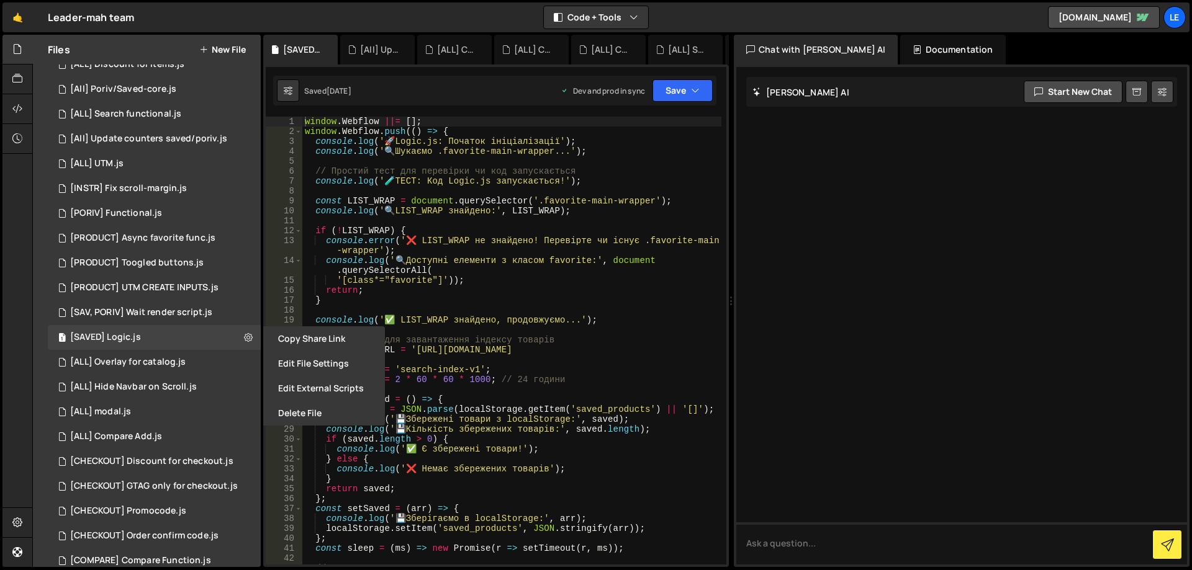
click at [297, 361] on button "Edit File Settings" at bounding box center [324, 363] width 122 height 25
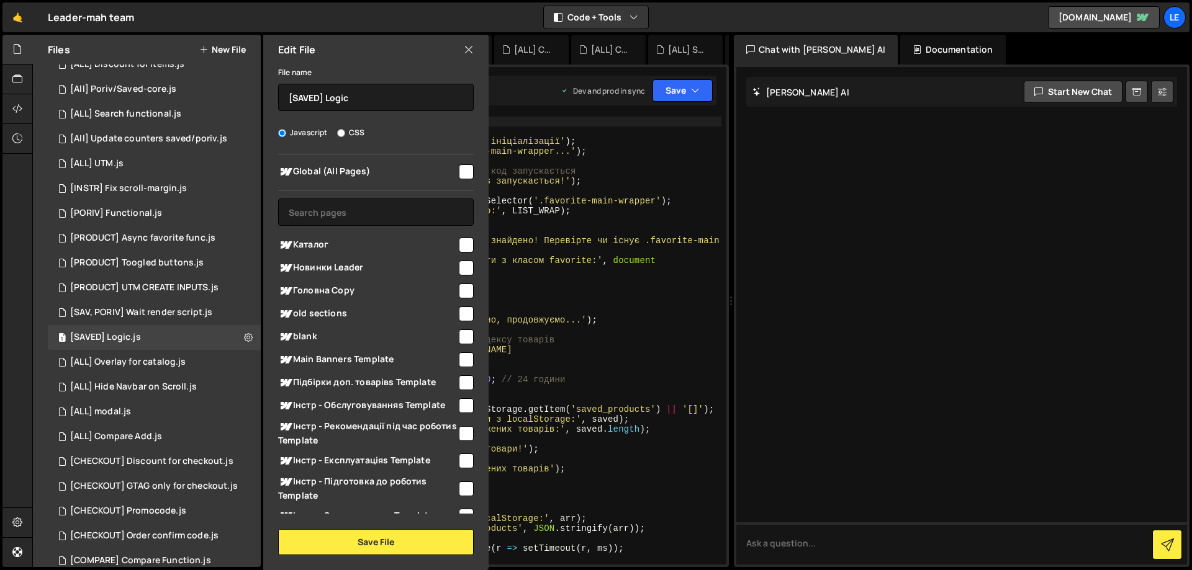
scroll to position [310, 0]
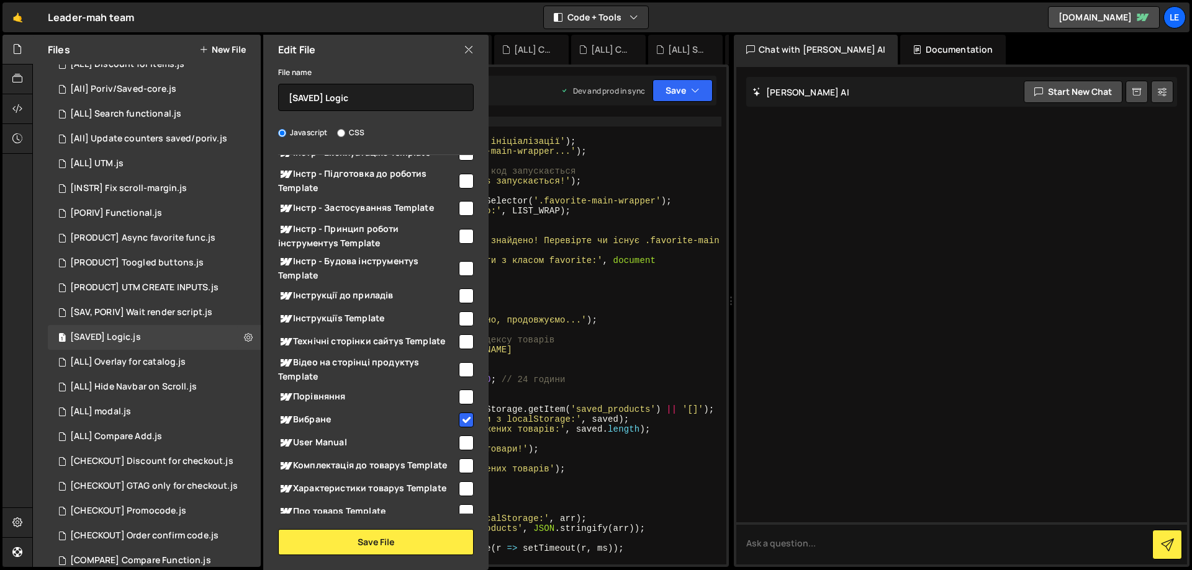
click at [556, 314] on div "window . Webflow ||= [ ] ; window . Webflow . push (( ) => { console . log ( ' …" at bounding box center [511, 351] width 419 height 468
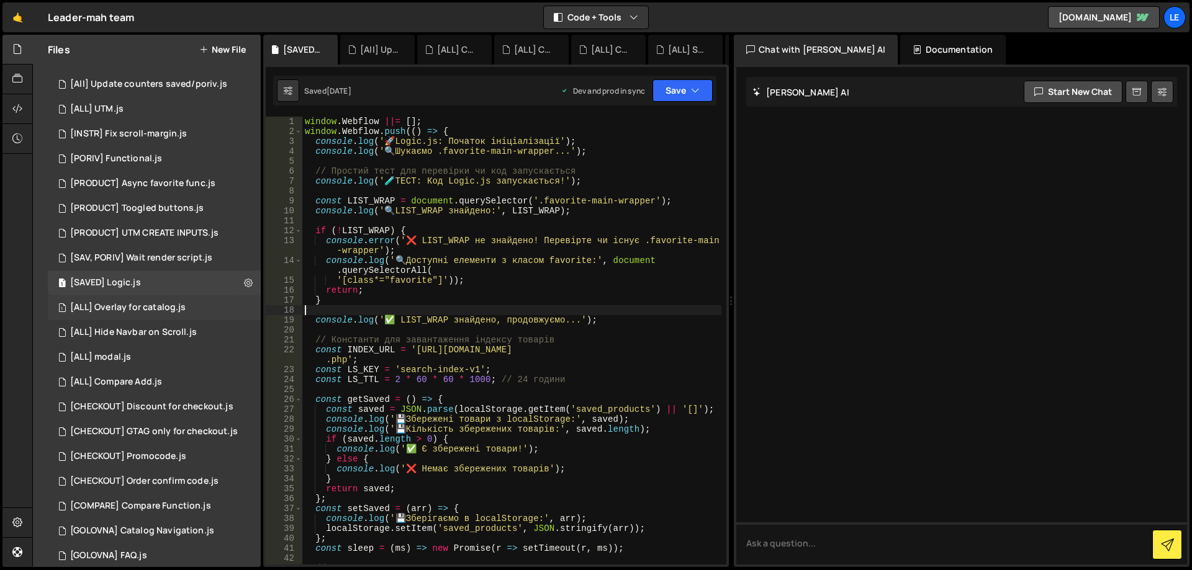
scroll to position [248, 0]
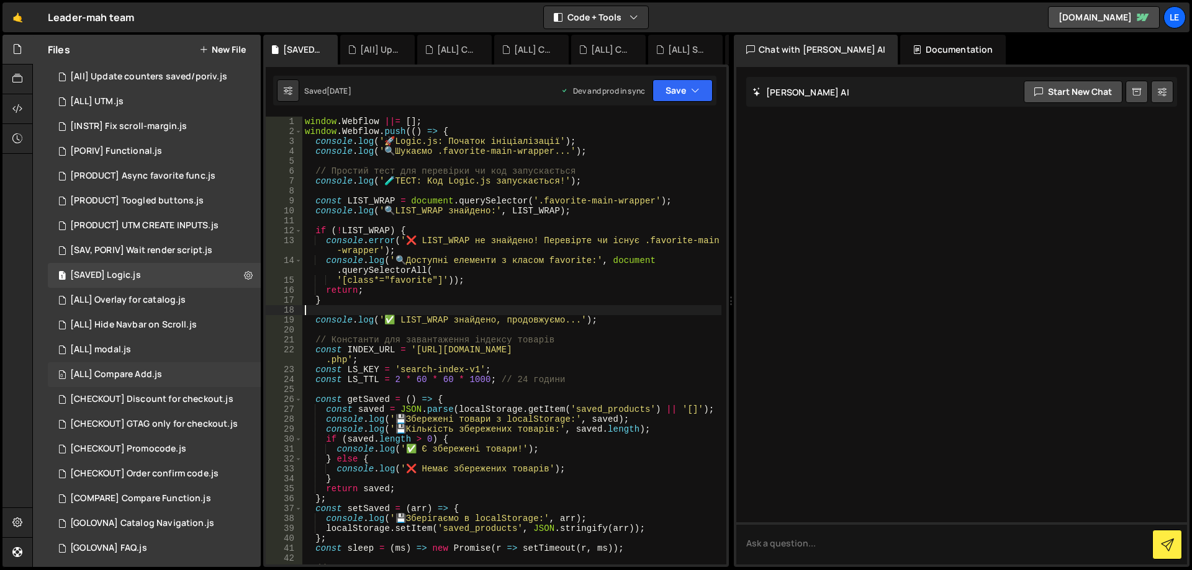
click at [187, 371] on div "0 [ALL] Compare Add.js 0" at bounding box center [154, 375] width 213 height 25
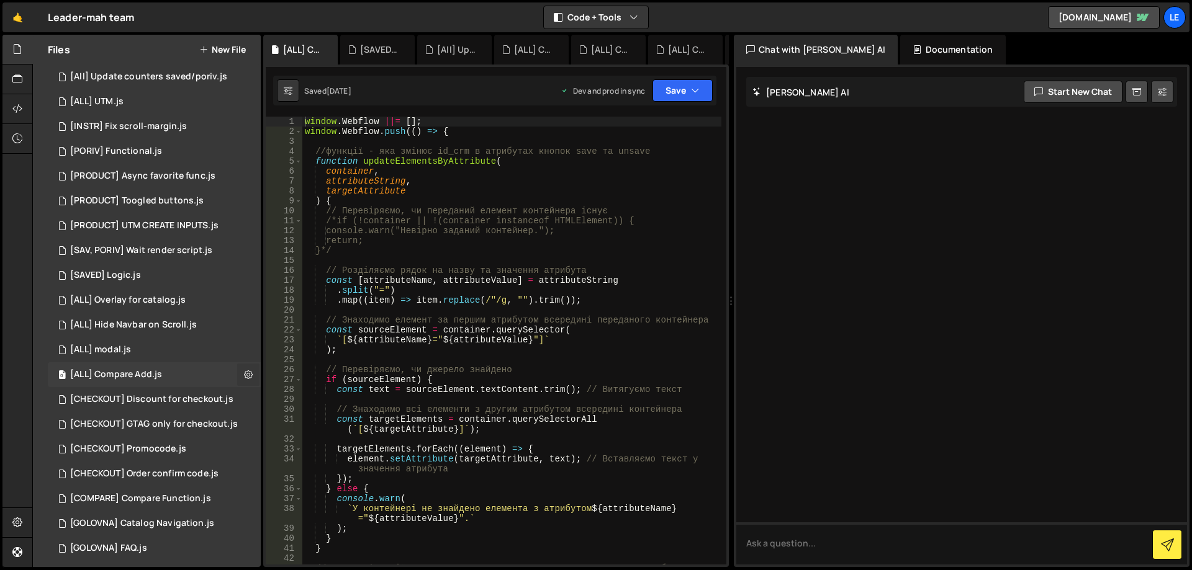
click at [251, 375] on button at bounding box center [248, 375] width 22 height 22
type input "[ALL] Compare Add"
radio input "true"
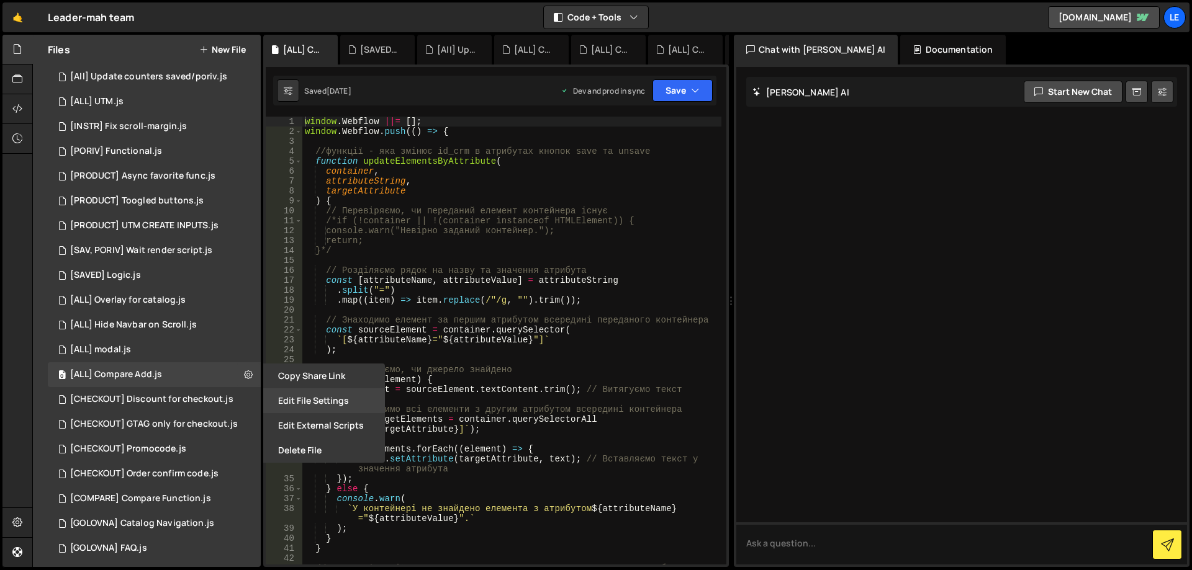
click at [299, 399] on button "Edit File Settings" at bounding box center [324, 401] width 122 height 25
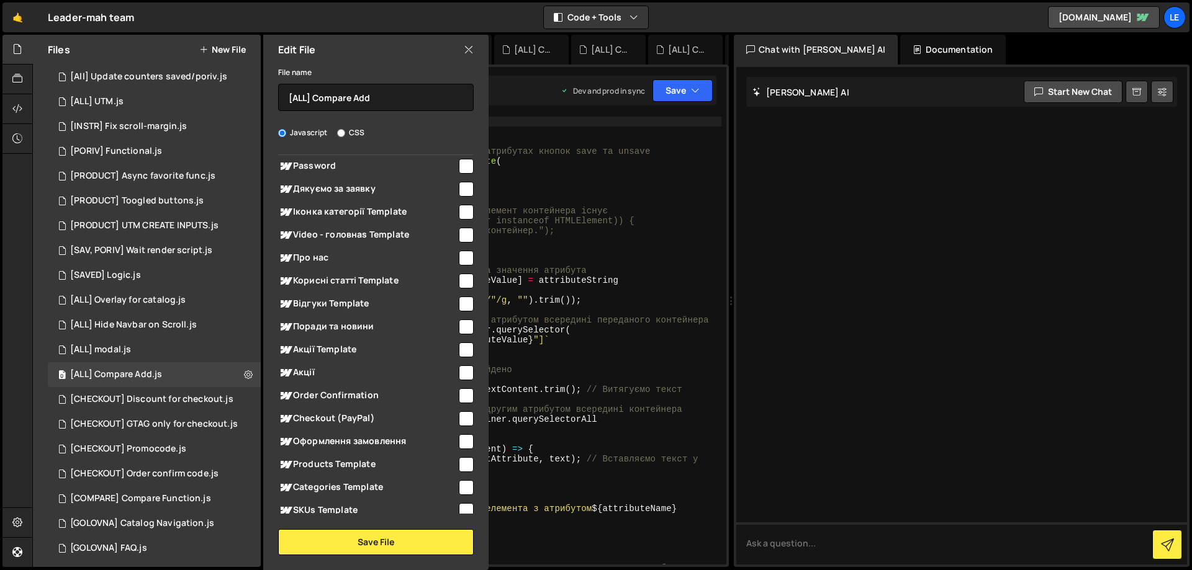
scroll to position [1027, 0]
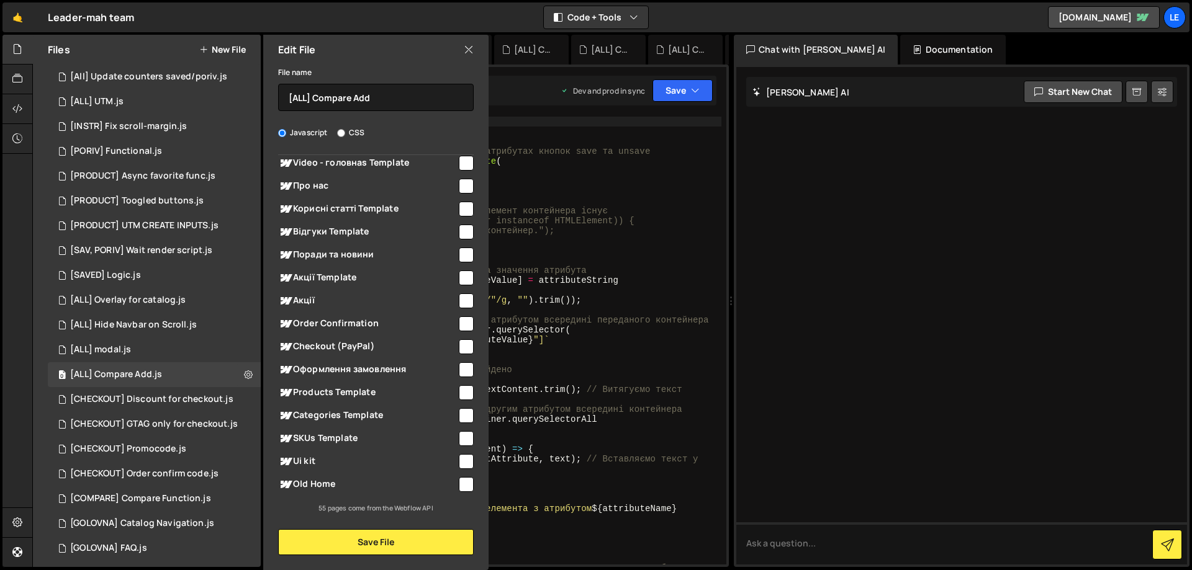
click at [575, 364] on div "window . Webflow ||= [ ] ; window . Webflow . push (( ) => { //функції - яка зм…" at bounding box center [511, 356] width 419 height 478
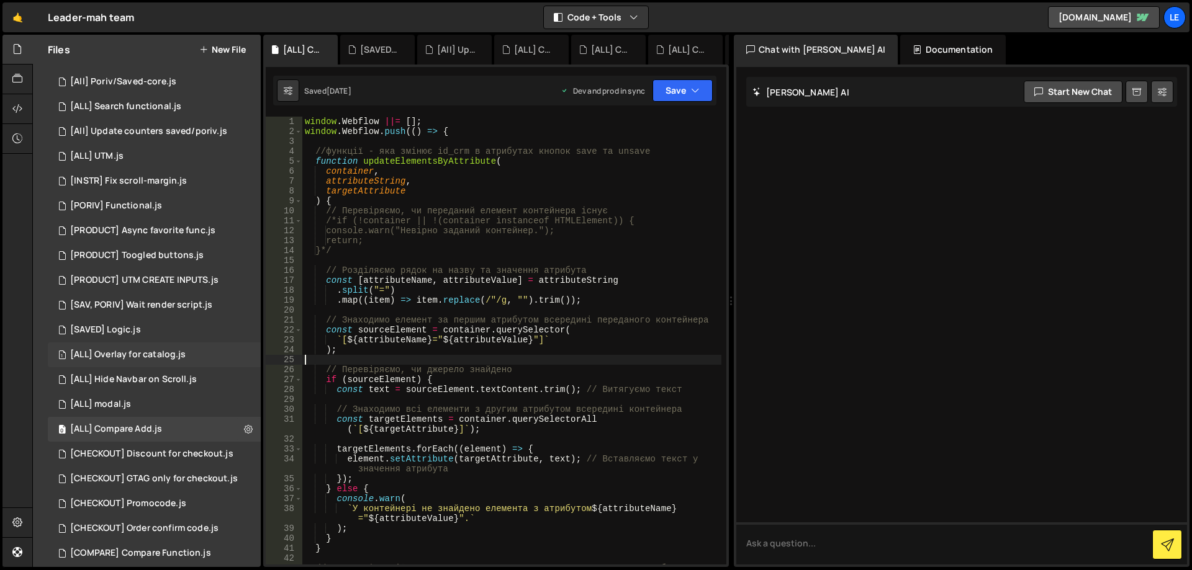
scroll to position [186, 0]
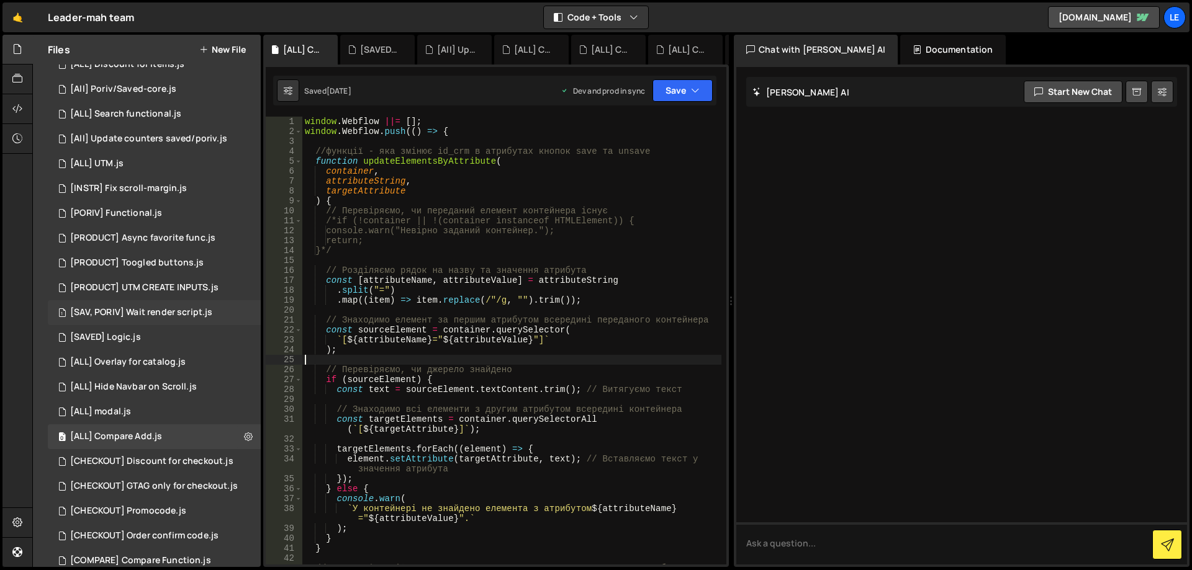
click at [171, 302] on div "1 [SAV, PORIV] Wait render script.js 0" at bounding box center [154, 312] width 213 height 25
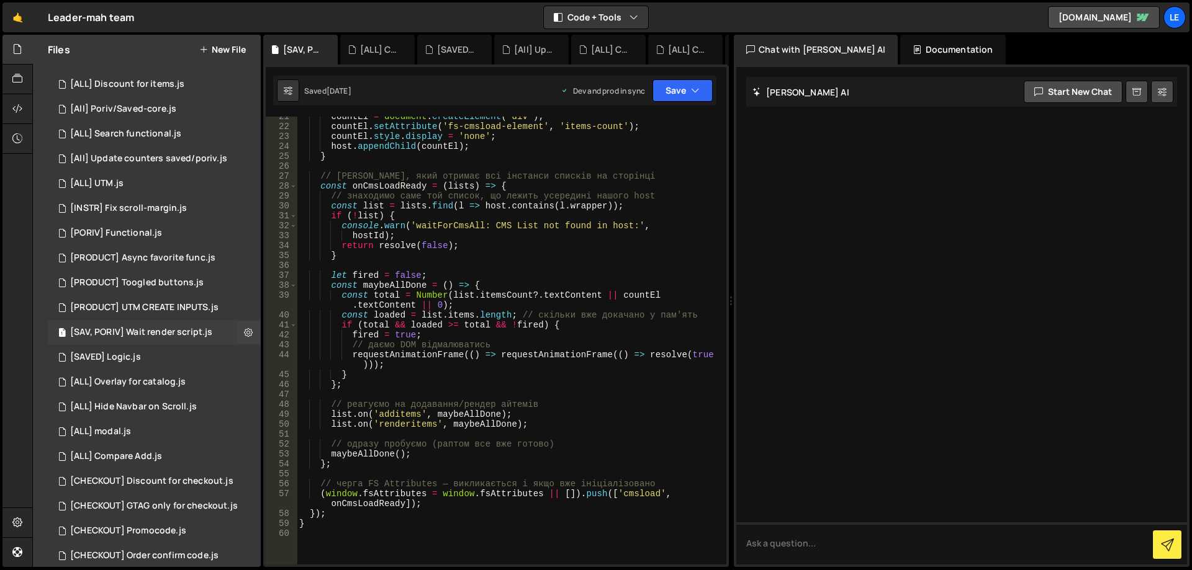
scroll to position [124, 0]
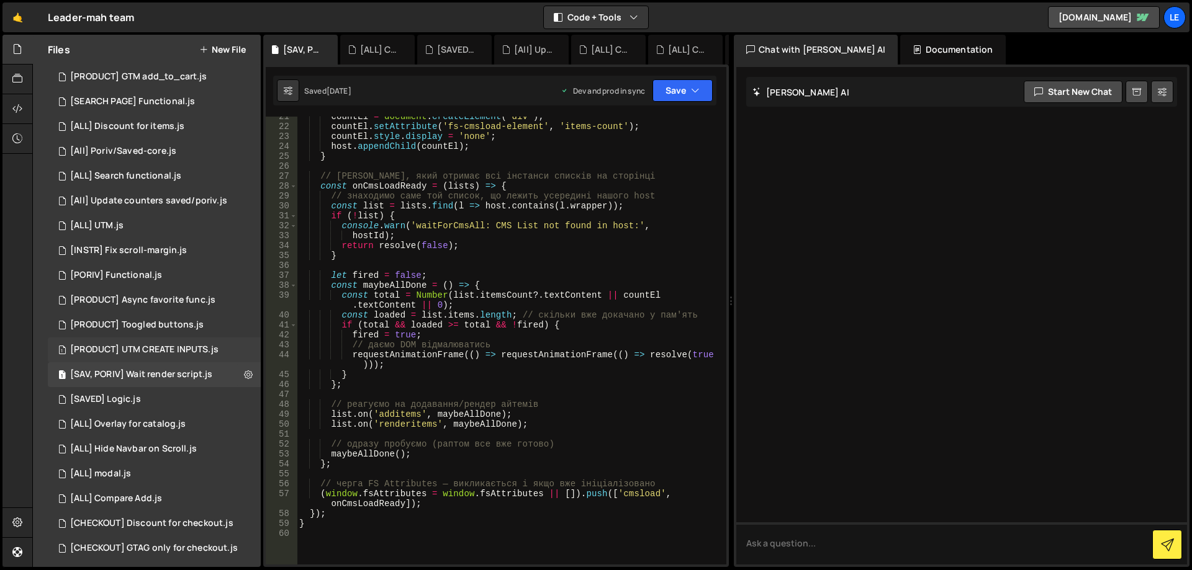
click at [153, 349] on div "[PRODUCT] UTM CREATE INPUTS.js" at bounding box center [144, 350] width 148 height 11
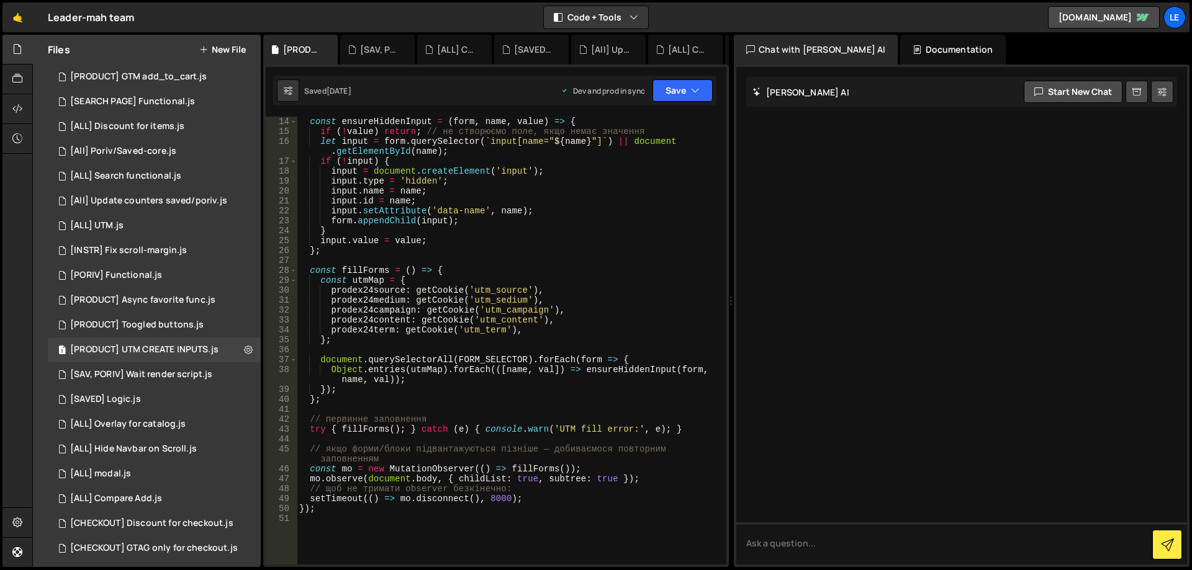
scroll to position [186, 0]
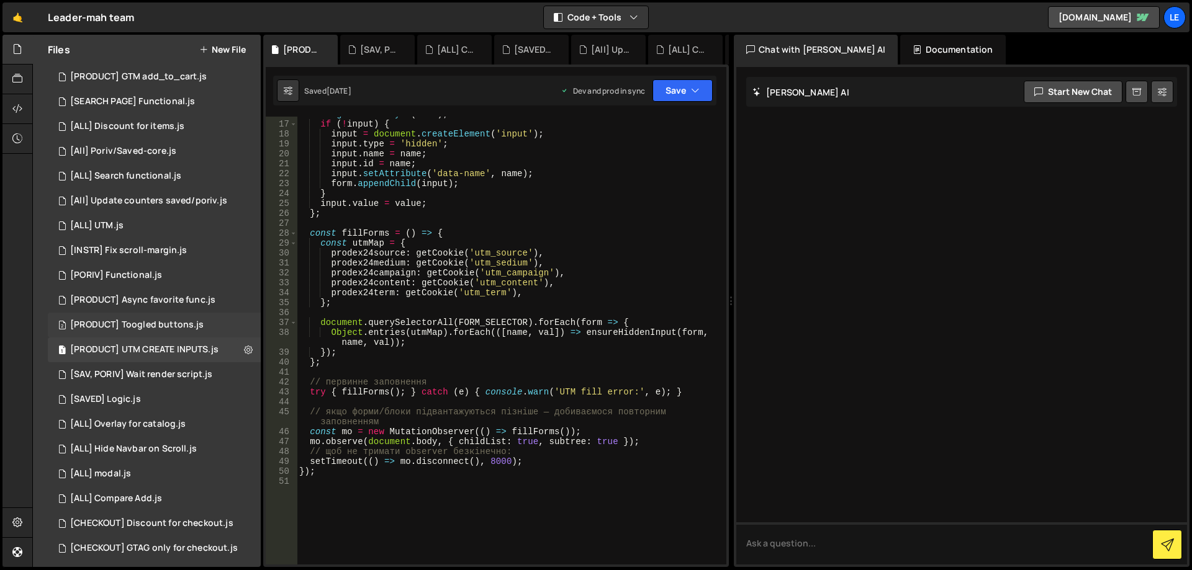
click at [153, 322] on div "[PRODUCT] Toogled buttons.js" at bounding box center [136, 325] width 133 height 11
